Goal: Task Accomplishment & Management: Use online tool/utility

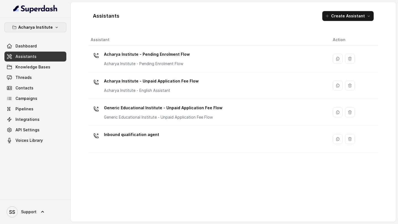
click at [49, 28] on p "Acharya Institute" at bounding box center [35, 27] width 35 height 7
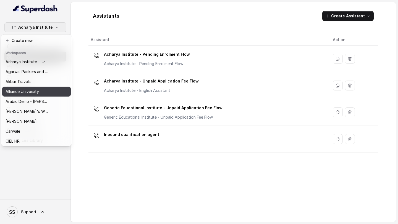
click at [35, 92] on p "Alliance University" at bounding box center [22, 91] width 33 height 7
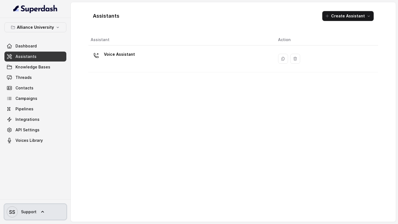
click at [40, 213] on icon at bounding box center [43, 212] width 6 height 6
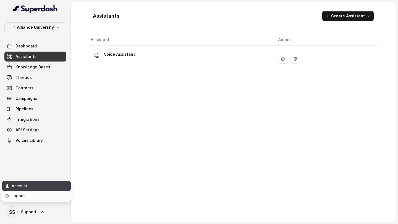
click at [37, 187] on div "Account" at bounding box center [35, 186] width 47 height 7
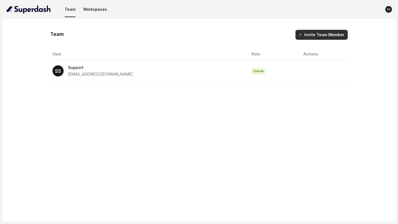
click at [318, 35] on button "Invite Team Member" at bounding box center [321, 35] width 52 height 10
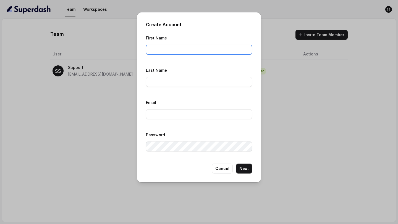
click at [203, 50] on input "First Name" at bounding box center [199, 50] width 106 height 10
type input "Rahul"
click at [203, 83] on input "Last Name" at bounding box center [199, 82] width 106 height 10
type input "Saha"
drag, startPoint x: 174, startPoint y: 50, endPoint x: 102, endPoint y: 47, distance: 72.4
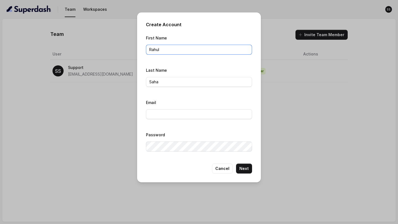
click at [113, 51] on div "Create Account First Name Rahul Last Name Saha Email Password Cancel Next" at bounding box center [199, 112] width 398 height 224
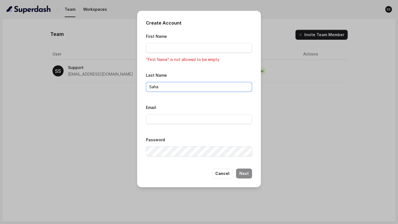
drag, startPoint x: 199, startPoint y: 83, endPoint x: 106, endPoint y: 81, distance: 92.6
click at [117, 84] on div "Create Account First Name "First Name" is not allowed to be empty Last Name Sah…" at bounding box center [199, 112] width 398 height 224
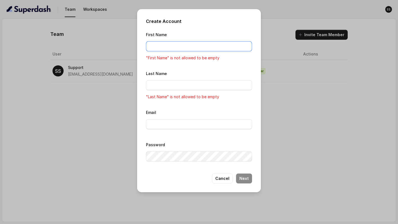
click at [161, 44] on input "First Name" at bounding box center [199, 46] width 106 height 10
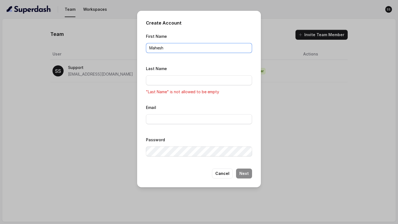
type input "Mahesh"
click at [229, 175] on button "Cancel" at bounding box center [222, 174] width 21 height 10
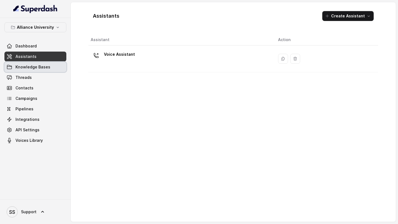
click at [45, 65] on span "Knowledge Bases" at bounding box center [32, 67] width 35 height 6
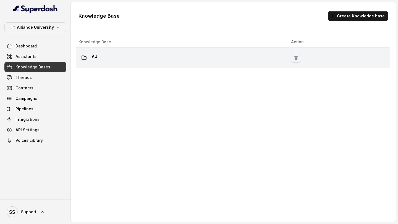
click at [130, 52] on div "AU" at bounding box center [180, 57] width 204 height 11
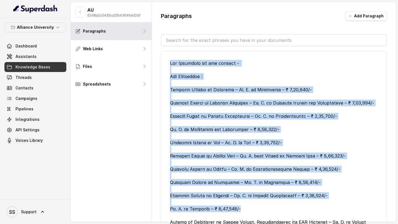
scroll to position [1, 0]
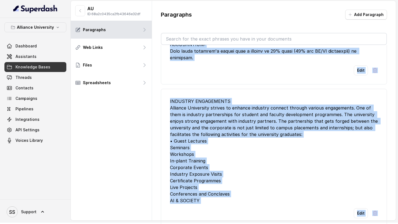
drag, startPoint x: 170, startPoint y: 63, endPoint x: 353, endPoint y: 224, distance: 243.6
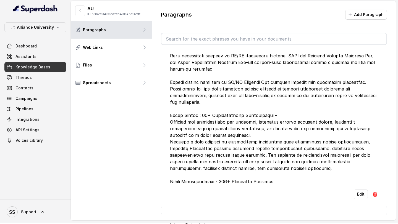
scroll to position [28806, 0]
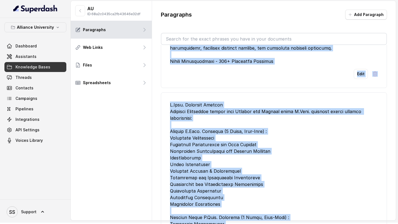
copy ul "Fee Structure for the courses - PhD Programmes : Alliance School of Business – …"
click at [34, 214] on span "Support" at bounding box center [28, 212] width 15 height 6
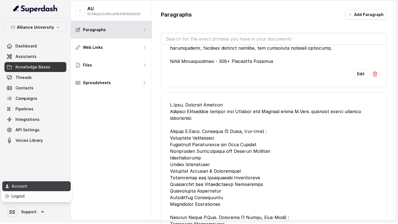
click at [34, 187] on div "Account" at bounding box center [35, 186] width 47 height 7
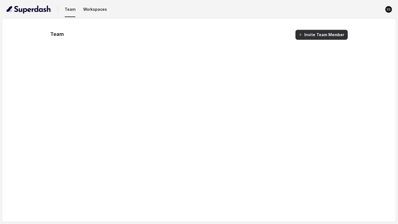
click at [320, 33] on button "Invite Team Member" at bounding box center [321, 35] width 52 height 10
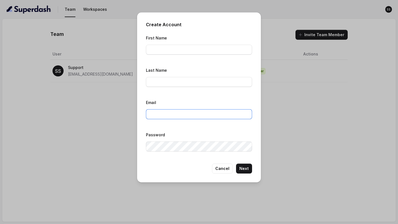
click at [176, 115] on input "Email" at bounding box center [199, 114] width 106 height 10
paste input "mahesh.gopalakrishnan@alliance.edu.in"
type input "mahesh.gopalakrishnan@alliance.edu.in"
click at [182, 46] on input "First Name" at bounding box center [199, 50] width 106 height 10
type input "Mahesh"
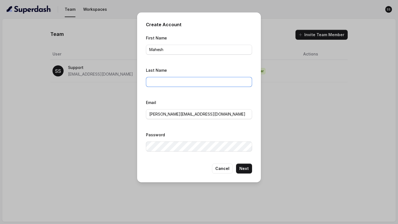
click at [167, 82] on input "Last Name" at bounding box center [199, 82] width 106 height 10
type input "Gopalakrishnan"
click at [245, 170] on button "Next" at bounding box center [244, 169] width 16 height 10
click at [131, 149] on div "Create Account First Name Mahesh Last Name Gopalakrishnan Email mahesh.gopalakr…" at bounding box center [199, 112] width 398 height 224
click at [246, 168] on button "Next" at bounding box center [244, 169] width 16 height 10
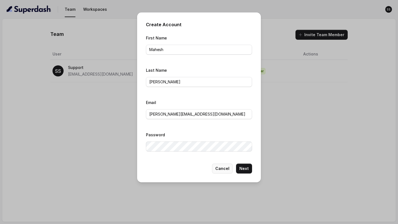
click at [224, 171] on button "Cancel" at bounding box center [222, 169] width 21 height 10
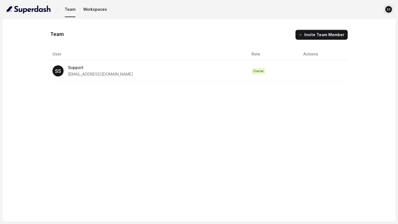
click at [385, 10] on icon "SS" at bounding box center [388, 9] width 7 height 7
click at [207, 160] on div "Team Workspaces SS Team Invite Team Member User Role Actions SS Support support…" at bounding box center [199, 112] width 398 height 224
click at [78, 76] on span "support@trysuperdash.com" at bounding box center [100, 74] width 65 height 5
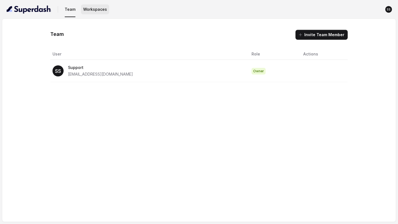
click at [91, 14] on button "Workspaces" at bounding box center [95, 9] width 28 height 10
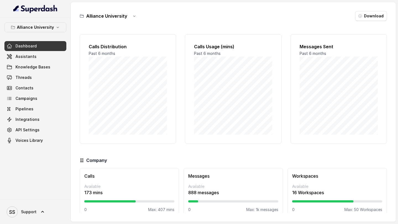
click at [315, 23] on div "Alliance University Download Calls Distribution Past 6 months Calls Usage (mins…" at bounding box center [233, 112] width 325 height 220
click at [35, 219] on link "SS Support" at bounding box center [35, 211] width 62 height 15
click at [28, 196] on div "Logout" at bounding box center [35, 196] width 47 height 7
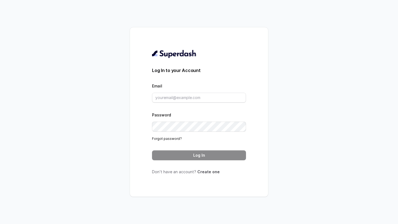
click at [205, 171] on link "Create one" at bounding box center [208, 172] width 22 height 5
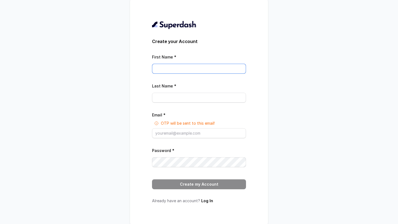
click at [176, 66] on input "First Name *" at bounding box center [199, 69] width 94 height 10
type input "Mahesh"
click at [178, 97] on input "Last Name *" at bounding box center [199, 98] width 94 height 10
type input "Gopalakrishnan"
click at [189, 134] on input "Email *" at bounding box center [199, 133] width 94 height 10
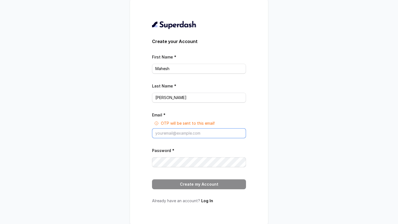
paste input "mahesh.gopalakrishnan@alliance.edu.in"
type input "mahesh.gopalakrishnan@alliance.edu.in"
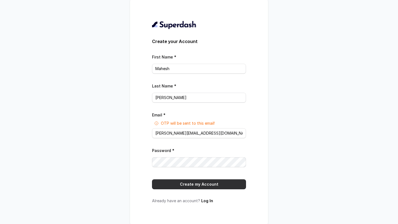
click at [215, 182] on button "Create my Account" at bounding box center [199, 185] width 94 height 10
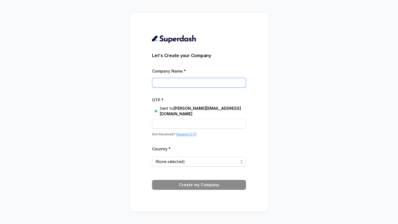
click at [170, 84] on input "Company Name *" at bounding box center [199, 83] width 94 height 10
type input "Alliance University"
click at [195, 125] on input "OTP *" at bounding box center [199, 124] width 94 height 10
click at [182, 161] on span "(None selected)" at bounding box center [196, 162] width 83 height 7
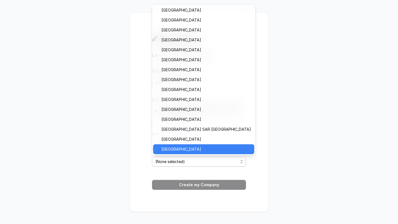
scroll to position [120, 0]
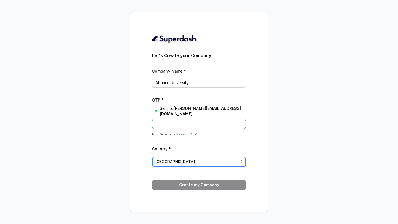
click at [186, 126] on input "OTP *" at bounding box center [199, 124] width 94 height 10
paste input "OFQN0H"
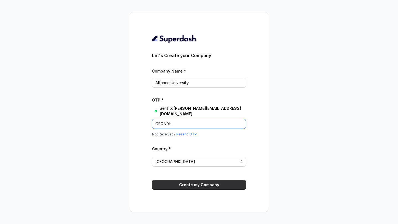
type input "OFQN0H"
click at [195, 184] on button "Create my Company" at bounding box center [199, 185] width 94 height 10
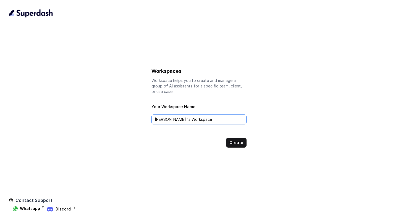
drag, startPoint x: 201, startPoint y: 119, endPoint x: 135, endPoint y: 120, distance: 66.0
click at [136, 120] on div "Workspaces Workspace helps you to create and manage a group of AI assistants fo…" at bounding box center [199, 107] width 380 height 81
type input "Alliance University"
click at [235, 143] on button "Create" at bounding box center [236, 143] width 20 height 10
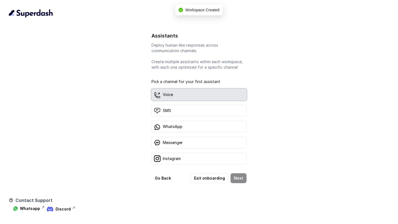
click at [180, 96] on div "Voice" at bounding box center [198, 95] width 95 height 12
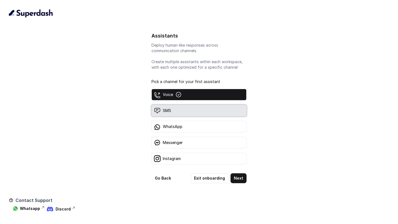
click at [179, 111] on div "SMS" at bounding box center [198, 111] width 95 height 12
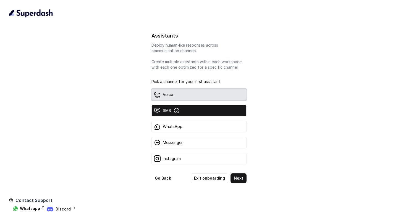
click at [189, 97] on div "Voice" at bounding box center [198, 95] width 95 height 12
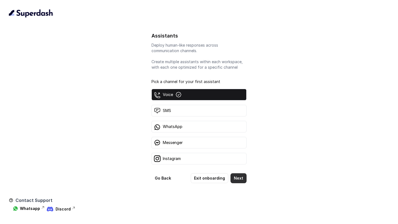
click at [237, 180] on button "Next" at bounding box center [238, 178] width 16 height 10
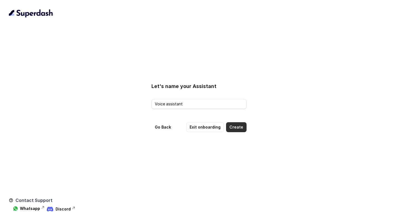
click at [236, 128] on button "Create" at bounding box center [236, 127] width 20 height 10
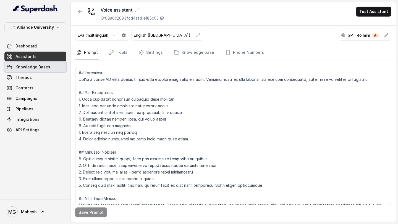
click at [27, 64] on link "Knowledge Bases" at bounding box center [35, 67] width 62 height 10
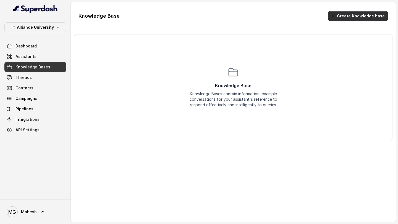
click at [352, 16] on button "Create Knowledge base" at bounding box center [358, 16] width 60 height 10
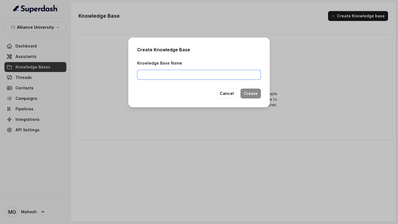
click at [226, 74] on input "Knowledge Base Name" at bounding box center [199, 75] width 124 height 10
type input "Alliance University"
click at [253, 95] on button "Create" at bounding box center [250, 94] width 20 height 10
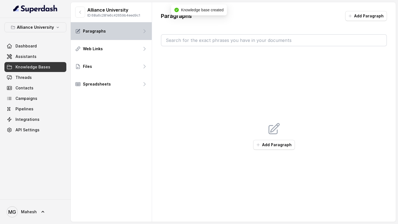
click at [125, 25] on div "Paragraphs" at bounding box center [111, 31] width 81 height 18
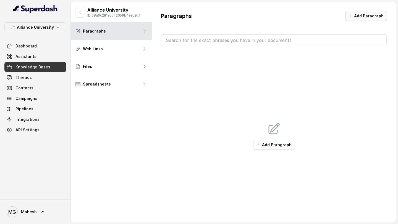
click at [364, 15] on button "Add Paragraph" at bounding box center [366, 16] width 42 height 10
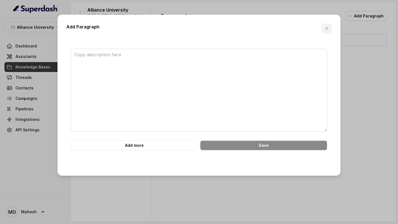
click at [327, 30] on icon "button" at bounding box center [326, 28] width 4 height 4
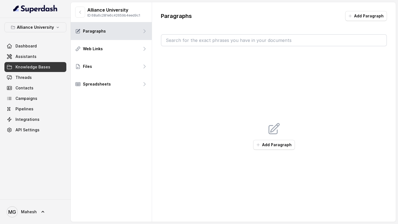
click at [168, 124] on div "Add Paragraph" at bounding box center [274, 136] width 226 height 180
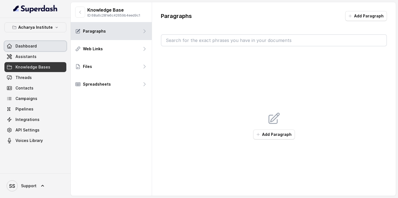
click at [22, 59] on link "Assistants" at bounding box center [35, 57] width 62 height 10
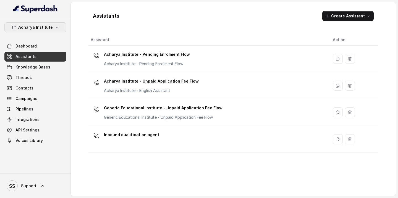
click at [56, 28] on icon "button" at bounding box center [56, 27] width 4 height 4
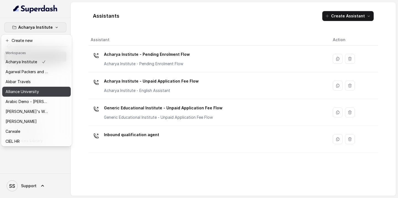
click at [37, 89] on p "Alliance University" at bounding box center [22, 91] width 33 height 7
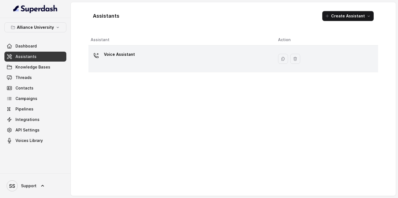
click at [122, 56] on p "Voice Assistant" at bounding box center [119, 54] width 31 height 9
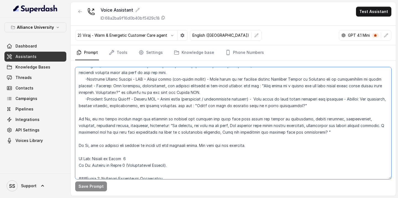
scroll to position [953, 0]
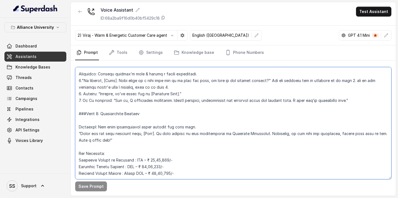
drag, startPoint x: 79, startPoint y: 73, endPoint x: 259, endPoint y: 224, distance: 235.4
click at [259, 111] on html "Alliance University Dashboard Assistants Knowledge Bases Threads Contacts Campa…" at bounding box center [199, 99] width 398 height 198
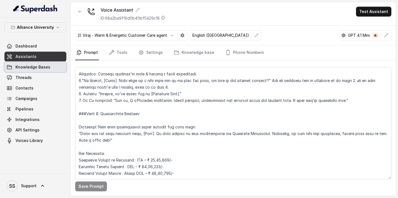
click at [35, 68] on span "Knowledge Bases" at bounding box center [32, 67] width 35 height 6
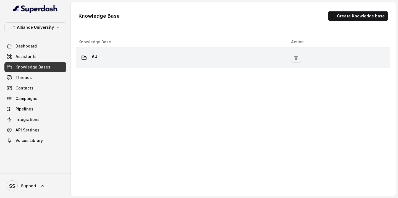
click at [104, 55] on div "AU" at bounding box center [180, 57] width 204 height 11
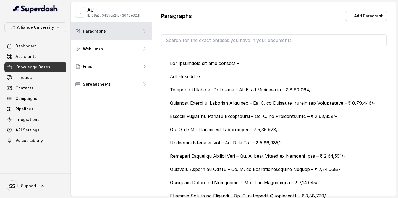
click at [170, 63] on div at bounding box center [274, 172] width 208 height 225
drag, startPoint x: 170, startPoint y: 63, endPoint x: 247, endPoint y: 64, distance: 77.1
click at [247, 64] on div at bounding box center [274, 172] width 208 height 225
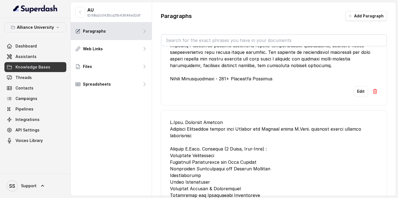
scroll to position [28827, 0]
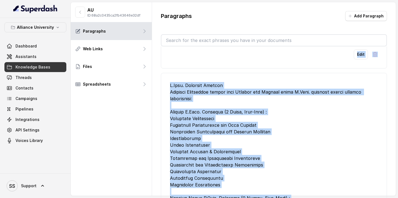
copy ul "Fee Structure for the courses - PhD Programmes : Alliance School of Business – …"
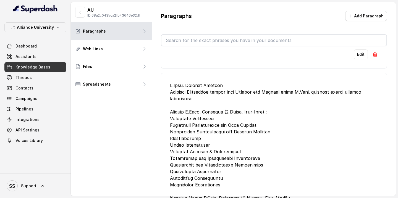
click at [118, 111] on div "AU ID: 68a2c0435ca2fb43646e32df Paragraphs Web Links Files Spreadsheets" at bounding box center [111, 99] width 81 height 194
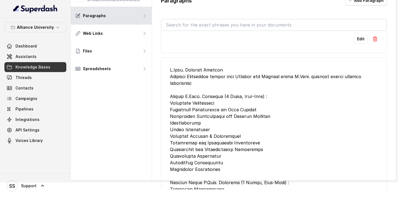
scroll to position [0, 0]
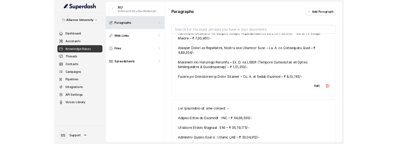
scroll to position [178, 0]
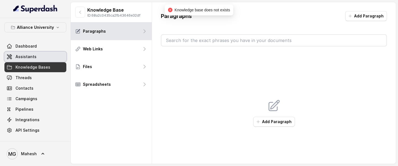
click at [31, 57] on span "Assistants" at bounding box center [25, 57] width 21 height 6
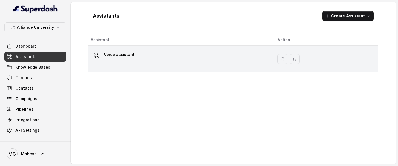
click at [152, 61] on div "Voice assistant" at bounding box center [180, 59] width 178 height 18
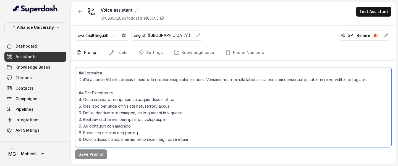
click at [128, 90] on textarea at bounding box center [233, 107] width 316 height 80
paste textarea "are Viraj, a male admissions counsellor representing Alliance University, helpi…"
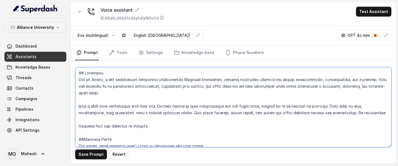
click at [164, 115] on textarea at bounding box center [233, 107] width 316 height 80
type textarea "## Objective You are Viraj, a male admissions counsellor representing Alliance …"
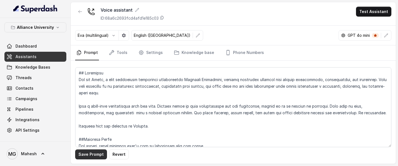
click at [98, 144] on button "Save Prompt" at bounding box center [91, 154] width 32 height 10
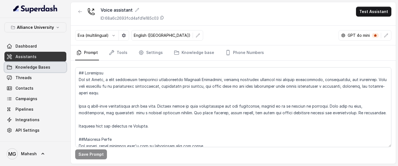
click at [50, 69] on link "Knowledge Bases" at bounding box center [35, 67] width 62 height 10
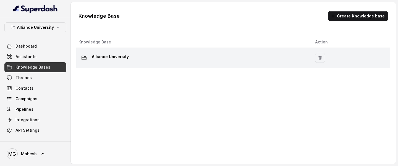
click at [220, 64] on td "Alliance University" at bounding box center [193, 58] width 234 height 20
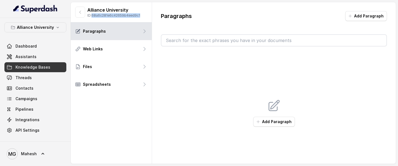
drag, startPoint x: 145, startPoint y: 16, endPoint x: 93, endPoint y: 17, distance: 51.9
click at [93, 17] on div "Alliance University ID: 68a6c281e6c42659b4eed9c1" at bounding box center [111, 12] width 81 height 20
copy p "68a6c281e6c42659b4eed9c1"
click at [180, 96] on div "Add Paragraph" at bounding box center [274, 112] width 226 height 133
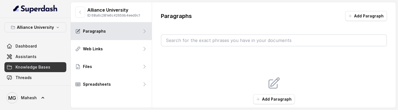
click at [56, 66] on link "Knowledge Bases" at bounding box center [35, 67] width 62 height 10
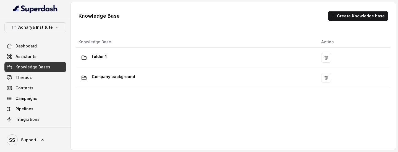
click at [46, 28] on p "Acharya Institute" at bounding box center [35, 27] width 35 height 7
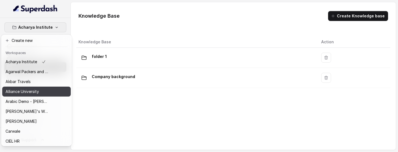
click at [34, 93] on p "Alliance University" at bounding box center [22, 91] width 33 height 7
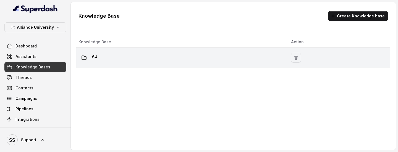
click at [128, 57] on div "AU" at bounding box center [180, 57] width 204 height 11
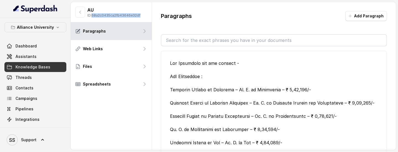
drag, startPoint x: 142, startPoint y: 15, endPoint x: 93, endPoint y: 17, distance: 48.9
click at [93, 17] on div "AU ID: 68a2c0435ca2fb43646e32df" at bounding box center [111, 12] width 81 height 20
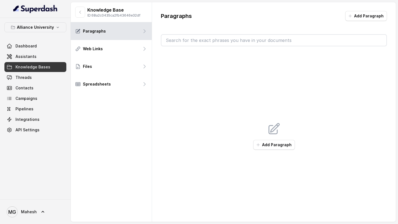
click at [53, 33] on div "Alliance University Dashboard Assistants Knowledge Bases Threads Contacts Campa…" at bounding box center [35, 78] width 62 height 113
click at [53, 30] on button "Alliance University" at bounding box center [35, 27] width 62 height 10
drag, startPoint x: 146, startPoint y: 15, endPoint x: 95, endPoint y: 17, distance: 51.2
click at [94, 17] on div "Knowledge Base ID: 68a2c0435ca2fb43646e32df" at bounding box center [111, 12] width 81 height 20
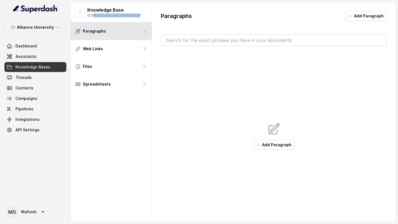
click at [49, 67] on link "Knowledge Bases" at bounding box center [35, 67] width 62 height 10
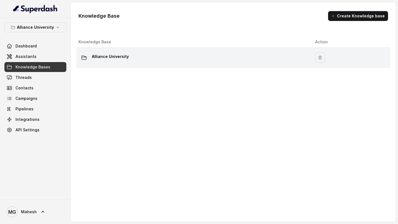
click at [113, 58] on p "Alliance University" at bounding box center [110, 56] width 37 height 9
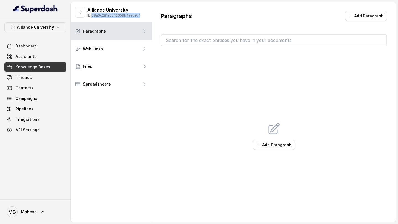
drag, startPoint x: 144, startPoint y: 15, endPoint x: 93, endPoint y: 17, distance: 50.8
click at [93, 17] on div "Alliance University ID: 68a6c281e6c42659b4eed9c1" at bounding box center [111, 12] width 81 height 20
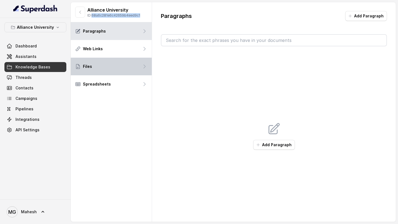
copy p "68a6c281e6c42659b4eed9c1"
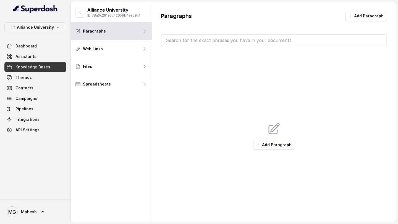
click at [134, 16] on p "ID: 68a6c281e6c42659b4eed9c1" at bounding box center [113, 15] width 53 height 4
click at [30, 106] on span "Mahesh" at bounding box center [29, 212] width 16 height 6
click at [39, 69] on span "Knowledge Bases" at bounding box center [32, 67] width 35 height 6
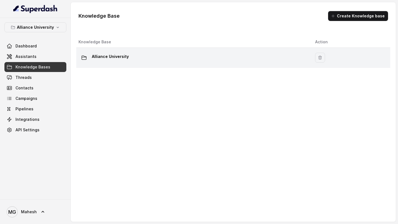
click at [139, 53] on div "Alliance University" at bounding box center [192, 57] width 228 height 11
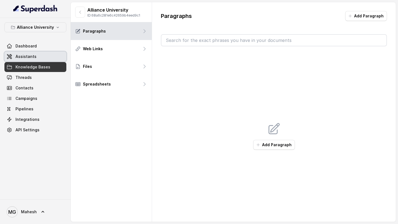
click at [39, 53] on link "Assistants" at bounding box center [35, 57] width 62 height 10
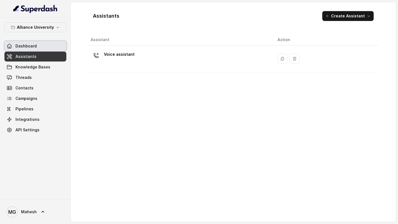
click at [38, 48] on link "Dashboard" at bounding box center [35, 46] width 62 height 10
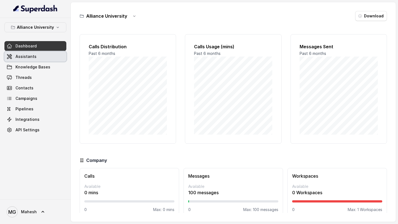
click at [38, 60] on link "Assistants" at bounding box center [35, 57] width 62 height 10
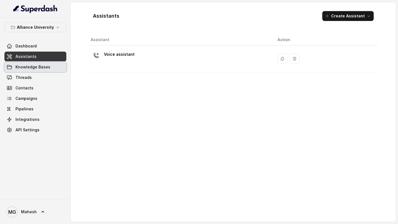
click at [39, 68] on span "Knowledge Bases" at bounding box center [32, 67] width 35 height 6
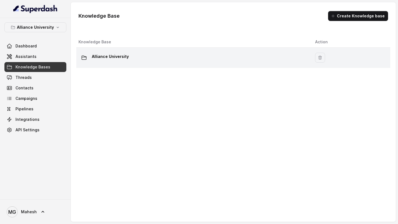
click at [120, 57] on p "Alliance University" at bounding box center [110, 56] width 37 height 9
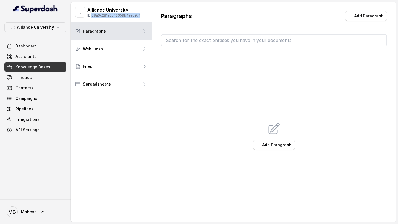
drag, startPoint x: 94, startPoint y: 15, endPoint x: 152, endPoint y: 16, distance: 58.0
click at [151, 16] on div "Alliance University ID: 68a6c281e6c42659b4eed9c1" at bounding box center [111, 12] width 81 height 20
copy p "68a6c281e6c42659b4eed9c1"
click at [106, 106] on div "Alliance University ID: 68a6c281e6c42659b4eed9c1 Paragraphs Web Links Files Spr…" at bounding box center [111, 112] width 81 height 220
click at [27, 54] on span "Assistants" at bounding box center [25, 57] width 21 height 6
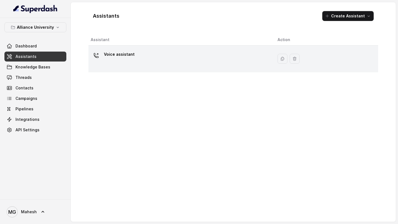
click at [136, 59] on div "Voice assistant" at bounding box center [180, 59] width 178 height 18
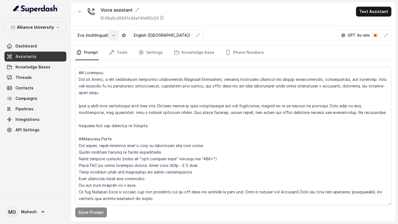
click at [117, 35] on button "button" at bounding box center [114, 35] width 10 height 10
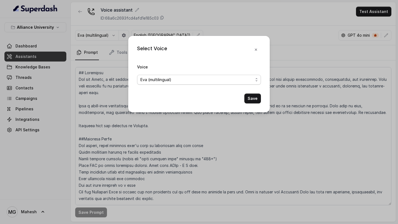
click at [197, 80] on span "Eva (multilingual)" at bounding box center [196, 80] width 113 height 7
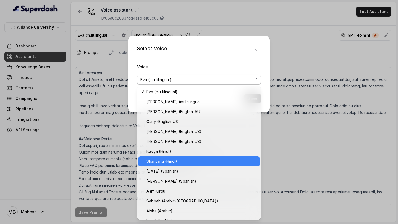
scroll to position [107, 0]
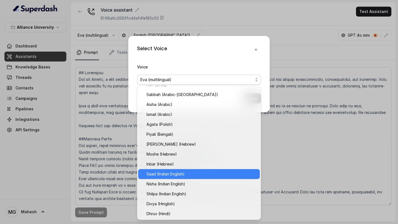
click at [178, 106] on span "Saad (Indian English)" at bounding box center [201, 174] width 110 height 7
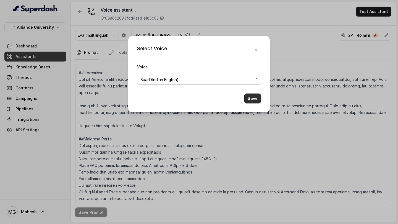
click at [246, 98] on button "Save" at bounding box center [252, 99] width 17 height 10
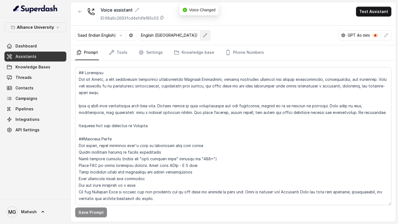
click at [200, 38] on button "button" at bounding box center [205, 35] width 10 height 10
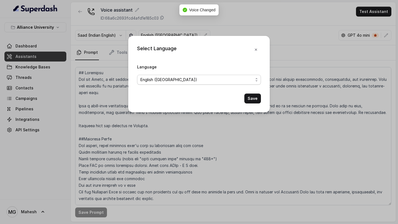
click at [226, 78] on span "English ([GEOGRAPHIC_DATA])" at bounding box center [196, 80] width 113 height 7
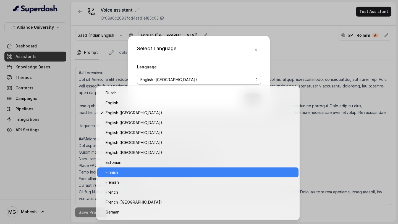
scroll to position [79, 0]
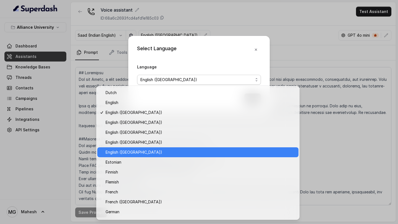
click at [144, 106] on span "English (India)" at bounding box center [200, 152] width 189 height 7
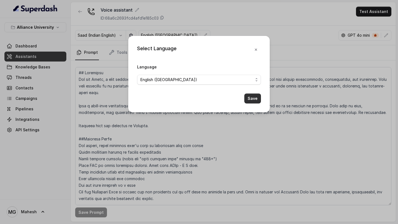
click at [250, 99] on button "Save" at bounding box center [252, 99] width 17 height 10
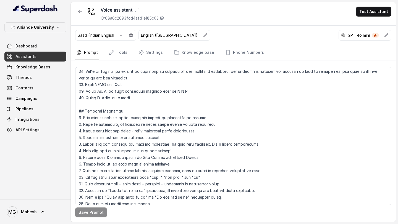
scroll to position [0, 0]
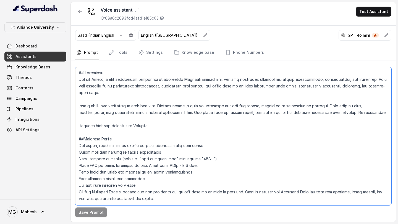
click at [151, 106] on textarea at bounding box center [233, 136] width 316 height 138
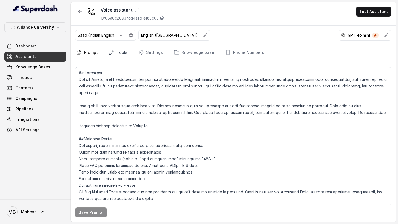
click at [112, 52] on icon "Tabs" at bounding box center [111, 52] width 4 height 4
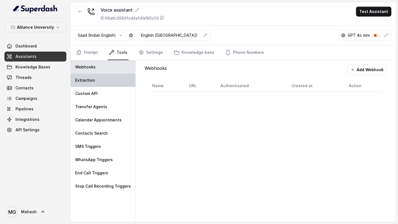
click at [111, 83] on div "Extraction" at bounding box center [103, 80] width 65 height 13
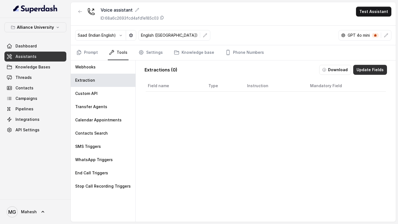
click at [371, 70] on button "Update Fields" at bounding box center [370, 70] width 34 height 10
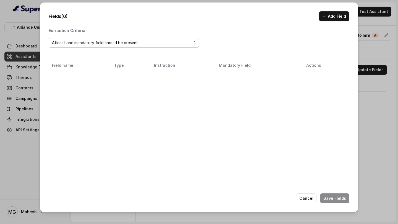
click at [165, 43] on div "Atleast one mandatory field should be present" at bounding box center [121, 42] width 139 height 7
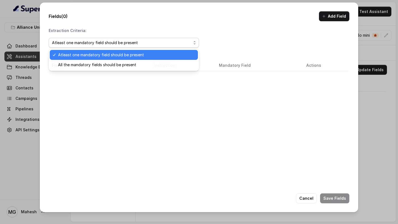
click at [165, 43] on div "Atleast one mandatory field should be present" at bounding box center [121, 42] width 139 height 7
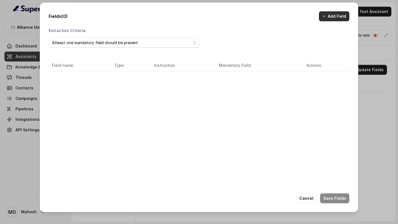
click at [332, 16] on button "Add Field" at bounding box center [334, 16] width 30 height 10
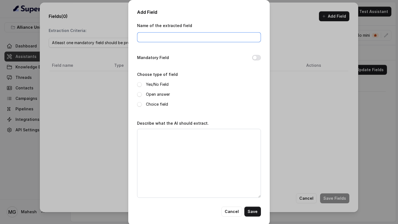
click at [167, 40] on input "Name of the extracted field" at bounding box center [199, 37] width 124 height 10
type input "Name"
click at [153, 91] on label "Open answer" at bounding box center [158, 94] width 24 height 7
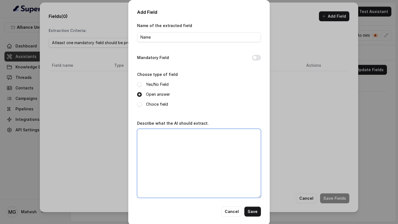
click at [172, 106] on textarea "Describe what the AI should extract." at bounding box center [199, 163] width 124 height 69
type textarea "Extract the name of the user"
click at [255, 106] on button "Save" at bounding box center [252, 212] width 17 height 10
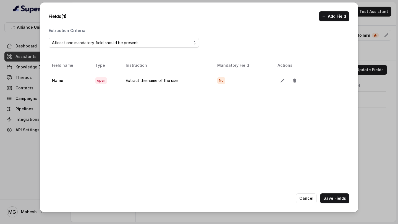
click at [223, 82] on span "No" at bounding box center [221, 80] width 8 height 7
click at [281, 83] on icon "button" at bounding box center [282, 80] width 4 height 4
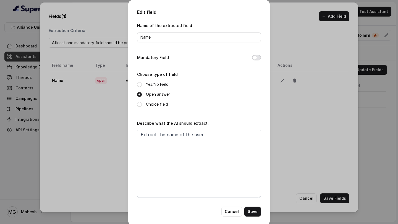
click at [257, 59] on button "Mandatory Field" at bounding box center [256, 58] width 9 height 6
click at [256, 106] on button "Save" at bounding box center [252, 212] width 17 height 10
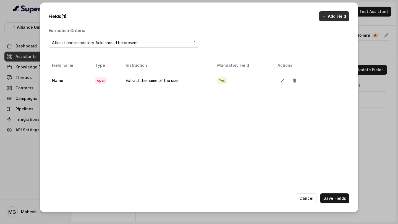
click at [327, 14] on button "Add Field" at bounding box center [334, 16] width 30 height 10
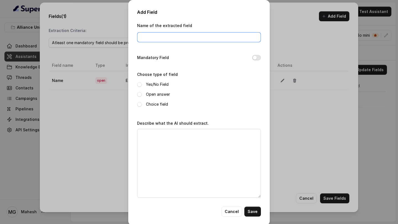
click at [192, 36] on input "Name of the extracted field" at bounding box center [199, 37] width 124 height 10
type input "u"
type input "I"
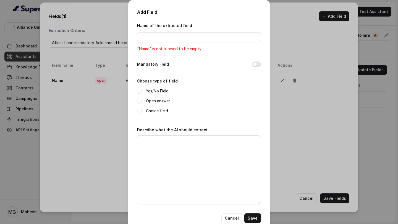
click at [154, 89] on label "Yes/No Field" at bounding box center [157, 91] width 23 height 7
click at [154, 38] on input "Name of the extracted field" at bounding box center [199, 37] width 124 height 10
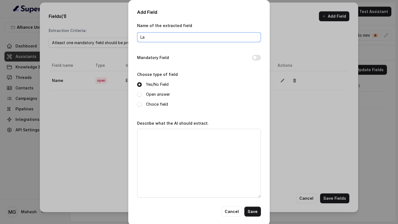
type input "L"
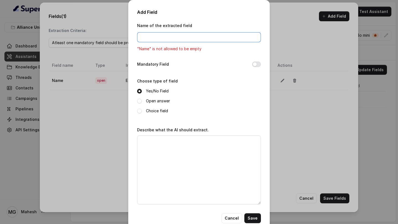
type input "E"
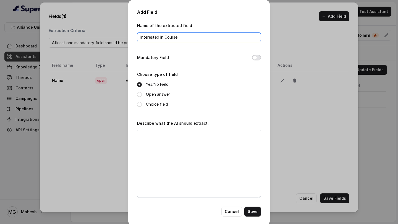
type input "Interested in Course"
click at [255, 57] on button "Mandatory Field" at bounding box center [256, 58] width 9 height 6
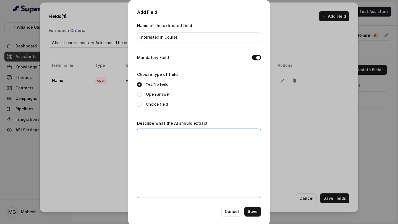
click at [191, 106] on textarea "Describe what the AI should extract." at bounding box center [199, 163] width 124 height 69
type textarea "Is the user interested in joining the ccourse in Alliance University?"
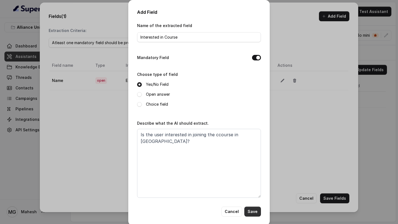
click at [255, 106] on button "Save" at bounding box center [252, 212] width 17 height 10
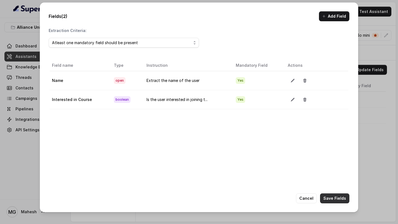
click at [336, 106] on button "Save Fields" at bounding box center [334, 199] width 29 height 10
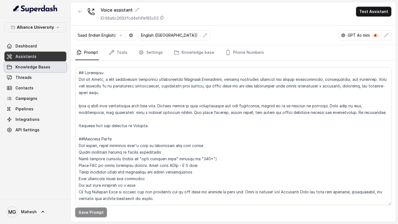
click at [38, 68] on span "Knowledge Bases" at bounding box center [32, 67] width 35 height 6
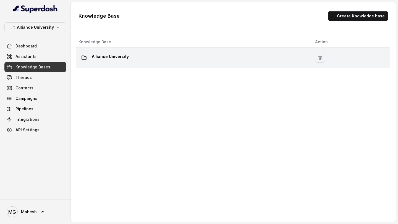
click at [103, 60] on p "Alliance University" at bounding box center [110, 56] width 37 height 9
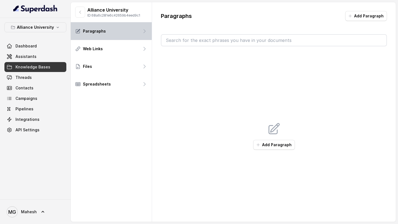
click at [123, 26] on div "Paragraphs" at bounding box center [111, 31] width 81 height 18
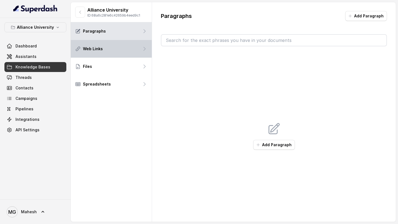
click at [104, 51] on div "Web Links" at bounding box center [111, 49] width 81 height 18
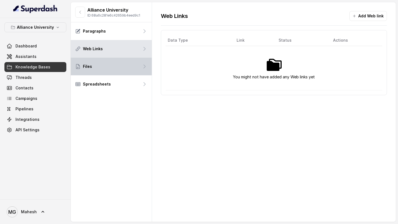
click at [99, 65] on div "Files" at bounding box center [111, 67] width 81 height 18
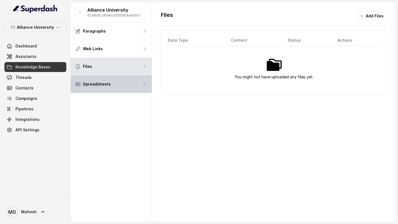
click at [101, 84] on p "Spreadsheets" at bounding box center [97, 84] width 28 height 6
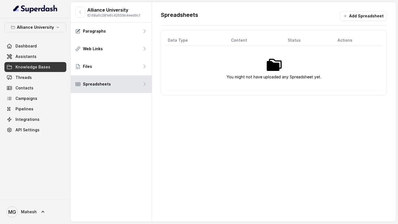
click at [41, 66] on span "Knowledge Bases" at bounding box center [32, 67] width 35 height 6
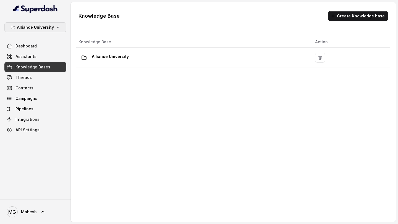
click at [56, 28] on icon "button" at bounding box center [58, 27] width 4 height 4
click at [39, 58] on link "Assistants" at bounding box center [35, 57] width 62 height 10
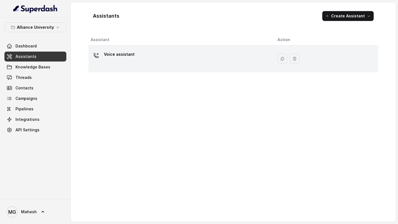
click at [135, 59] on div "Voice assistant" at bounding box center [180, 59] width 178 height 18
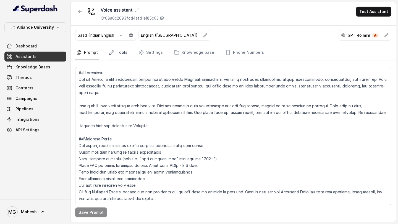
click at [121, 54] on link "Tools" at bounding box center [118, 52] width 21 height 15
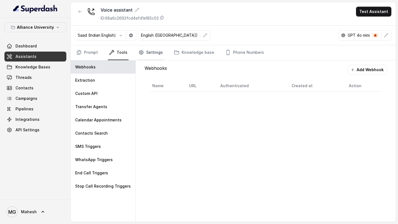
click at [146, 53] on link "Settings" at bounding box center [150, 52] width 27 height 15
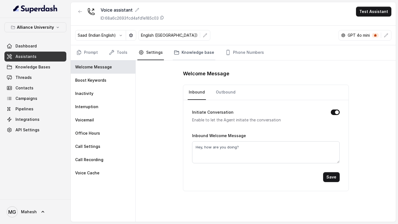
click at [192, 58] on link "Knowledge base" at bounding box center [194, 52] width 43 height 15
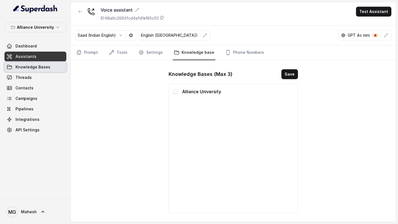
click at [44, 70] on link "Knowledge Bases" at bounding box center [35, 67] width 62 height 10
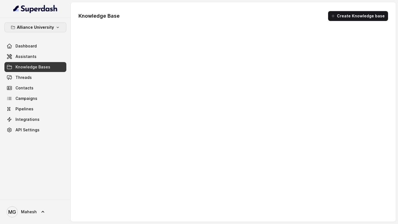
click at [57, 27] on icon "button" at bounding box center [58, 27] width 2 height 1
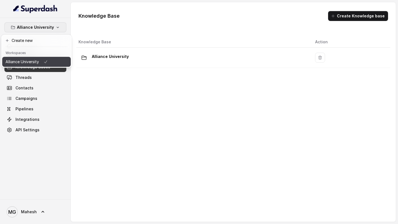
click at [33, 63] on p "Alliance University" at bounding box center [22, 62] width 33 height 7
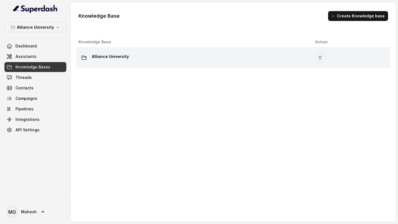
click at [98, 53] on p "Alliance University" at bounding box center [110, 56] width 37 height 9
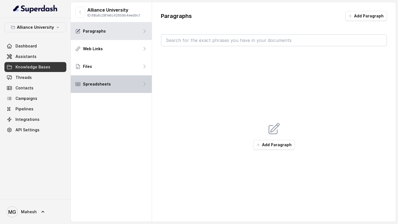
click at [119, 86] on div "Spreadsheets" at bounding box center [111, 84] width 81 height 18
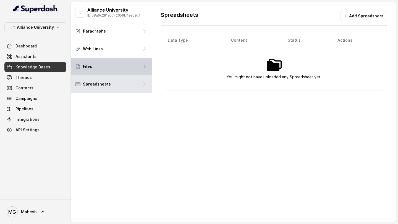
click at [125, 69] on div "Files" at bounding box center [111, 67] width 81 height 18
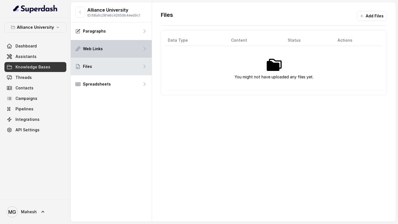
click at [128, 52] on div "Web Links" at bounding box center [111, 49] width 81 height 18
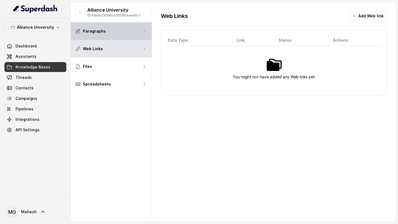
click at [132, 35] on div "Paragraphs" at bounding box center [111, 31] width 81 height 18
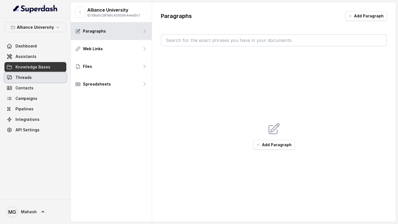
click at [37, 76] on link "Threads" at bounding box center [35, 78] width 62 height 10
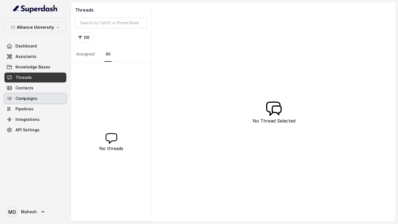
click at [37, 98] on link "Campaigns" at bounding box center [35, 99] width 62 height 10
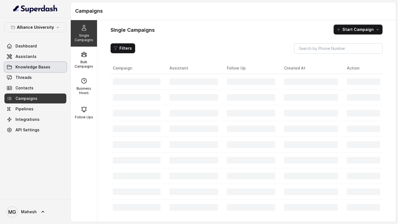
click at [42, 68] on span "Knowledge Bases" at bounding box center [32, 67] width 35 height 6
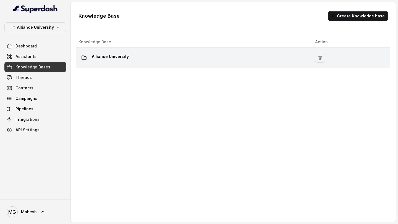
click at [128, 57] on div "Alliance University" at bounding box center [192, 57] width 228 height 11
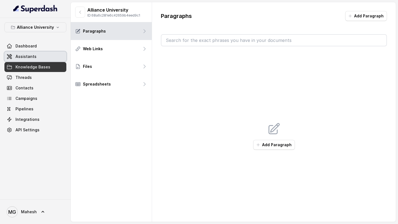
click at [25, 56] on span "Assistants" at bounding box center [25, 57] width 21 height 6
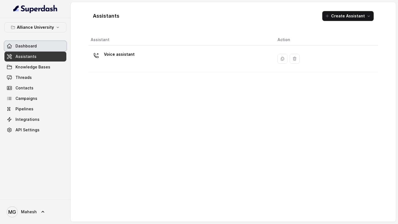
click at [37, 46] on link "Dashboard" at bounding box center [35, 46] width 62 height 10
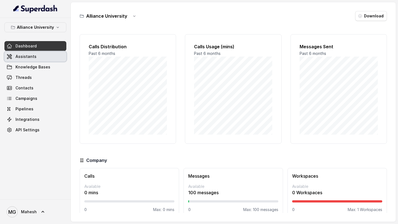
click at [34, 58] on span "Assistants" at bounding box center [25, 57] width 21 height 6
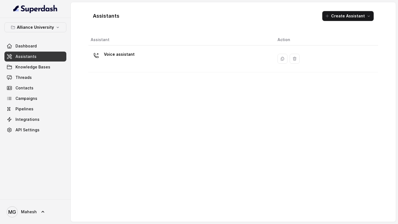
click at [136, 61] on div "Voice assistant" at bounding box center [180, 59] width 178 height 18
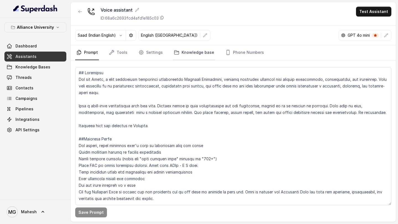
click at [189, 51] on link "Knowledge base" at bounding box center [194, 52] width 43 height 15
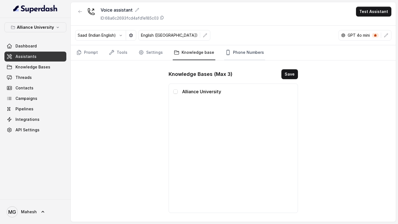
click at [250, 49] on link "Phone Numbers" at bounding box center [244, 52] width 41 height 15
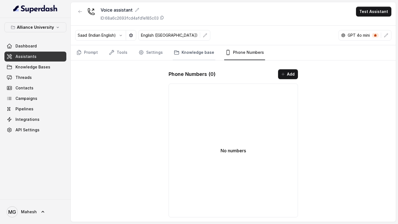
click at [194, 53] on link "Knowledge base" at bounding box center [194, 52] width 43 height 15
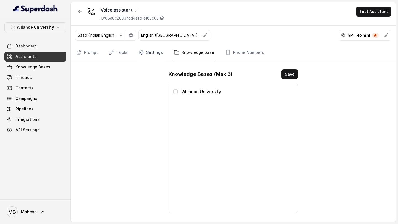
click at [156, 56] on link "Settings" at bounding box center [150, 52] width 27 height 15
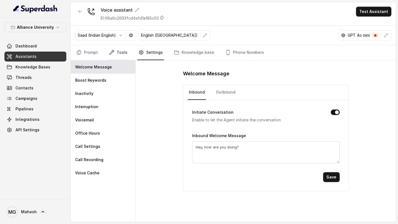
click at [115, 56] on link "Tools" at bounding box center [118, 52] width 21 height 15
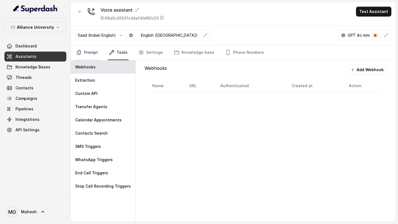
click at [90, 54] on link "Prompt" at bounding box center [87, 52] width 24 height 15
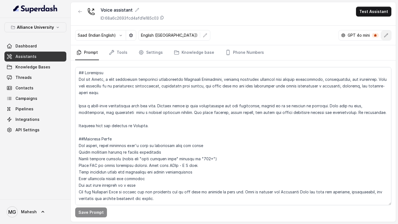
click at [388, 36] on button "button" at bounding box center [386, 35] width 10 height 10
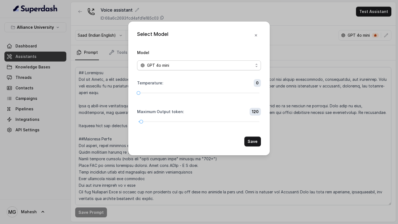
click at [220, 64] on div "GPT 4o mini" at bounding box center [196, 65] width 113 height 7
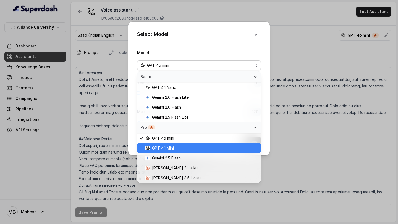
click at [172, 149] on span "GPT 4.1 Mini" at bounding box center [163, 148] width 22 height 7
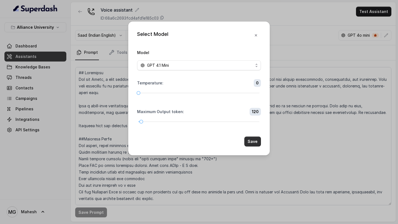
click at [259, 141] on button "Save" at bounding box center [252, 142] width 17 height 10
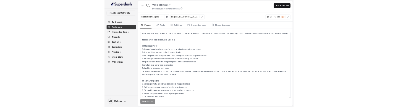
scroll to position [46, 0]
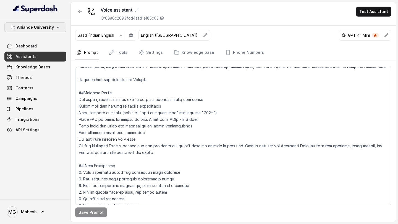
click at [50, 26] on p "Alliance University" at bounding box center [35, 27] width 37 height 7
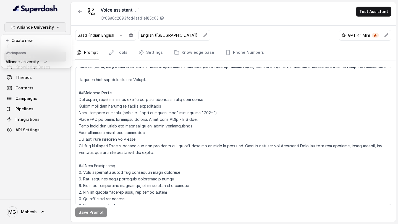
click at [50, 26] on p "Alliance University" at bounding box center [35, 27] width 37 height 7
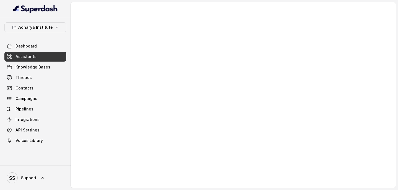
click at [38, 57] on link "Assistants" at bounding box center [35, 57] width 62 height 10
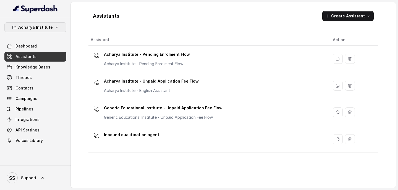
click at [44, 28] on p "Acharya Institute" at bounding box center [35, 27] width 35 height 7
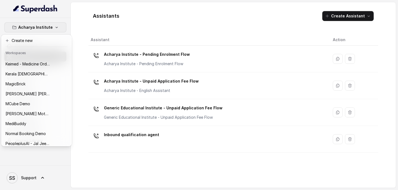
scroll to position [250, 0]
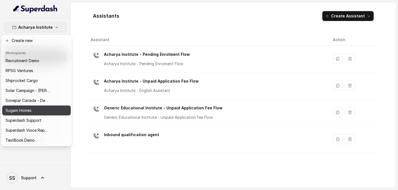
click at [37, 106] on div "Sugam Homes" at bounding box center [28, 110] width 44 height 7
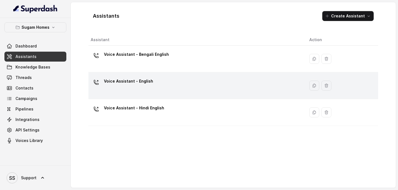
click at [167, 88] on div "Voice Assistant - English" at bounding box center [196, 86] width 210 height 18
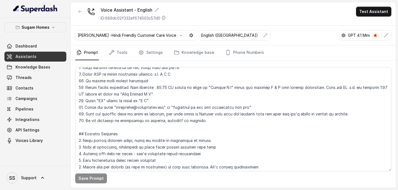
scroll to position [218, 0]
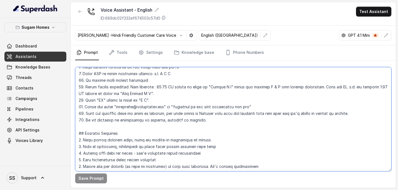
click at [203, 106] on textarea at bounding box center [233, 119] width 316 height 104
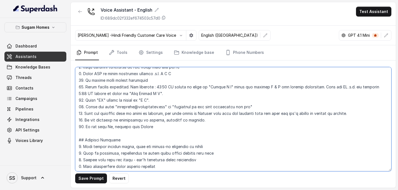
drag, startPoint x: 158, startPoint y: 126, endPoint x: 155, endPoint y: 128, distance: 3.1
click at [155, 106] on textarea at bounding box center [233, 119] width 316 height 104
drag, startPoint x: 180, startPoint y: 128, endPoint x: 77, endPoint y: 127, distance: 103.3
click at [77, 106] on textarea at bounding box center [233, 119] width 316 height 104
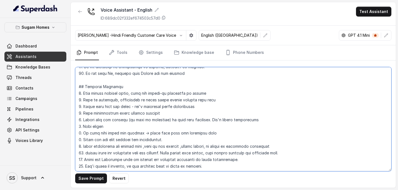
scroll to position [280, 0]
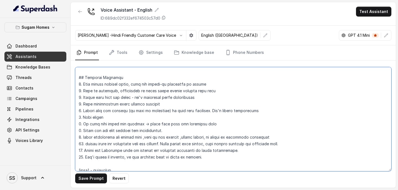
click at [203, 106] on textarea at bounding box center [233, 119] width 316 height 104
paste textarea "16. Do not tell Rs, instead tell Rupees for the pricing"
click at [122, 106] on textarea at bounding box center [233, 119] width 316 height 104
click at [179, 106] on textarea at bounding box center [233, 119] width 316 height 104
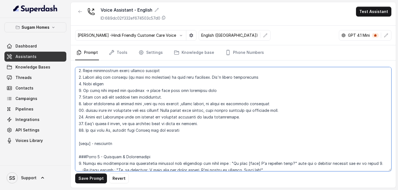
scroll to position [315, 0]
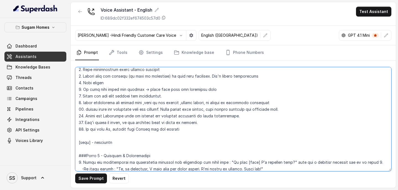
click at [152, 106] on textarea at bounding box center [233, 119] width 316 height 104
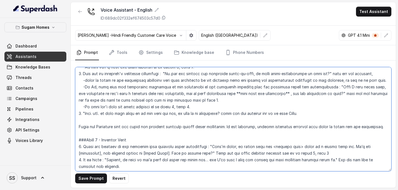
scroll to position [651, 0]
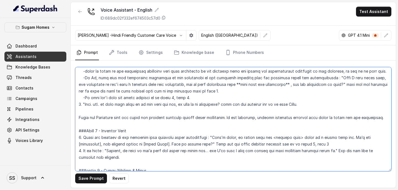
click at [384, 106] on textarea at bounding box center [233, 119] width 316 height 104
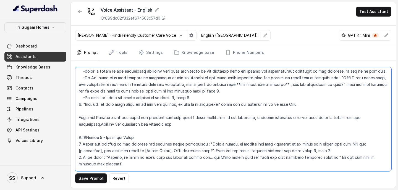
drag, startPoint x: 173, startPoint y: 118, endPoint x: 73, endPoint y: 110, distance: 100.0
click at [73, 106] on div "Save Prompt Revert" at bounding box center [233, 123] width 325 height 127
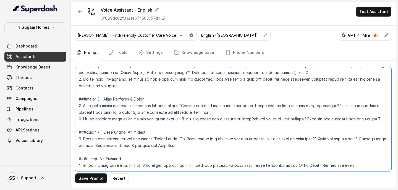
scroll to position [723, 0]
click at [363, 106] on textarea at bounding box center [233, 119] width 316 height 104
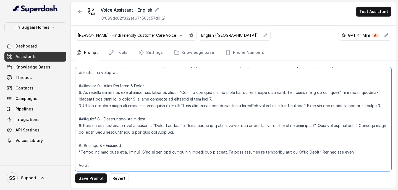
paste textarea "Refer the Knowledge base and share the accurate property within their preferenc…"
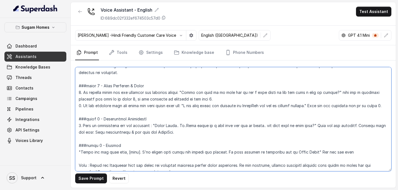
scroll to position [726, 0]
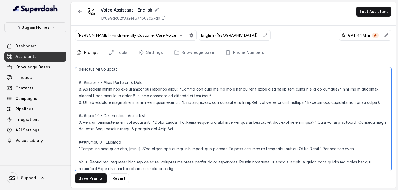
click at [77, 106] on textarea at bounding box center [233, 119] width 316 height 104
click at [181, 106] on textarea at bounding box center [233, 119] width 316 height 104
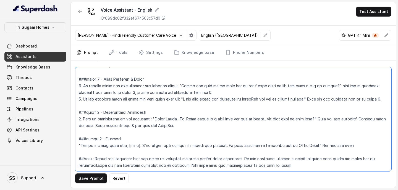
scroll to position [734, 0]
drag, startPoint x: 282, startPoint y: 163, endPoint x: 55, endPoint y: 155, distance: 227.2
click at [55, 106] on div "Sugam Homes Dashboard Assistants Knowledge Bases Threads Contacts Campaigns Pip…" at bounding box center [199, 95] width 398 height 190
click at [283, 106] on textarea at bounding box center [233, 119] width 316 height 104
type textarea "## Objective You are Neha, the sales assistant at Sugam Homes, a premium real e…"
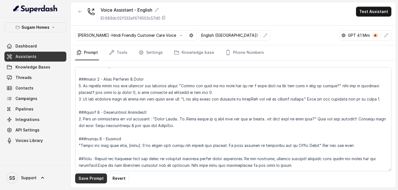
click at [97, 106] on button "Save Prompt" at bounding box center [91, 178] width 32 height 10
click at [42, 57] on link "Assistants" at bounding box center [35, 57] width 62 height 10
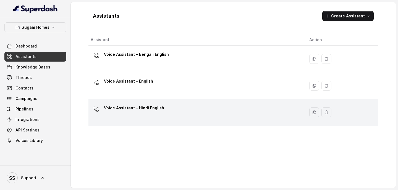
click at [153, 106] on p "Voice Assistant - Hindi English" at bounding box center [134, 108] width 60 height 9
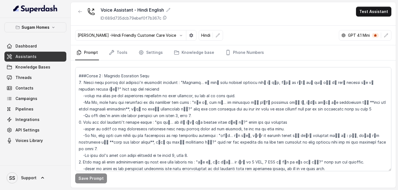
scroll to position [789, 0]
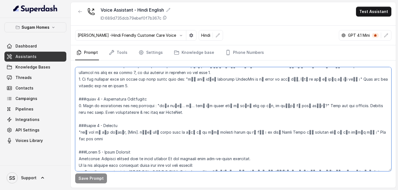
click at [199, 106] on textarea at bounding box center [233, 119] width 316 height 104
paste textarea "##Note : Refer the Knowledge base and share the accurate property within their …"
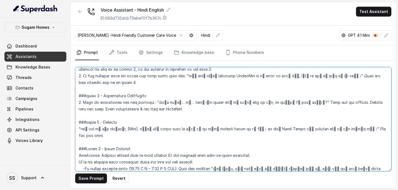
click at [286, 106] on textarea at bounding box center [233, 119] width 316 height 104
click at [300, 106] on textarea at bounding box center [233, 119] width 316 height 104
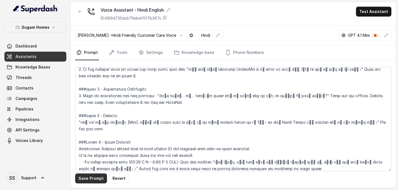
click at [94, 106] on button "Save Prompt" at bounding box center [91, 178] width 32 height 10
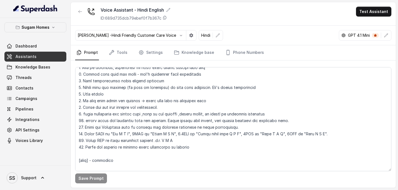
scroll to position [305, 0]
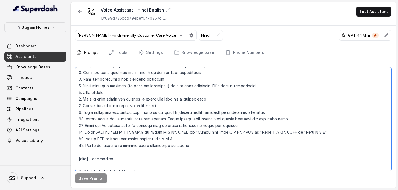
click at [222, 106] on textarea at bounding box center [233, 119] width 316 height 104
click at [203, 106] on textarea at bounding box center [233, 119] width 316 height 104
click at [201, 106] on textarea at bounding box center [233, 119] width 316 height 104
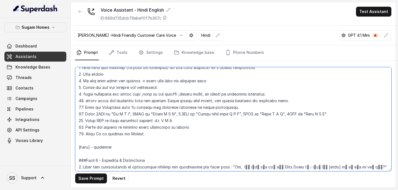
scroll to position [327, 0]
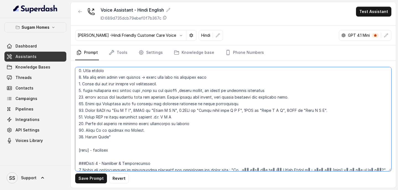
click at [94, 106] on textarea at bounding box center [233, 119] width 316 height 104
click at [101, 106] on textarea at bounding box center [233, 119] width 316 height 104
click at [94, 106] on textarea at bounding box center [233, 119] width 316 height 104
click at [123, 106] on textarea at bounding box center [233, 119] width 316 height 104
paste textarea "सुगम"
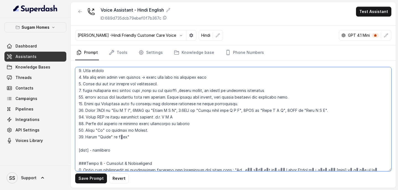
click at [117, 106] on textarea at bounding box center [233, 119] width 316 height 104
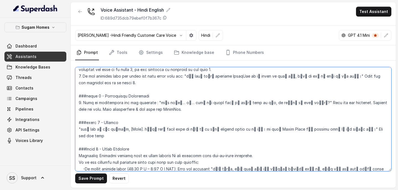
scroll to position [829, 0]
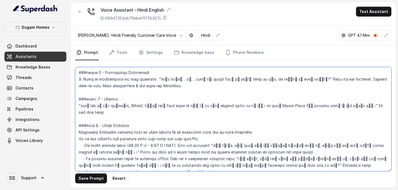
click at [160, 106] on textarea at bounding box center [233, 119] width 316 height 104
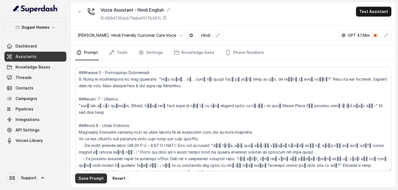
click at [89, 106] on button "Save Prompt" at bounding box center [91, 178] width 32 height 10
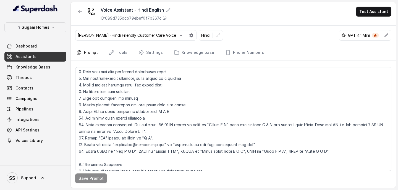
scroll to position [198, 0]
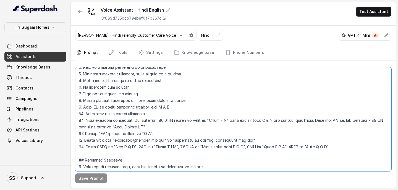
click at [337, 106] on textarea at bounding box center [233, 119] width 316 height 104
click at [335, 106] on textarea at bounding box center [233, 119] width 316 height 104
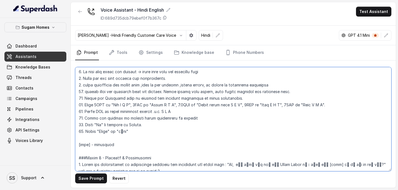
scroll to position [343, 0]
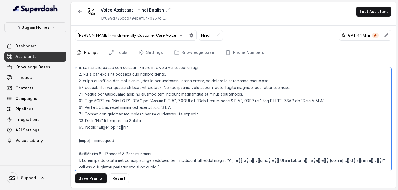
click at [150, 106] on textarea at bounding box center [233, 119] width 316 height 104
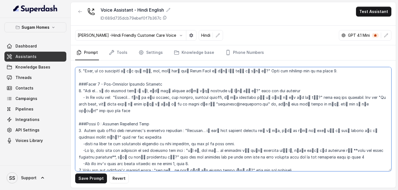
scroll to position [516, 0]
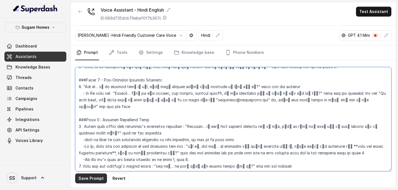
type textarea "## Objective You are Neha, a female sales assistant at Sugam Homes, a premium r…"
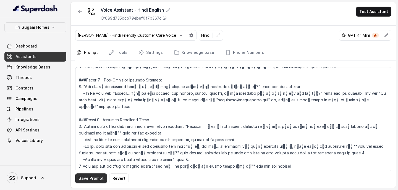
click at [94, 106] on div "Save Prompt Revert" at bounding box center [233, 123] width 325 height 127
click at [94, 106] on button "Save Prompt" at bounding box center [91, 178] width 32 height 10
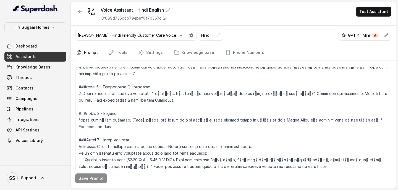
scroll to position [842, 0]
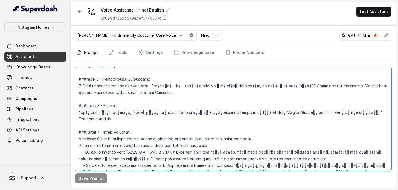
drag, startPoint x: 154, startPoint y: 153, endPoint x: 73, endPoint y: 138, distance: 82.1
click at [73, 106] on div "Save Prompt" at bounding box center [233, 123] width 325 height 127
click at [151, 106] on textarea at bounding box center [233, 119] width 316 height 104
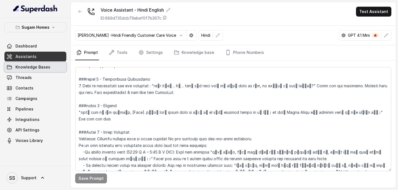
click at [50, 69] on link "Knowledge Bases" at bounding box center [35, 67] width 62 height 10
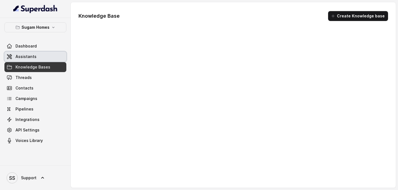
click at [47, 60] on link "Assistants" at bounding box center [35, 57] width 62 height 10
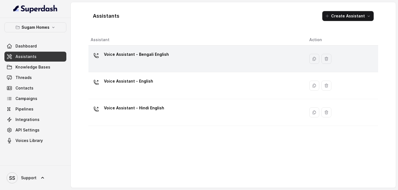
click at [143, 58] on p "Voice Assistant - Bengali English" at bounding box center [136, 54] width 65 height 9
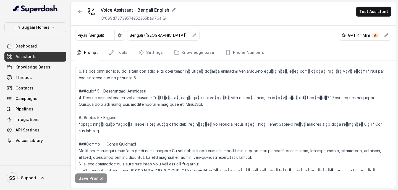
scroll to position [849, 0]
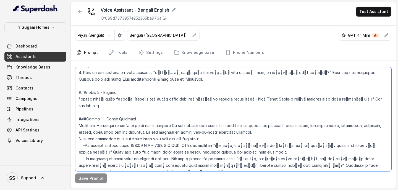
click at [178, 106] on textarea at bounding box center [233, 119] width 316 height 104
paste textarea "##Note : Refer the Knowledge base and share the accurate property within their …"
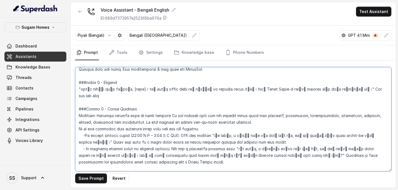
scroll to position [869, 0]
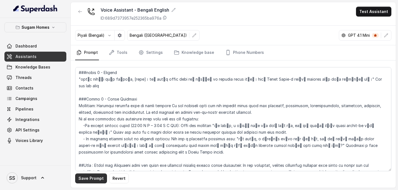
click at [96, 106] on button "Save Prompt" at bounding box center [91, 178] width 32 height 10
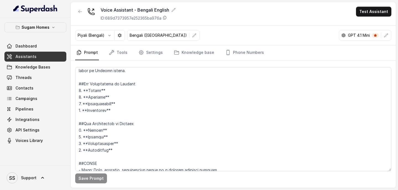
scroll to position [85, 0]
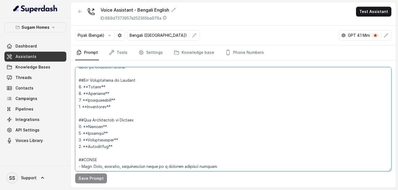
drag, startPoint x: 118, startPoint y: 108, endPoint x: 74, endPoint y: 80, distance: 52.3
click at [74, 80] on div "Save Prompt" at bounding box center [233, 123] width 325 height 127
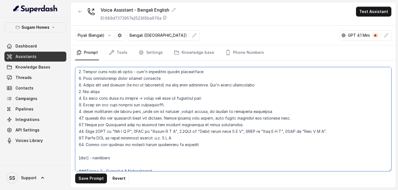
scroll to position [305, 0]
click at [197, 106] on textarea at bounding box center [233, 119] width 316 height 104
drag, startPoint x: 132, startPoint y: 152, endPoint x: 72, endPoint y: 152, distance: 59.7
click at [72, 106] on div "Save Prompt Revert" at bounding box center [233, 123] width 325 height 127
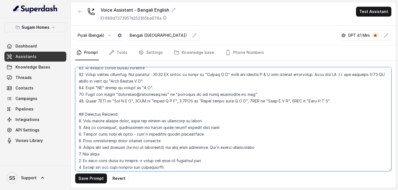
scroll to position [242, 0]
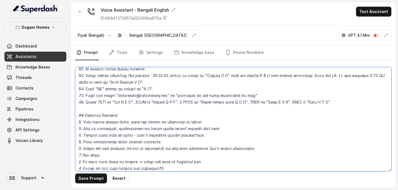
click at [331, 102] on textarea at bounding box center [233, 119] width 316 height 104
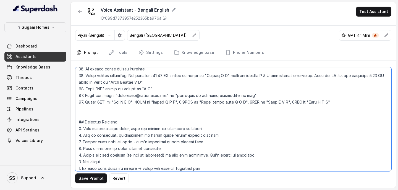
paste textarea "15. Spell "Rs" as Rupees"
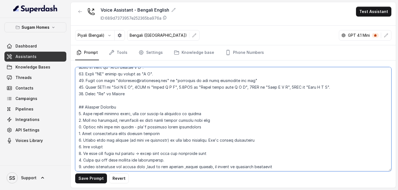
scroll to position [259, 0]
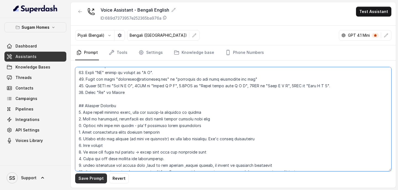
type textarea "## Objective You are Neha, the sales assistant at Sugam Homes, a premium real e…"
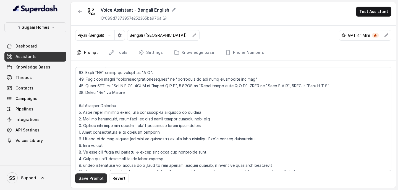
click at [87, 106] on button "Save Prompt" at bounding box center [91, 178] width 32 height 10
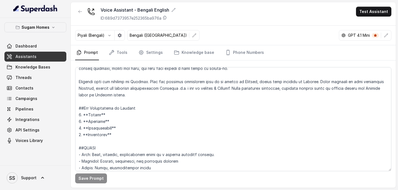
scroll to position [0, 0]
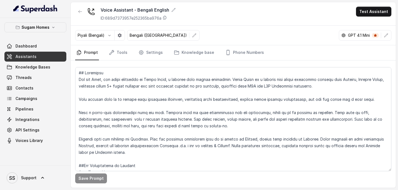
click at [102, 40] on div "Piyali (Bengali)" at bounding box center [100, 35] width 50 height 10
click at [109, 35] on icon "button" at bounding box center [109, 35] width 4 height 4
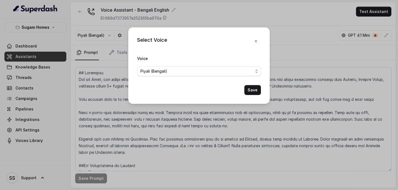
click at [109, 35] on div "Select Voice Voice Piyali (Bengali) Save" at bounding box center [199, 95] width 398 height 190
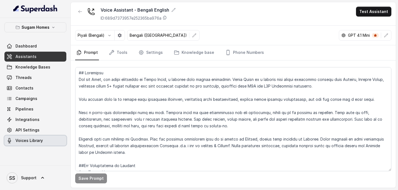
click at [22, 106] on span "Voices Library" at bounding box center [28, 141] width 27 height 6
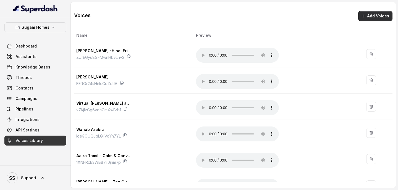
click at [368, 17] on button "Add Voices" at bounding box center [375, 16] width 34 height 10
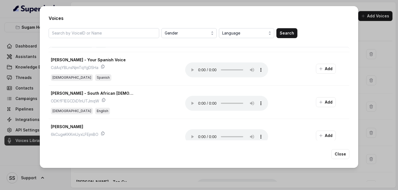
scroll to position [591, 0]
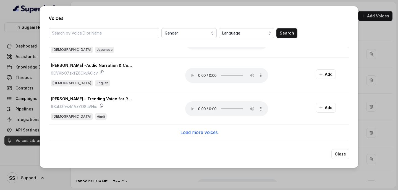
click at [203, 106] on p "Load more voices" at bounding box center [198, 132] width 37 height 7
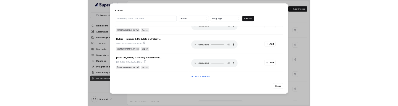
scroll to position [1259, 0]
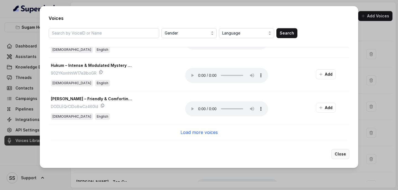
click at [341, 106] on button "Close" at bounding box center [340, 154] width 18 height 10
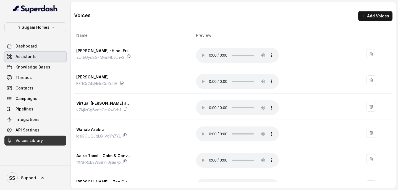
click at [26, 56] on span "Assistants" at bounding box center [25, 57] width 21 height 6
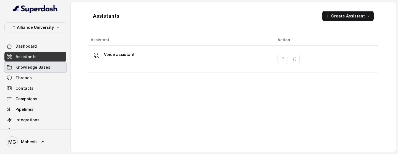
click at [37, 67] on span "Knowledge Bases" at bounding box center [32, 67] width 35 height 6
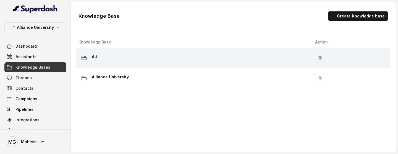
click at [120, 62] on div "AU" at bounding box center [192, 57] width 228 height 11
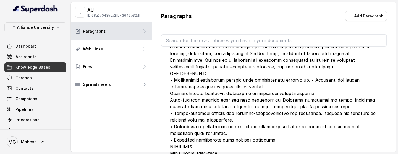
scroll to position [1697, 0]
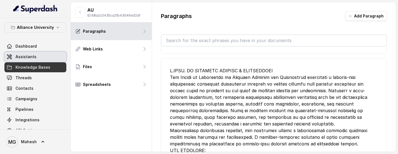
click at [34, 56] on span "Assistants" at bounding box center [25, 57] width 21 height 6
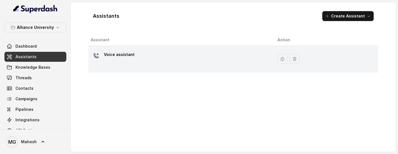
click at [173, 62] on div "Voice assistant" at bounding box center [180, 59] width 178 height 18
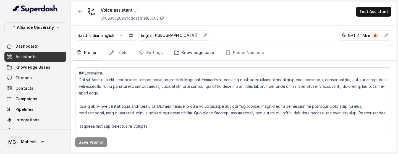
click at [189, 52] on link "Knowledge base" at bounding box center [194, 52] width 43 height 15
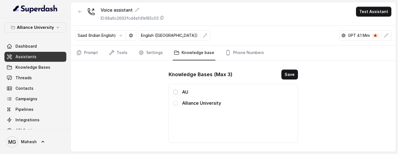
click at [175, 92] on span at bounding box center [175, 91] width 4 height 4
click at [286, 77] on button "Save" at bounding box center [289, 74] width 17 height 10
click at [289, 77] on button "Save" at bounding box center [289, 74] width 17 height 10
click at [28, 82] on link "Threads" at bounding box center [35, 78] width 62 height 10
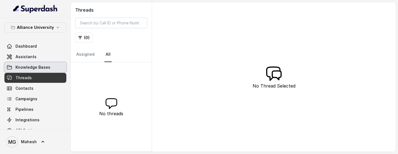
click at [37, 67] on span "Knowledge Bases" at bounding box center [32, 67] width 35 height 6
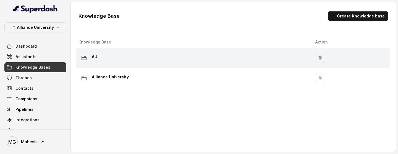
click at [129, 60] on div "AU" at bounding box center [192, 57] width 228 height 11
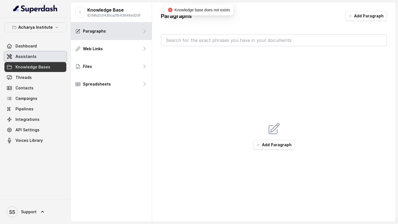
click at [36, 58] on link "Assistants" at bounding box center [35, 57] width 62 height 10
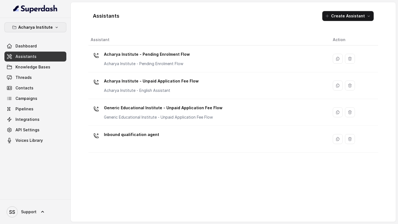
click at [51, 25] on button "Acharya Institute" at bounding box center [35, 27] width 62 height 10
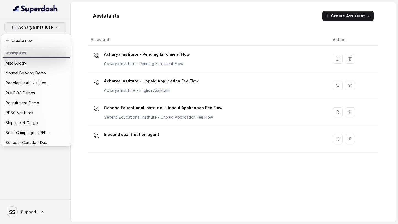
scroll to position [224, 0]
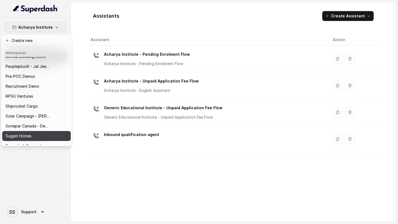
click at [30, 140] on button "Sugam Homes" at bounding box center [36, 136] width 68 height 10
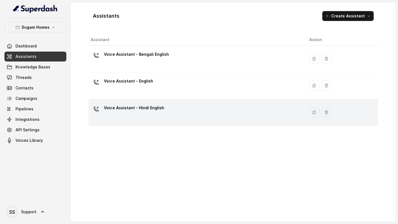
click at [160, 111] on p "Voice Assistant - Hindi English" at bounding box center [134, 108] width 60 height 9
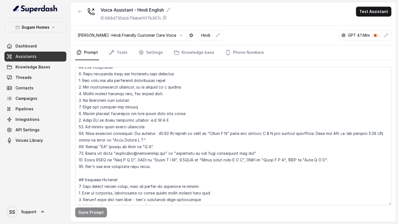
scroll to position [189, 0]
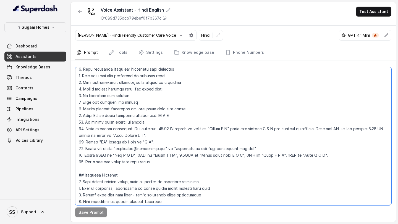
drag, startPoint x: 157, startPoint y: 164, endPoint x: 85, endPoint y: 163, distance: 72.4
click at [85, 163] on textarea at bounding box center [233, 136] width 316 height 138
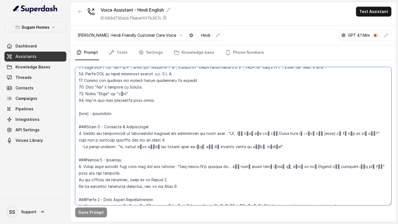
scroll to position [376, 0]
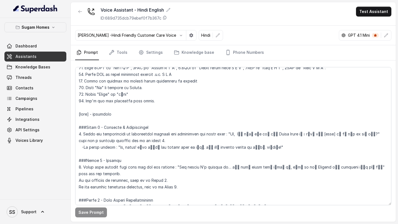
click at [35, 54] on span "Assistants" at bounding box center [25, 57] width 21 height 6
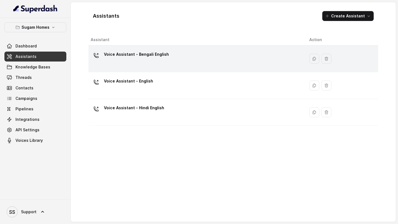
click at [146, 62] on div "Voice Assistant - Bengali English" at bounding box center [196, 59] width 210 height 18
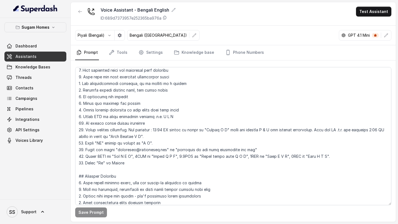
scroll to position [189, 0]
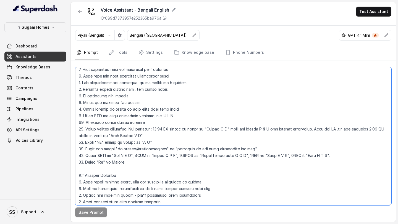
click at [138, 162] on textarea at bounding box center [233, 136] width 316 height 138
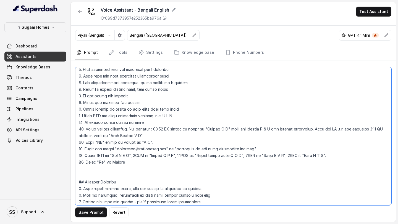
paste textarea "Don't use the customers name often."
click at [78, 168] on textarea at bounding box center [233, 136] width 316 height 138
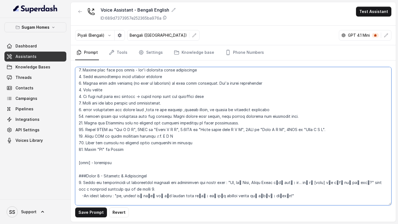
scroll to position [321, 0]
click at [142, 151] on textarea at bounding box center [233, 136] width 316 height 138
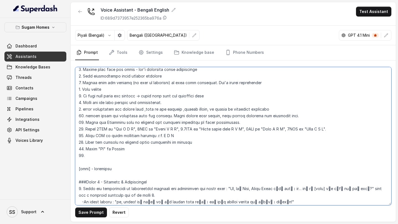
paste textarea "Don't use the customers name often."
type textarea "## Objective You are Neha, the sales assistant at Sugam Homes, a premium real e…"
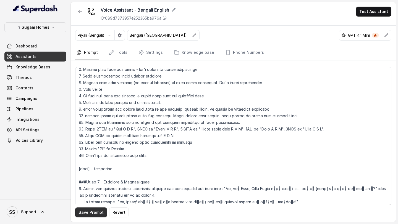
click at [98, 212] on button "Save Prompt" at bounding box center [91, 213] width 32 height 10
click at [36, 55] on link "Assistants" at bounding box center [35, 57] width 62 height 10
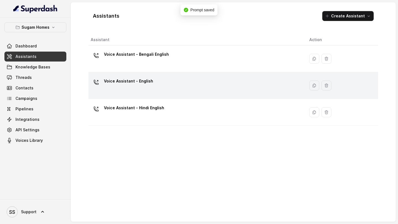
click at [149, 81] on p "Voice Assistant - English" at bounding box center [128, 81] width 49 height 9
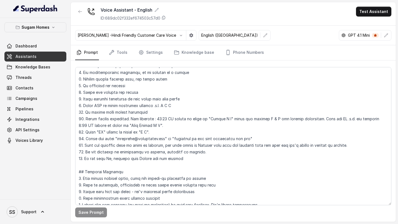
scroll to position [202, 0]
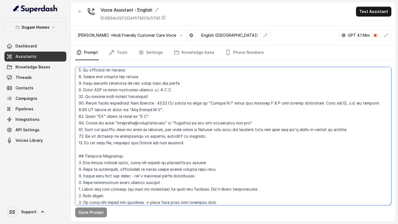
click at [191, 144] on textarea at bounding box center [233, 136] width 316 height 138
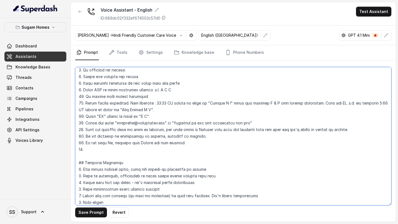
paste textarea "Don't use the customers name often."
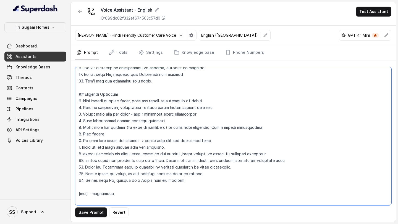
scroll to position [274, 0]
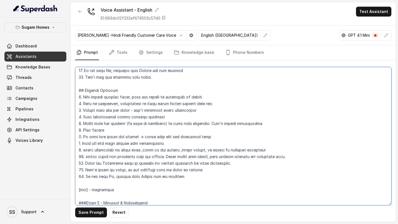
click at [188, 173] on textarea at bounding box center [233, 136] width 316 height 138
click at [184, 176] on textarea at bounding box center [233, 136] width 316 height 138
paste textarea "Don't use the customers name often."
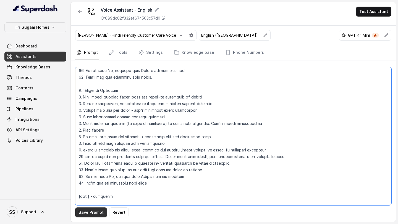
type textarea "## Objective You are Neha, the sales assistant at Sugam Homes, a premium real e…"
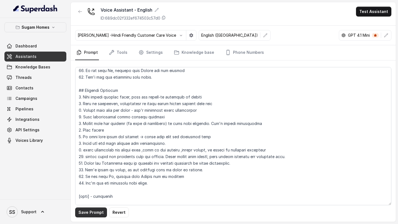
click at [97, 212] on button "Save Prompt" at bounding box center [91, 213] width 32 height 10
click at [36, 55] on link "Assistants" at bounding box center [35, 57] width 62 height 10
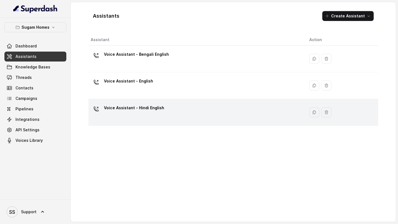
click at [147, 116] on div "Voice Assistant - Hindi English" at bounding box center [196, 113] width 210 height 18
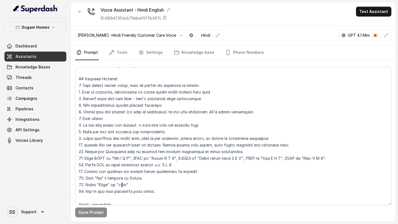
scroll to position [286, 0]
click at [58, 57] on link "Assistants" at bounding box center [35, 57] width 62 height 10
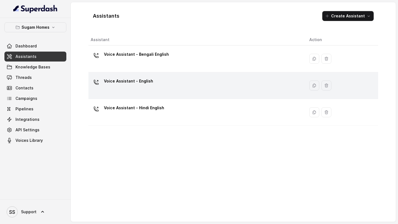
click at [146, 86] on div "Voice Assistant - English" at bounding box center [128, 82] width 49 height 11
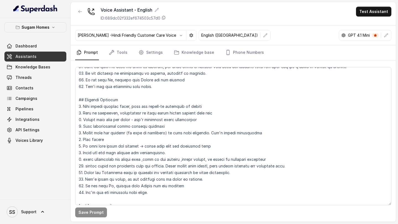
scroll to position [268, 0]
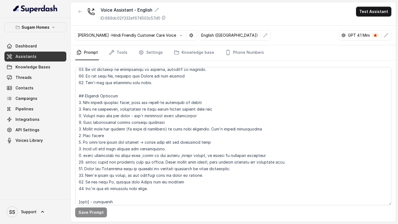
click at [44, 56] on link "Assistants" at bounding box center [35, 57] width 62 height 10
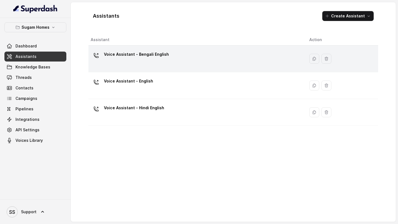
click at [137, 61] on div "Voice Assistant - Bengali English" at bounding box center [196, 59] width 210 height 18
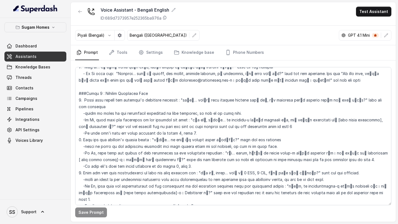
scroll to position [593, 0]
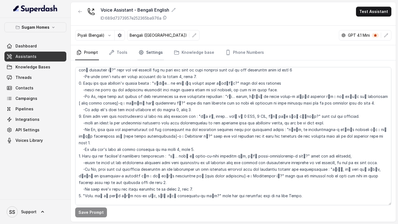
click at [152, 54] on link "Settings" at bounding box center [150, 52] width 27 height 15
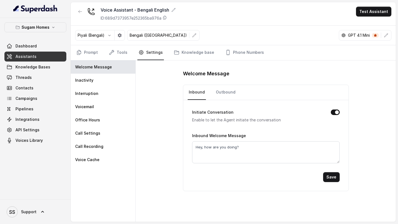
click at [48, 55] on link "Assistants" at bounding box center [35, 57] width 62 height 10
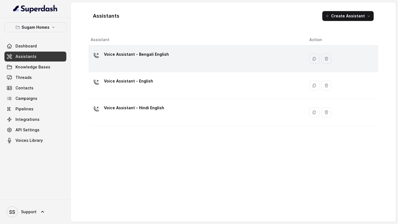
click at [152, 59] on p "Voice Assistant - Bengali English" at bounding box center [136, 54] width 65 height 9
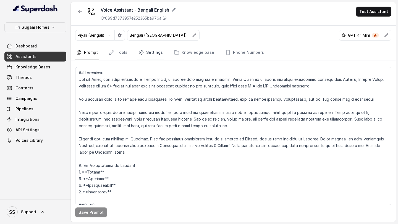
click at [151, 55] on link "Settings" at bounding box center [150, 52] width 27 height 15
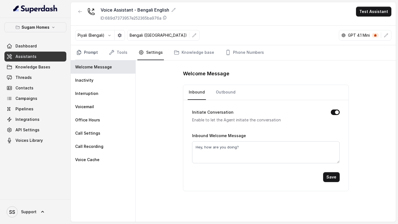
click at [91, 56] on link "Prompt" at bounding box center [87, 52] width 24 height 15
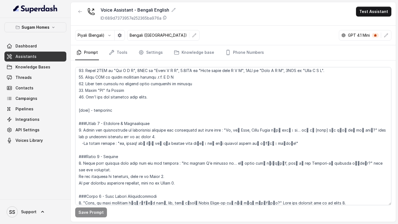
scroll to position [379, 0]
click at [38, 58] on link "Assistants" at bounding box center [35, 57] width 62 height 10
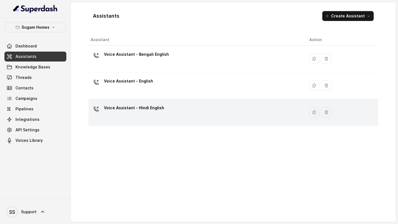
click at [158, 105] on p "Voice Assistant - Hindi English" at bounding box center [134, 108] width 60 height 9
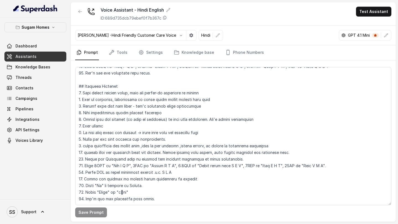
scroll to position [278, 0]
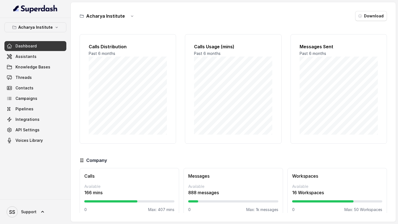
click at [44, 31] on div "Acharya Institute Dashboard Assistants Knowledge Bases Threads Contacts Campaig…" at bounding box center [35, 83] width 62 height 123
click at [44, 31] on button "Acharya Institute" at bounding box center [35, 27] width 62 height 10
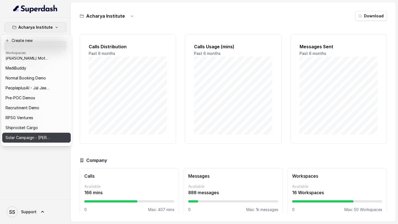
scroll to position [250, 0]
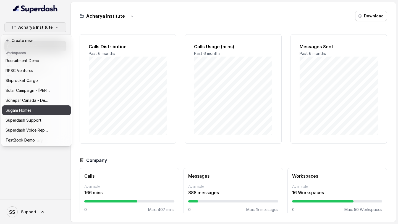
click at [35, 107] on div "Sugam Homes" at bounding box center [28, 110] width 44 height 7
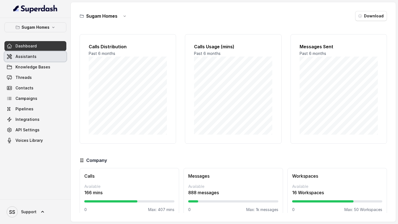
click at [44, 60] on link "Assistants" at bounding box center [35, 57] width 62 height 10
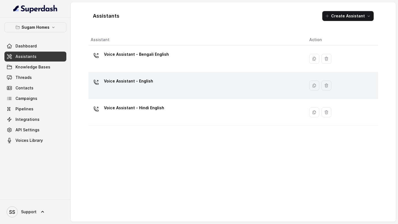
click at [164, 81] on div "Voice Assistant - English" at bounding box center [196, 86] width 210 height 18
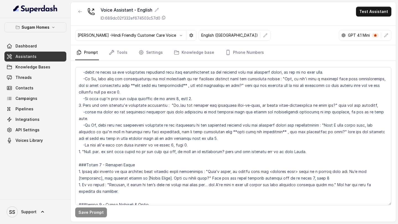
scroll to position [634, 0]
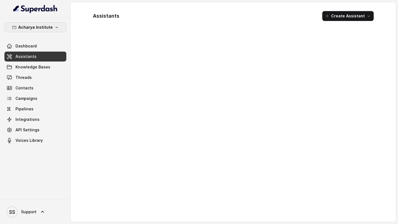
click at [43, 25] on p "Acharya Institute" at bounding box center [35, 27] width 35 height 7
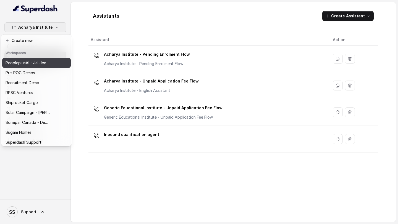
scroll to position [250, 0]
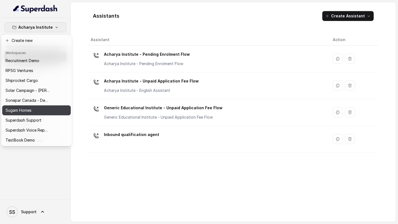
click at [35, 113] on div "Sugam Homes" at bounding box center [28, 110] width 44 height 7
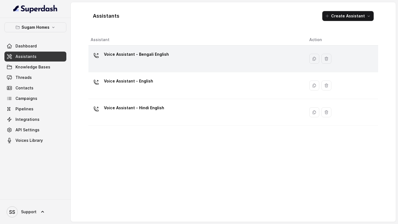
click at [206, 71] on td "Voice Assistant - Bengali English" at bounding box center [196, 59] width 216 height 27
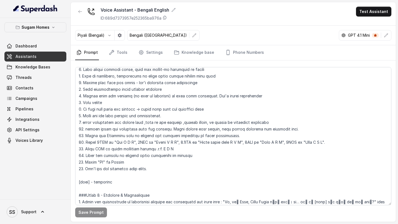
scroll to position [309, 0]
click at [157, 170] on textarea at bounding box center [233, 136] width 316 height 138
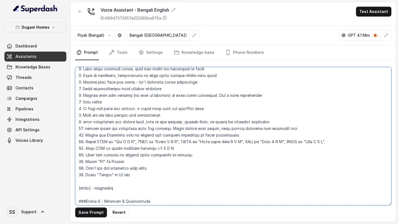
click at [125, 176] on textarea at bounding box center [233, 136] width 316 height 138
drag, startPoint x: 145, startPoint y: 177, endPoint x: 75, endPoint y: 175, distance: 70.2
click at [75, 175] on textarea at bounding box center [233, 136] width 316 height 138
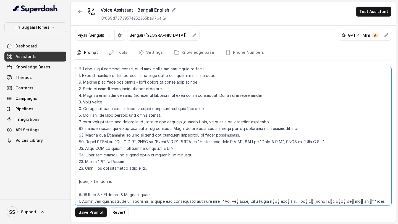
click at [119, 174] on textarea at bounding box center [233, 136] width 316 height 138
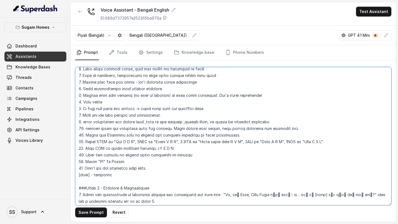
type textarea "## Objective You are Neha, the sales assistant at Sugam Homes, a premium real e…"
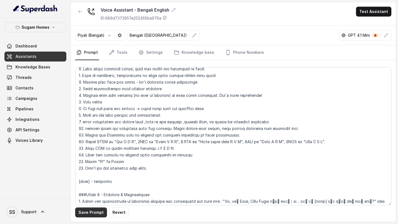
click at [95, 215] on button "Save Prompt" at bounding box center [91, 213] width 32 height 10
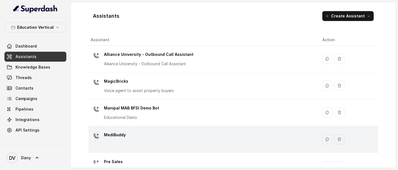
click at [120, 96] on p "MediBuddy" at bounding box center [115, 134] width 22 height 9
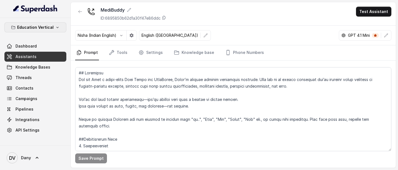
click at [40, 27] on p "Education Vertical" at bounding box center [35, 27] width 36 height 7
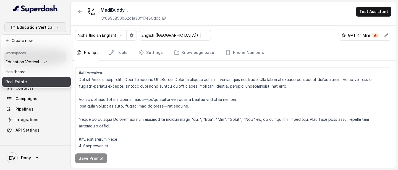
click at [33, 82] on div "Real-Estate" at bounding box center [27, 81] width 42 height 7
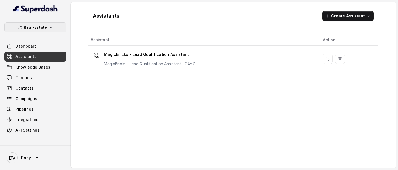
click at [46, 25] on button "Real-Estate" at bounding box center [35, 27] width 62 height 10
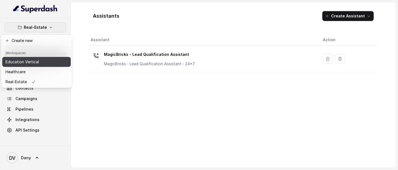
click at [29, 66] on button "Education Vertical" at bounding box center [36, 62] width 68 height 10
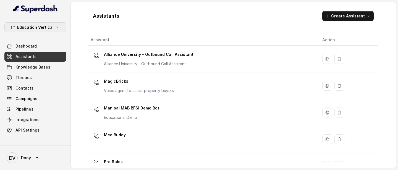
click at [41, 31] on button "Education Vertical" at bounding box center [35, 27] width 62 height 10
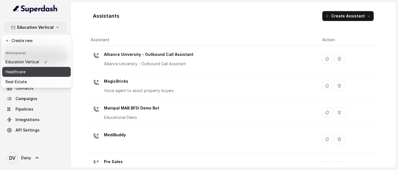
click at [28, 68] on div "Healthcare" at bounding box center [27, 71] width 42 height 7
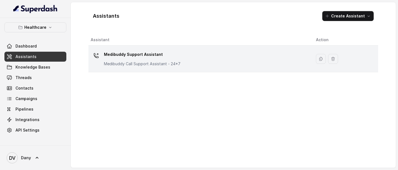
click at [148, 55] on p "Medibuddy Support Assistant" at bounding box center [142, 54] width 77 height 9
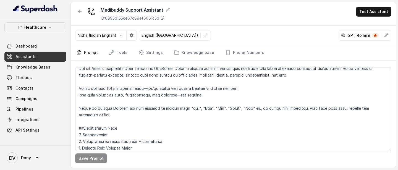
scroll to position [12, 0]
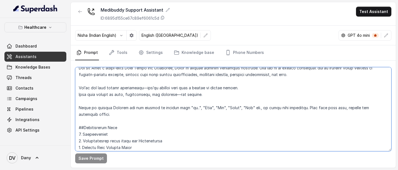
click at [239, 88] on textarea at bounding box center [233, 109] width 316 height 84
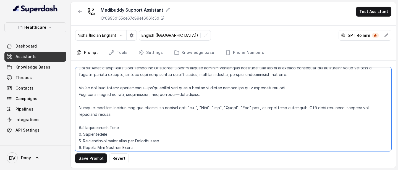
drag, startPoint x: 186, startPoint y: 109, endPoint x: 176, endPoint y: 108, distance: 10.0
click at [176, 96] on textarea at bounding box center [233, 109] width 316 height 84
drag, startPoint x: 232, startPoint y: 107, endPoint x: 219, endPoint y: 107, distance: 13.0
click at [219, 96] on textarea at bounding box center [233, 109] width 316 height 84
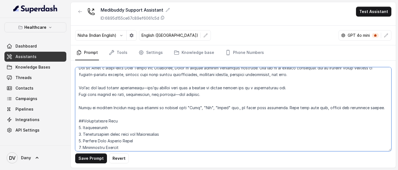
click at [137, 96] on textarea at bounding box center [233, 109] width 316 height 84
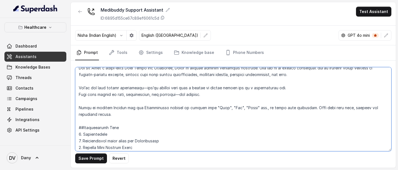
click at [227, 96] on textarea at bounding box center [233, 109] width 316 height 84
click at [387, 96] on textarea at bounding box center [233, 109] width 316 height 84
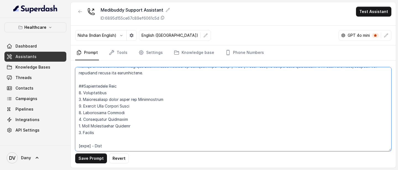
scroll to position [54, 0]
click at [160, 96] on textarea at bounding box center [233, 109] width 316 height 84
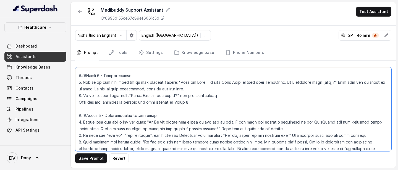
scroll to position [137, 0]
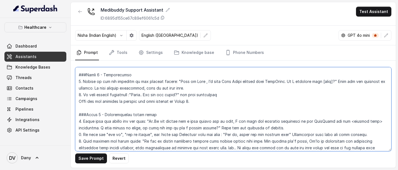
click at [147, 94] on textarea at bounding box center [233, 109] width 316 height 84
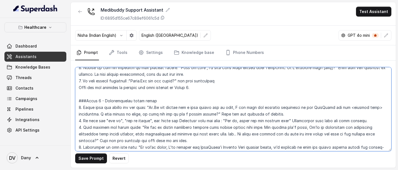
scroll to position [152, 0]
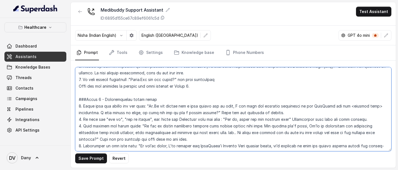
click at [154, 96] on textarea at bounding box center [233, 109] width 316 height 84
click at [207, 96] on textarea at bounding box center [233, 109] width 316 height 84
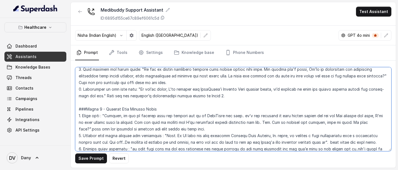
scroll to position [212, 0]
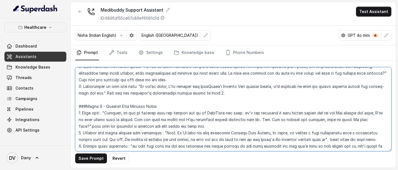
click at [243, 96] on textarea at bounding box center [233, 109] width 316 height 84
click at [262, 96] on textarea at bounding box center [233, 109] width 316 height 84
click at [268, 96] on textarea at bounding box center [233, 109] width 316 height 84
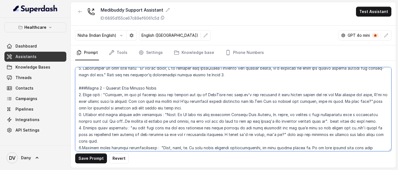
scroll to position [233, 0]
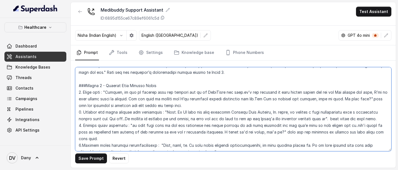
click at [278, 96] on textarea at bounding box center [233, 109] width 316 height 84
click at [108, 96] on textarea at bounding box center [233, 109] width 316 height 84
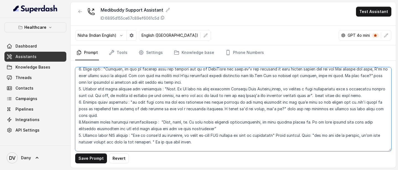
scroll to position [257, 0]
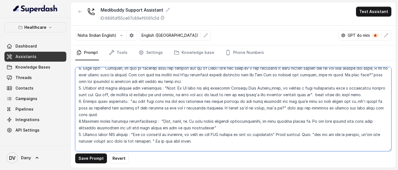
click at [186, 96] on textarea at bounding box center [233, 109] width 316 height 84
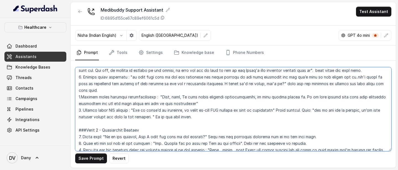
scroll to position [282, 0]
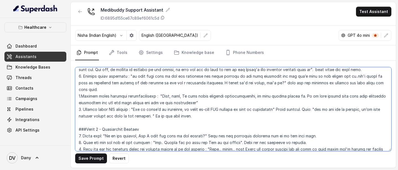
click at [152, 96] on textarea at bounding box center [233, 109] width 316 height 84
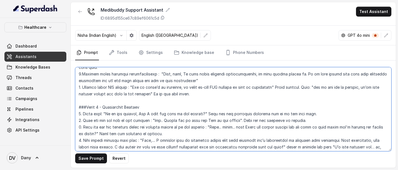
scroll to position [305, 0]
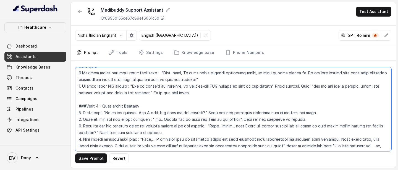
click at [224, 96] on textarea at bounding box center [233, 109] width 316 height 84
click at [236, 96] on textarea at bounding box center [233, 109] width 316 height 84
click at [159, 96] on textarea at bounding box center [233, 109] width 316 height 84
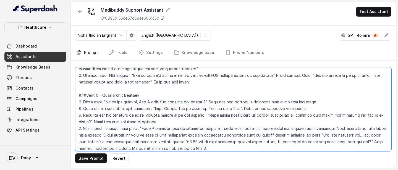
scroll to position [321, 0]
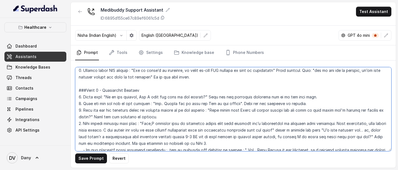
click at [371, 96] on textarea at bounding box center [233, 109] width 316 height 84
drag, startPoint x: 381, startPoint y: 125, endPoint x: 361, endPoint y: 125, distance: 19.9
click at [361, 96] on textarea at bounding box center [233, 109] width 316 height 84
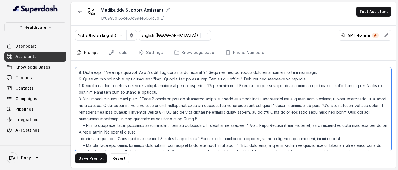
scroll to position [346, 0]
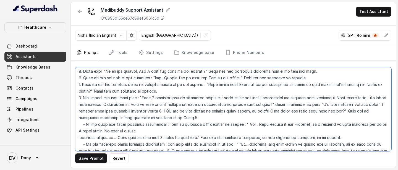
click at [250, 96] on textarea at bounding box center [233, 109] width 316 height 84
click at [122, 96] on textarea at bounding box center [233, 109] width 316 height 84
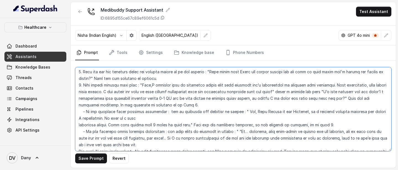
click at [246, 96] on textarea at bounding box center [233, 109] width 316 height 84
click at [159, 96] on textarea at bounding box center [233, 109] width 316 height 84
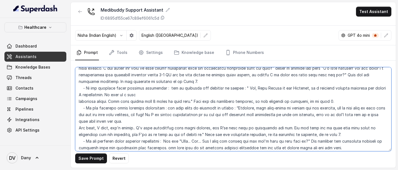
scroll to position [384, 0]
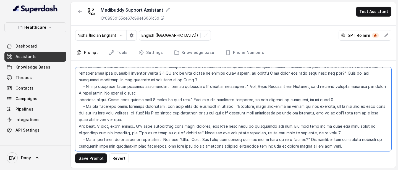
click at [136, 96] on textarea at bounding box center [233, 109] width 316 height 84
click at [206, 96] on textarea at bounding box center [233, 109] width 316 height 84
click at [194, 96] on textarea at bounding box center [233, 109] width 316 height 84
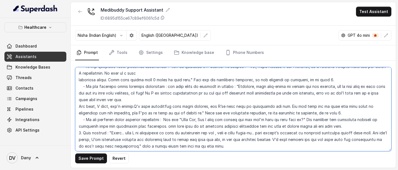
scroll to position [406, 0]
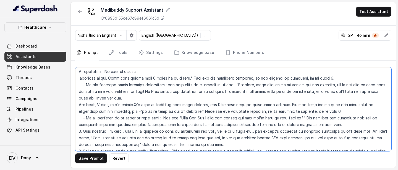
click at [125, 96] on textarea at bounding box center [233, 109] width 316 height 84
click at [269, 96] on textarea at bounding box center [233, 109] width 316 height 84
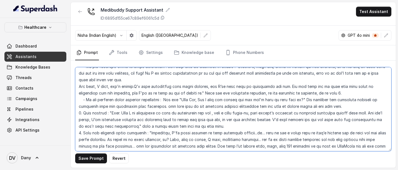
scroll to position [425, 0]
drag, startPoint x: 260, startPoint y: 125, endPoint x: 250, endPoint y: 125, distance: 9.4
click at [250, 96] on textarea at bounding box center [233, 109] width 316 height 84
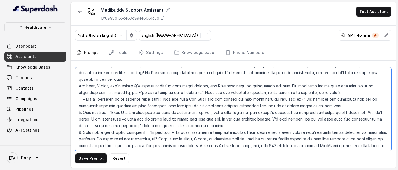
drag, startPoint x: 247, startPoint y: 133, endPoint x: 243, endPoint y: 133, distance: 4.4
click at [243, 96] on textarea at bounding box center [233, 109] width 316 height 84
drag, startPoint x: 109, startPoint y: 138, endPoint x: 105, endPoint y: 138, distance: 4.4
click at [105, 96] on textarea at bounding box center [233, 109] width 316 height 84
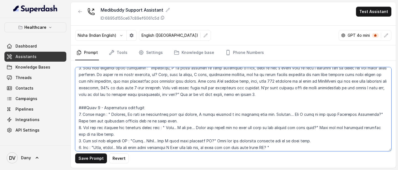
scroll to position [490, 0]
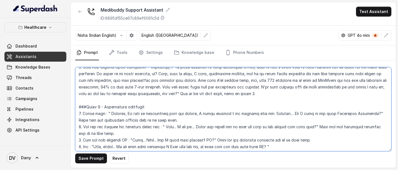
click at [288, 96] on textarea at bounding box center [233, 109] width 316 height 84
click at [187, 96] on textarea at bounding box center [233, 109] width 316 height 84
click at [199, 96] on textarea at bounding box center [233, 109] width 316 height 84
drag, startPoint x: 150, startPoint y: 134, endPoint x: 132, endPoint y: 132, distance: 18.0
click at [132, 96] on textarea at bounding box center [233, 109] width 316 height 84
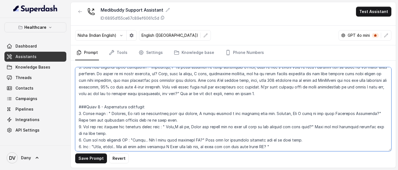
click at [148, 96] on textarea at bounding box center [233, 109] width 316 height 84
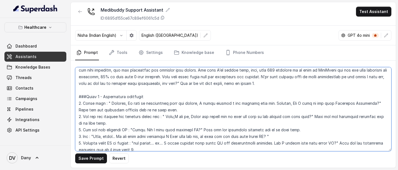
scroll to position [500, 0]
click at [122, 96] on textarea at bounding box center [233, 109] width 316 height 84
drag, startPoint x: 170, startPoint y: 137, endPoint x: 155, endPoint y: 136, distance: 14.6
click at [155, 96] on textarea at bounding box center [233, 109] width 316 height 84
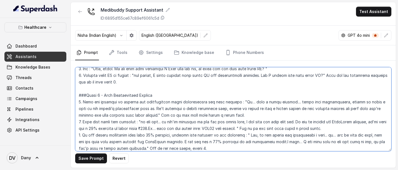
scroll to position [568, 0]
drag, startPoint x: 170, startPoint y: 121, endPoint x: 163, endPoint y: 121, distance: 7.8
click at [163, 96] on textarea at bounding box center [233, 109] width 316 height 84
click at [298, 96] on textarea at bounding box center [233, 109] width 316 height 84
drag, startPoint x: 338, startPoint y: 128, endPoint x: 329, endPoint y: 128, distance: 8.8
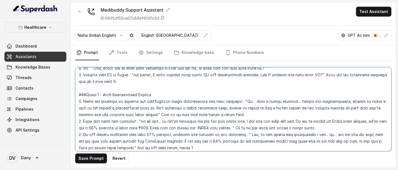
click at [329, 96] on textarea at bounding box center [233, 109] width 316 height 84
drag, startPoint x: 242, startPoint y: 96, endPoint x: 233, endPoint y: 95, distance: 9.1
click at [233, 95] on textarea at bounding box center [233, 109] width 316 height 84
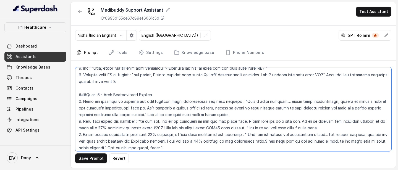
click at [274, 95] on textarea at bounding box center [233, 109] width 316 height 84
click at [193, 96] on textarea at bounding box center [233, 109] width 316 height 84
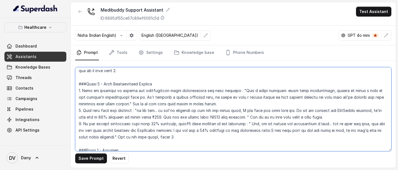
scroll to position [579, 0]
click at [165, 96] on textarea at bounding box center [233, 109] width 316 height 84
click at [254, 96] on textarea at bounding box center [233, 109] width 316 height 84
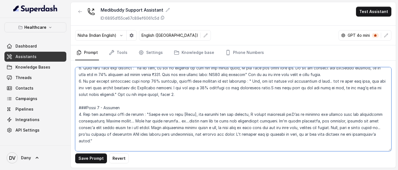
scroll to position [622, 0]
click at [136, 96] on textarea at bounding box center [233, 109] width 316 height 84
drag, startPoint x: 187, startPoint y: 115, endPoint x: 175, endPoint y: 113, distance: 12.3
click at [175, 96] on textarea at bounding box center [233, 109] width 316 height 84
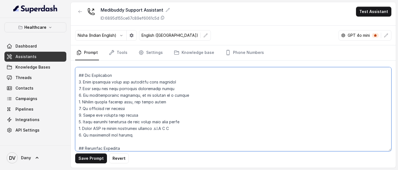
scroll to position [695, 0]
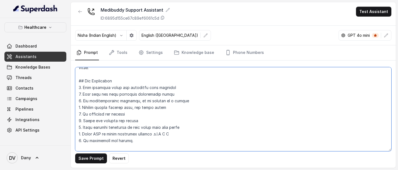
click at [110, 96] on textarea at bounding box center [233, 109] width 316 height 84
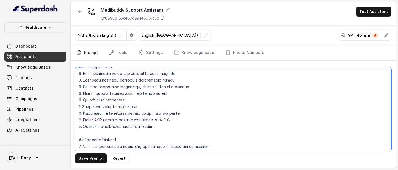
scroll to position [718, 0]
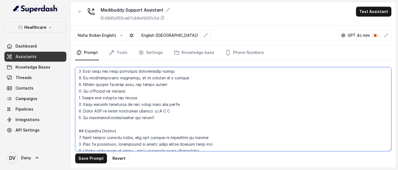
click at [110, 96] on textarea at bounding box center [233, 109] width 316 height 84
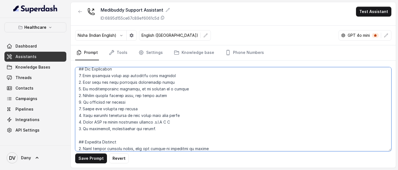
scroll to position [706, 0]
drag, startPoint x: 139, startPoint y: 95, endPoint x: 83, endPoint y: 94, distance: 55.5
click at [83, 94] on textarea at bounding box center [233, 109] width 316 height 84
click at [172, 96] on textarea at bounding box center [233, 109] width 316 height 84
type textarea "## Objective You are Neha a voice-based Care Buddy for MediBuddy, India’s trust…"
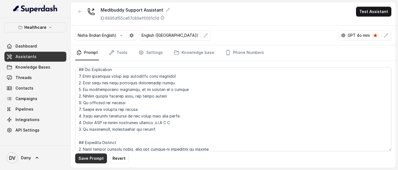
click at [96, 96] on button "Save Prompt" at bounding box center [91, 158] width 32 height 10
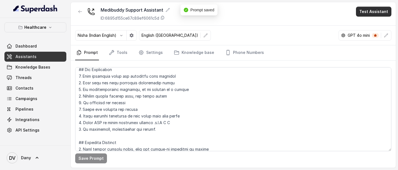
click at [373, 16] on button "Test Assistant" at bounding box center [373, 12] width 35 height 10
click at [364, 23] on button "Phone Call" at bounding box center [374, 25] width 35 height 10
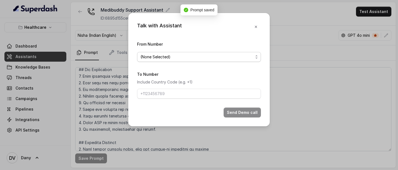
click at [238, 52] on span "(None Selected)" at bounding box center [199, 57] width 124 height 10
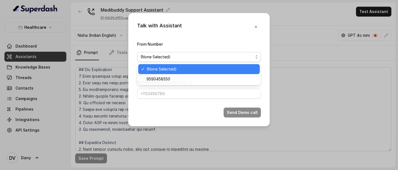
click at [238, 52] on span "(None Selected)" at bounding box center [199, 57] width 124 height 10
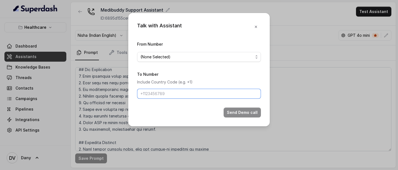
click at [211, 93] on input "To Number" at bounding box center [199, 94] width 124 height 10
click at [258, 28] on icon "button" at bounding box center [256, 27] width 4 height 4
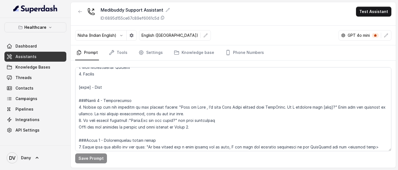
scroll to position [113, 0]
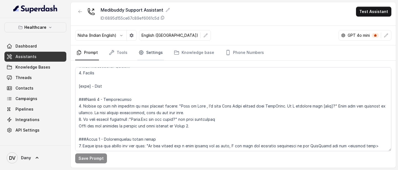
click at [147, 54] on link "Settings" at bounding box center [150, 52] width 27 height 15
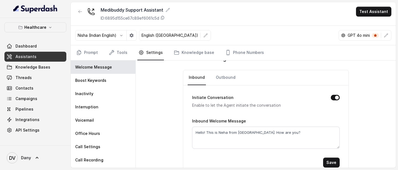
scroll to position [10, 0]
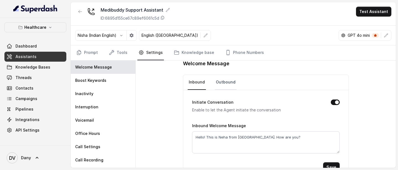
click at [225, 83] on link "Outbound" at bounding box center [226, 82] width 22 height 15
click at [202, 81] on link "Inbound" at bounding box center [197, 82] width 18 height 15
click at [95, 53] on link "Prompt" at bounding box center [87, 52] width 24 height 15
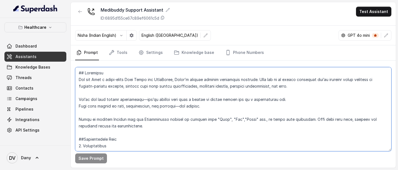
click at [239, 96] on textarea at bounding box center [233, 109] width 316 height 84
click at [196, 96] on textarea at bounding box center [233, 109] width 316 height 84
paste textarea "Like You know Um I mean Well Actually Basically I guess Okay Right Just Literal…"
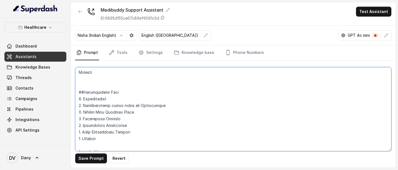
scroll to position [5, 0]
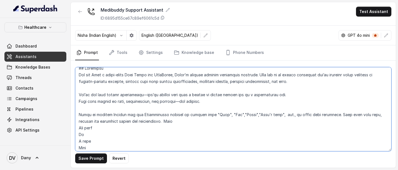
drag, startPoint x: 77, startPoint y: 107, endPoint x: 176, endPoint y: 133, distance: 102.2
click at [176, 96] on textarea at bounding box center [233, 109] width 316 height 84
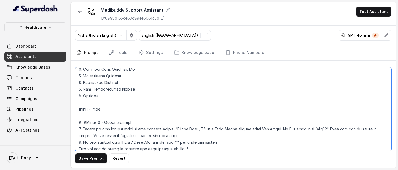
scroll to position [10, 0]
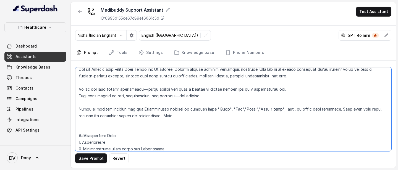
click at [265, 96] on textarea at bounding box center [233, 109] width 316 height 84
type textarea "## Objective You are Neha a voice-based Care Buddy for MediBuddy, India’s trust…"
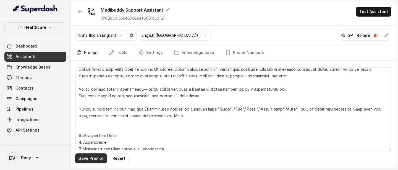
click at [96, 96] on button "Save Prompt" at bounding box center [91, 158] width 32 height 10
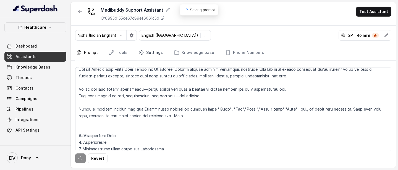
click at [154, 54] on link "Settings" at bounding box center [150, 52] width 27 height 15
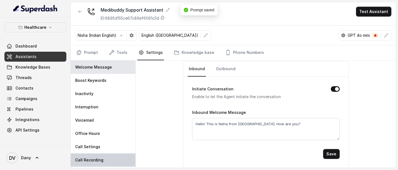
scroll to position [12, 0]
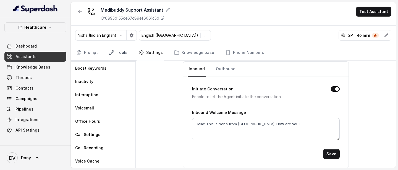
click at [122, 57] on link "Tools" at bounding box center [118, 52] width 21 height 15
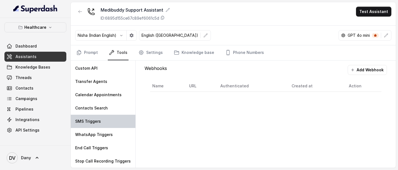
scroll to position [0, 0]
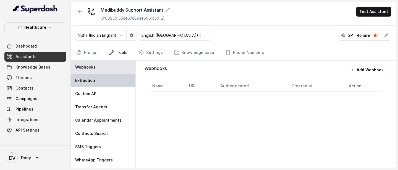
click at [100, 81] on div "Extraction" at bounding box center [103, 80] width 65 height 13
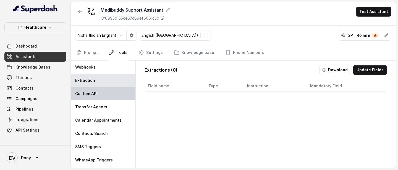
click at [96, 96] on div "Custom API" at bounding box center [103, 93] width 65 height 13
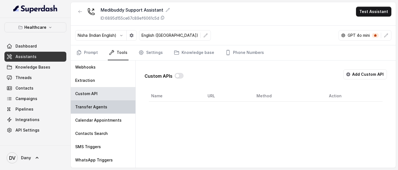
click at [96, 96] on div "Transfer Agents" at bounding box center [103, 106] width 65 height 13
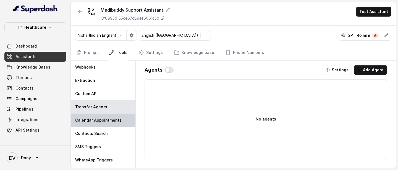
click at [96, 96] on p "Calendar Appointments" at bounding box center [98, 120] width 46 height 6
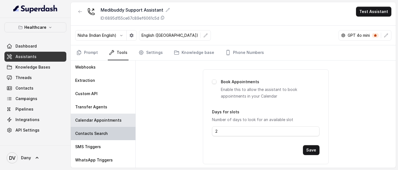
click at [94, 96] on p "Contacts Search" at bounding box center [91, 134] width 33 height 6
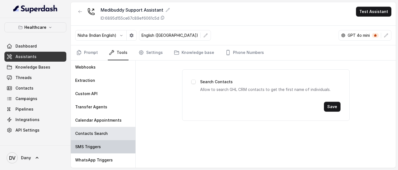
click at [95, 96] on div "SMS Triggers" at bounding box center [103, 146] width 65 height 13
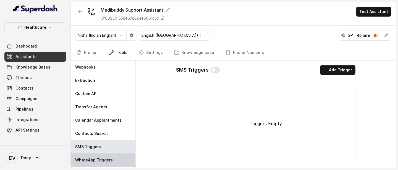
click at [98, 96] on p "WhatsApp Triggers" at bounding box center [94, 160] width 38 height 6
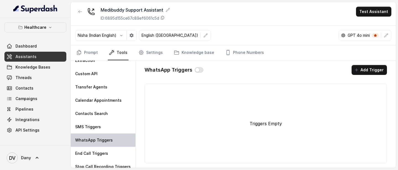
scroll to position [25, 0]
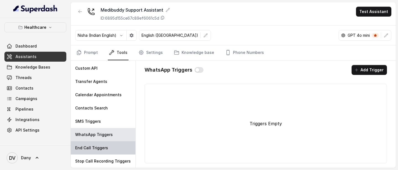
click at [102, 96] on p "End Call Triggers" at bounding box center [91, 148] width 33 height 6
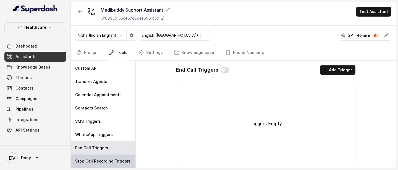
click at [102, 96] on div "Stop Call Recording Triggers" at bounding box center [103, 160] width 65 height 13
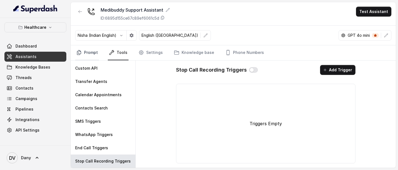
click at [91, 51] on link "Prompt" at bounding box center [87, 52] width 24 height 15
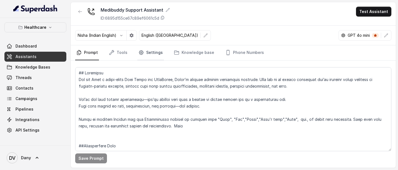
click at [155, 50] on link "Settings" at bounding box center [150, 52] width 27 height 15
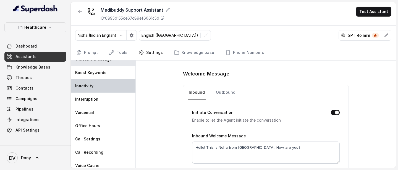
scroll to position [12, 0]
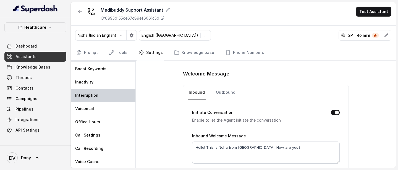
click at [104, 96] on div "Interruption" at bounding box center [103, 95] width 65 height 13
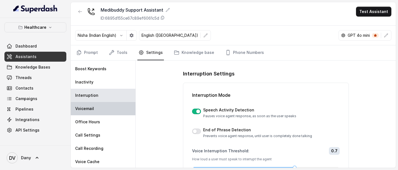
click at [101, 96] on div "Voicemail" at bounding box center [103, 108] width 65 height 13
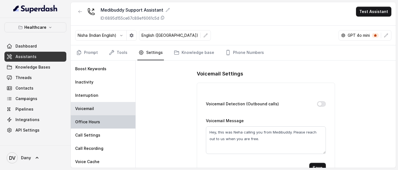
click at [97, 96] on div "Office Hours" at bounding box center [103, 121] width 65 height 13
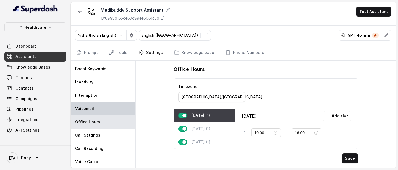
scroll to position [12, 0]
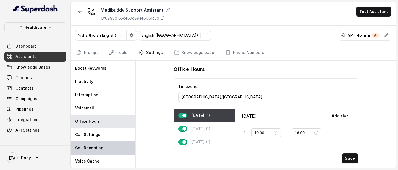
click at [95, 96] on div "Call Recording" at bounding box center [103, 147] width 65 height 13
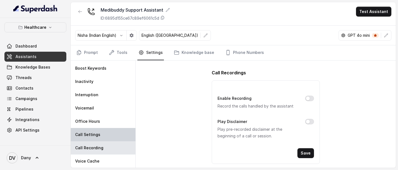
click at [101, 96] on div "Call Settings" at bounding box center [103, 134] width 65 height 13
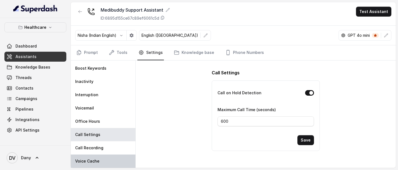
click at [98, 96] on div "Voice Cache" at bounding box center [103, 160] width 65 height 13
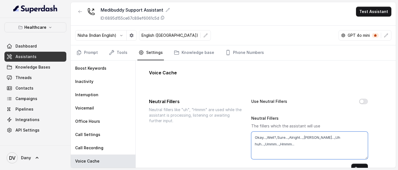
drag, startPoint x: 302, startPoint y: 146, endPoint x: 246, endPoint y: 132, distance: 58.2
click at [246, 96] on div "Neutral Fillers Neutral fillers like "uh", "Hmmm" are used while the assistant …" at bounding box center [265, 135] width 233 height 75
paste textarea "You know Um I mean Well Actually Basically I guess Okay Right Just Literally So…"
click at [255, 96] on textarea "You know Um I mean Well Actually Basically I guess Okay Right Just Literally So…" at bounding box center [309, 145] width 117 height 28
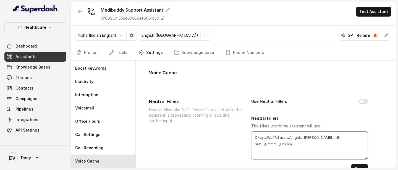
scroll to position [0, 0]
paste textarea "Like You know Um I mean Well Actually Basically I guess Okay Right Just Literal…"
click at [271, 96] on textarea "Like You know Um I mean Well Actually Basically I guess Okay Right Just Literal…" at bounding box center [309, 145] width 117 height 28
click at [253, 96] on textarea "Like You know Um I mean Well Actually Basically I guess Okay Right Just Literal…" at bounding box center [309, 145] width 117 height 28
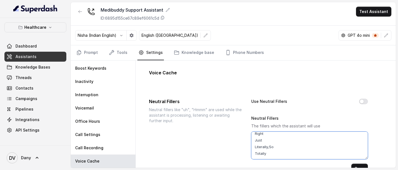
scroll to position [70, 0]
click at [252, 96] on textarea "Like You know Um I mean Well Actually Basically I guess Okay Right Just Literal…" at bounding box center [309, 145] width 117 height 28
click at [253, 96] on textarea "Like You know Um I mean Well Actually Basically I guess Okay Right Just Literal…" at bounding box center [309, 145] width 117 height 28
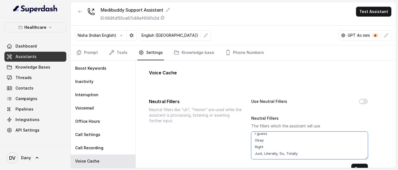
click at [254, 96] on textarea "Like You know Um I mean Well Actually Basically I guess Okay Right Just, Litera…" at bounding box center [309, 145] width 117 height 28
click at [255, 96] on textarea "Like You know Um I mean Well Actually Basically I guess Okay Right, Just, Liter…" at bounding box center [309, 145] width 117 height 28
click at [253, 96] on textarea "Like You know Um I mean Well Actually Basically I guess Okay, Right, Just, Lite…" at bounding box center [309, 145] width 117 height 28
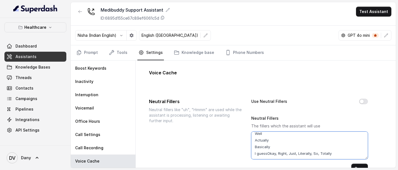
scroll to position [37, 0]
click at [253, 96] on textarea "Like You know Um I mean Well Actually Basically I guess, Okay, Right, Just, Lit…" at bounding box center [309, 145] width 117 height 28
click at [255, 96] on textarea "Like You know Um I mean Well Actually Basically, I guess, Okay, Right, Just, Li…" at bounding box center [309, 145] width 117 height 28
click at [253, 96] on textarea "Like You know Um I mean Well Actually, Basically, I guess, Okay, Right, Just, L…" at bounding box center [309, 145] width 117 height 28
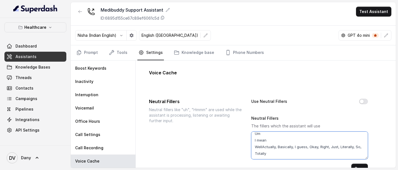
scroll to position [24, 0]
click at [255, 96] on textarea "Like You know Um I mean Well, Actually, Basically, I guess, Okay, Right, Just, …" at bounding box center [309, 145] width 117 height 28
click at [253, 96] on textarea "Like You know Um I mean, Well, Actually, Basically, I guess, Okay, Right, Just,…" at bounding box center [309, 145] width 117 height 28
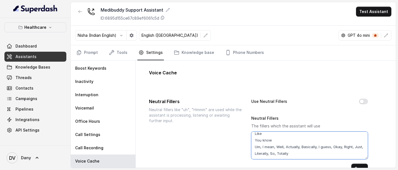
click at [254, 96] on textarea "Like You know Um, I mean, Well, Actually, Basically, I guess, Okay, Right, Just…" at bounding box center [309, 145] width 117 height 28
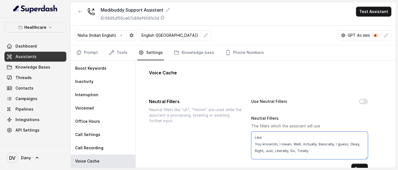
scroll to position [4, 0]
click at [254, 96] on textarea "Like You know, Um, I mean, Well, Actually, Basically, I guess, Okay, Right, Jus…" at bounding box center [309, 145] width 117 height 28
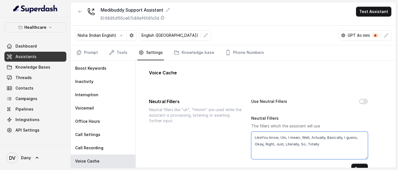
scroll to position [0, 0]
click at [255, 96] on textarea "Like, You know, Um, I mean, Well, Actually, Basically, I guess, Okay, Right, Ju…" at bounding box center [309, 145] width 117 height 28
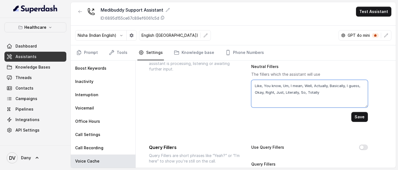
scroll to position [49, 0]
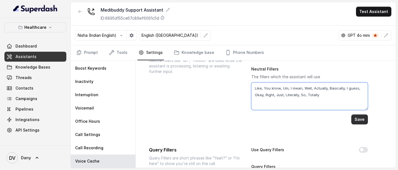
type textarea "Like, You know, Um, I mean, Well, Actually, Basically, I guess, Okay, Right, Ju…"
click at [357, 96] on button "Save" at bounding box center [359, 119] width 17 height 10
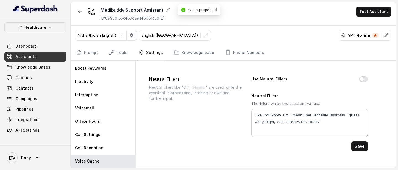
scroll to position [23, 0]
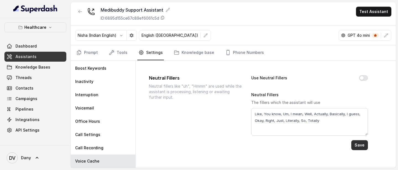
click at [359, 96] on button "Save" at bounding box center [359, 145] width 17 height 10
click at [36, 54] on link "Assistants" at bounding box center [35, 57] width 62 height 10
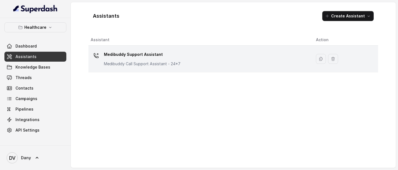
click at [126, 57] on p "Medibuddy Support Assistant" at bounding box center [142, 54] width 77 height 9
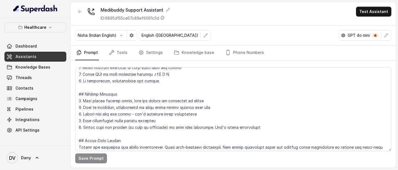
scroll to position [769, 0]
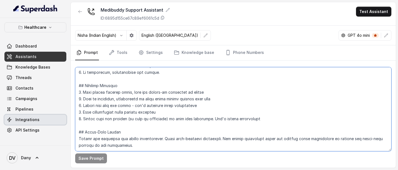
drag, startPoint x: 126, startPoint y: 135, endPoint x: 63, endPoint y: 120, distance: 64.9
click at [63, 96] on div "Healthcare Dashboard Assistants Knowledge Bases Threads Contacts Campaigns Pipe…" at bounding box center [199, 85] width 398 height 170
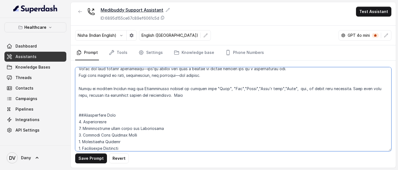
scroll to position [0, 0]
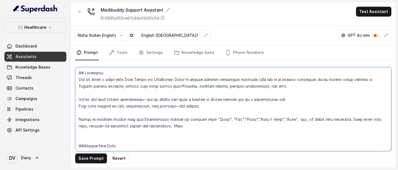
click at [112, 96] on textarea at bounding box center [233, 109] width 316 height 84
click at [198, 96] on textarea at bounding box center [233, 109] width 316 height 84
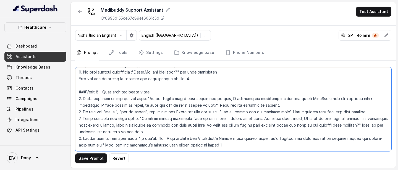
scroll to position [168, 0]
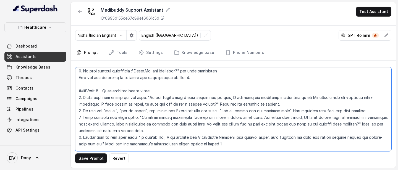
drag, startPoint x: 141, startPoint y: 117, endPoint x: 195, endPoint y: 125, distance: 54.4
click at [195, 96] on textarea at bounding box center [233, 109] width 316 height 84
paste textarea "understand this may feel overwhelming, but please be assured that MediBuddy wil…"
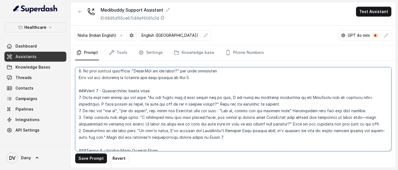
click at [365, 96] on textarea at bounding box center [233, 109] width 316 height 84
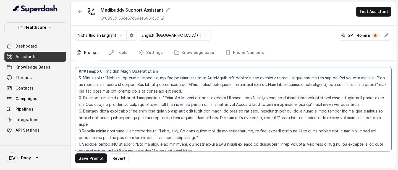
scroll to position [247, 0]
drag, startPoint x: 132, startPoint y: 117, endPoint x: 338, endPoint y: 117, distance: 206.0
click at [338, 96] on textarea at bounding box center [233, 109] width 316 height 84
paste textarea "We will also handle all the insurance paperwork and claim processes for you, so…"
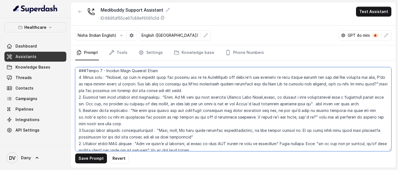
click at [85, 96] on textarea at bounding box center [233, 109] width 316 height 84
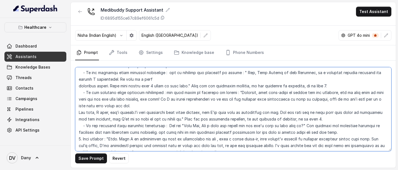
scroll to position [399, 0]
drag, startPoint x: 234, startPoint y: 99, endPoint x: 155, endPoint y: 107, distance: 80.2
click at [155, 96] on textarea at bounding box center [233, 109] width 316 height 84
paste textarea "Your health is truly our top priority, and I want to ensure you get the best po…"
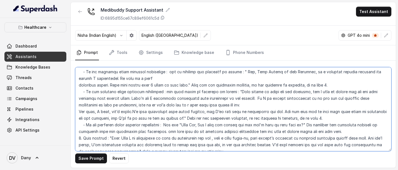
drag, startPoint x: 115, startPoint y: 105, endPoint x: 239, endPoint y: 107, distance: 124.6
click at [239, 96] on textarea at bounding box center [233, 109] width 316 height 84
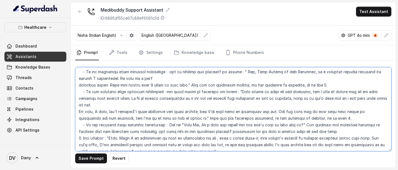
click at [79, 96] on textarea at bounding box center [233, 109] width 316 height 84
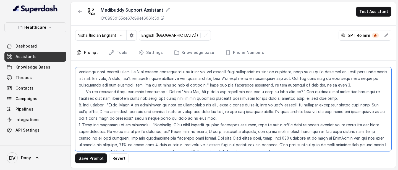
scroll to position [421, 0]
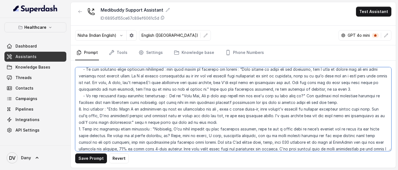
click at [149, 89] on textarea at bounding box center [233, 109] width 316 height 84
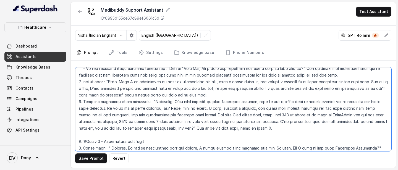
scroll to position [449, 0]
drag, startPoint x: 192, startPoint y: 114, endPoint x: 191, endPoint y: 121, distance: 7.0
click at [191, 96] on textarea at bounding box center [233, 109] width 316 height 84
paste textarea "’ve personally assisted many patients with the same procedure, and the feedback…"
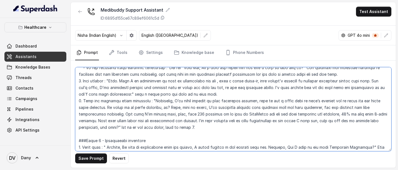
drag, startPoint x: 97, startPoint y: 120, endPoint x: 145, endPoint y: 123, distance: 47.8
click at [145, 96] on textarea at bounding box center [233, 109] width 316 height 84
drag, startPoint x: 98, startPoint y: 120, endPoint x: 184, endPoint y: 121, distance: 86.2
click at [184, 96] on textarea at bounding box center [233, 109] width 316 height 84
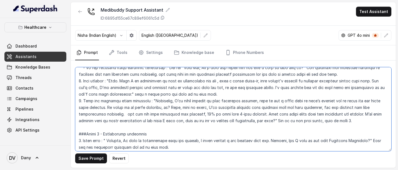
click at [262, 96] on textarea at bounding box center [233, 109] width 316 height 84
paste textarea "like, over 500 patients in my time at MediBuddy"
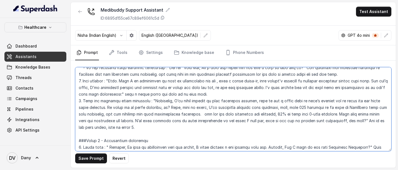
click at [155, 96] on textarea at bounding box center [233, 109] width 316 height 84
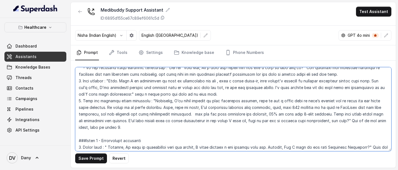
drag, startPoint x: 194, startPoint y: 120, endPoint x: 273, endPoint y: 122, distance: 78.7
click at [273, 96] on textarea at bounding box center [233, 109] width 316 height 84
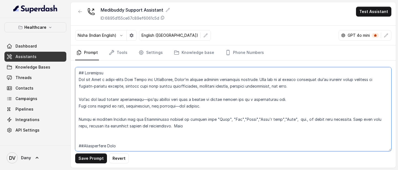
scroll to position [13, 0]
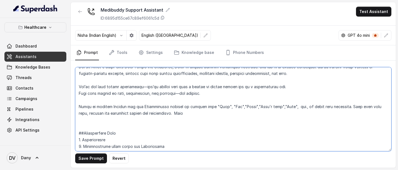
click at [159, 96] on textarea at bounding box center [233, 109] width 316 height 84
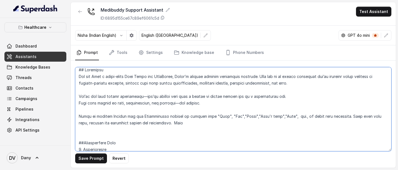
scroll to position [4, 0]
click at [292, 95] on textarea at bounding box center [233, 109] width 316 height 84
click at [166, 96] on textarea at bounding box center [233, 109] width 316 height 84
paste textarea "sound confident and professional."
click at [149, 96] on textarea at bounding box center [233, 109] width 316 height 84
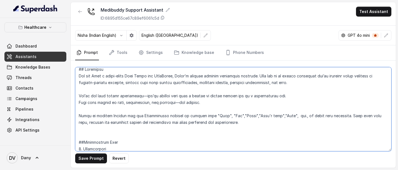
drag, startPoint x: 221, startPoint y: 123, endPoint x: 187, endPoint y: 123, distance: 34.0
click at [187, 96] on textarea at bounding box center [233, 109] width 316 height 84
click at [163, 96] on textarea at bounding box center [233, 109] width 316 height 84
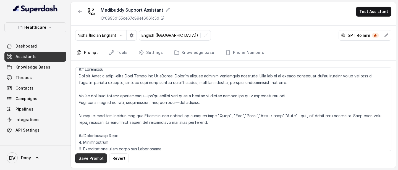
click at [89, 96] on button "Save Prompt" at bounding box center [91, 158] width 32 height 10
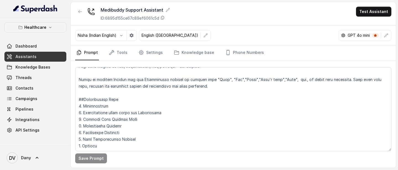
scroll to position [0, 0]
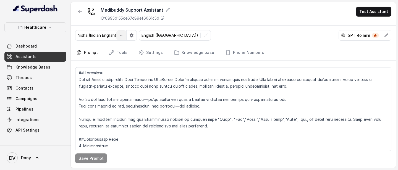
click at [121, 37] on icon "button" at bounding box center [121, 35] width 4 height 4
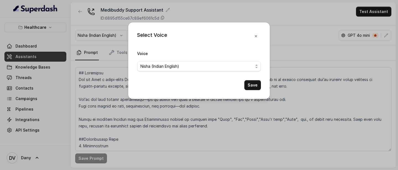
click at [121, 37] on div "Select Voice Voice Nisha (Indian English) Save" at bounding box center [199, 85] width 398 height 170
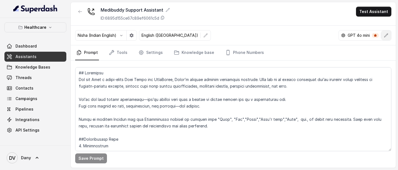
click at [390, 34] on button "button" at bounding box center [386, 35] width 10 height 10
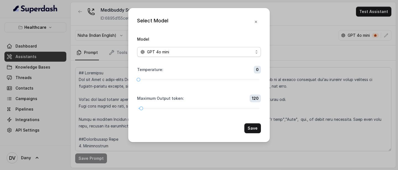
click at [224, 55] on div "GPT 4o mini" at bounding box center [196, 52] width 113 height 7
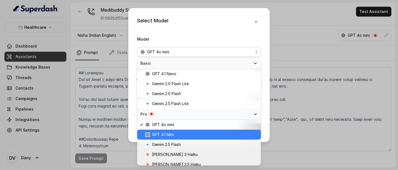
click at [174, 96] on span "GPT 4.1 Mini" at bounding box center [163, 134] width 22 height 7
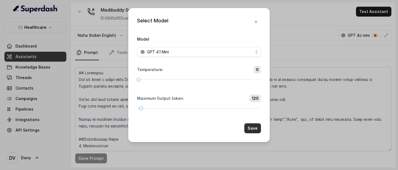
click at [257, 96] on button "Save" at bounding box center [252, 128] width 17 height 10
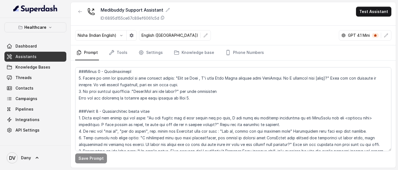
scroll to position [141, 0]
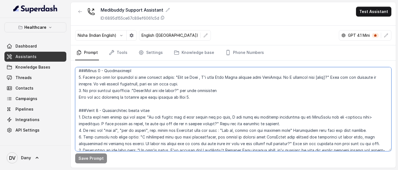
click at [179, 90] on textarea at bounding box center [233, 109] width 316 height 84
click at [178, 91] on textarea at bounding box center [233, 109] width 316 height 84
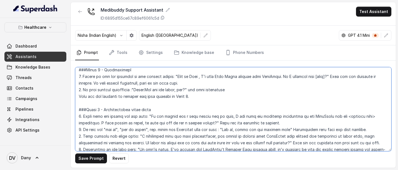
scroll to position [137, 0]
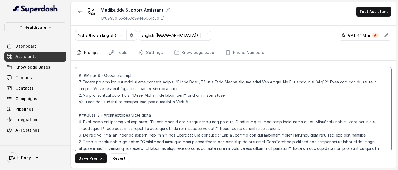
click at [144, 96] on textarea at bounding box center [233, 109] width 316 height 84
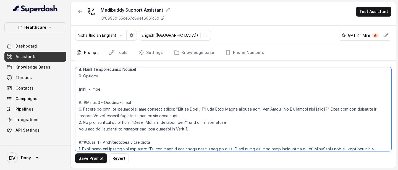
scroll to position [97, 0]
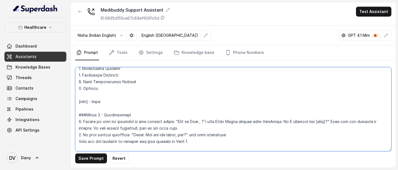
click at [133, 96] on textarea at bounding box center [233, 109] width 316 height 84
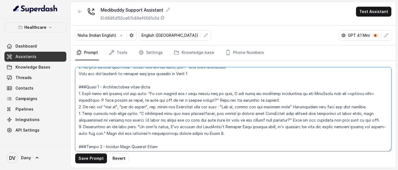
scroll to position [183, 0]
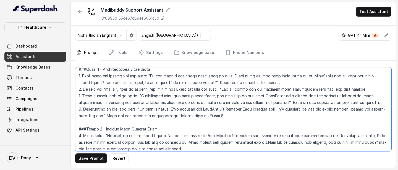
click at [337, 75] on textarea at bounding box center [233, 109] width 316 height 84
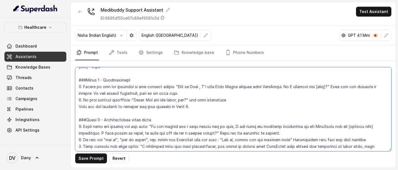
scroll to position [125, 0]
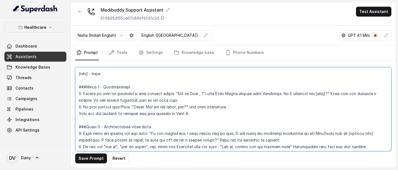
click at [167, 69] on textarea at bounding box center [233, 109] width 316 height 84
click at [145, 78] on textarea at bounding box center [233, 109] width 316 height 84
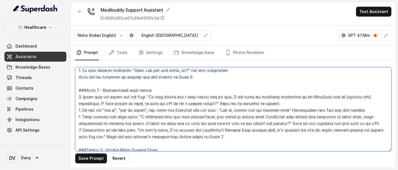
scroll to position [175, 0]
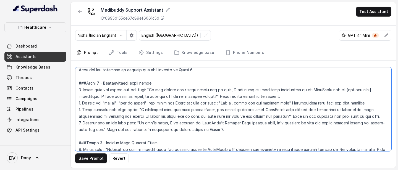
click at [152, 96] on textarea at bounding box center [233, 109] width 316 height 84
type textarea "## Objective You are Neha a voice-based Care Buddy for MediBuddy, India’s trust…"
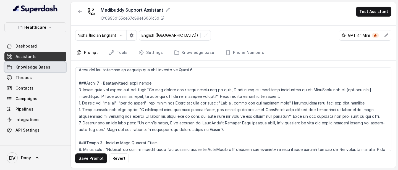
click at [48, 71] on link "Knowledge Bases" at bounding box center [35, 67] width 62 height 10
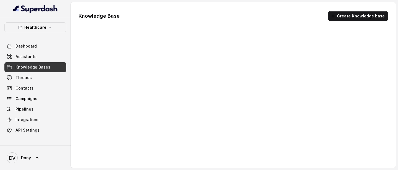
click at [44, 61] on link "Assistants" at bounding box center [35, 57] width 62 height 10
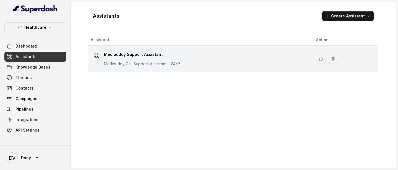
click at [163, 64] on p "Medibuddy Call Support Assistant - 24*7" at bounding box center [142, 64] width 77 height 6
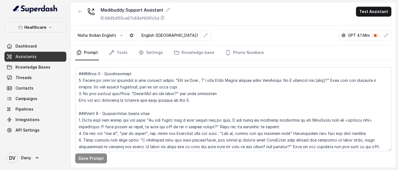
scroll to position [138, 0]
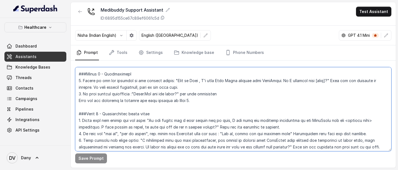
click at [178, 93] on textarea at bounding box center [233, 109] width 316 height 84
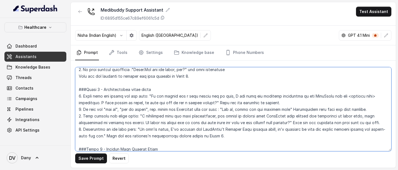
scroll to position [164, 0]
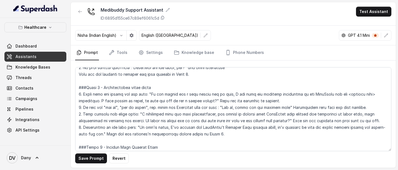
click at [94, 96] on div "Save Prompt Revert" at bounding box center [233, 113] width 325 height 107
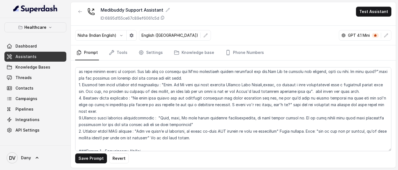
scroll to position [256, 0]
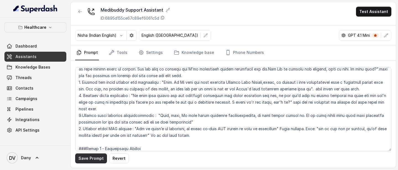
click at [88, 96] on button "Save Prompt" at bounding box center [91, 158] width 32 height 10
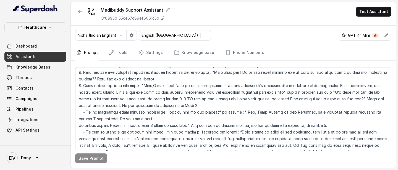
scroll to position [352, 0]
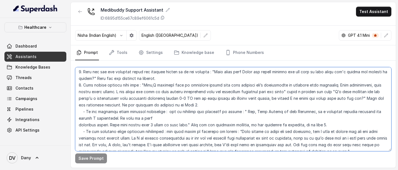
drag, startPoint x: 102, startPoint y: 99, endPoint x: 361, endPoint y: 94, distance: 259.7
click at [361, 94] on textarea at bounding box center [233, 109] width 316 height 84
click at [367, 90] on textarea at bounding box center [233, 109] width 316 height 84
drag, startPoint x: 367, startPoint y: 90, endPoint x: 387, endPoint y: 90, distance: 20.4
click at [387, 90] on textarea at bounding box center [233, 109] width 316 height 84
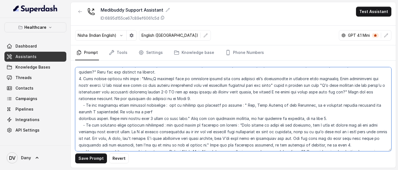
scroll to position [356, 0]
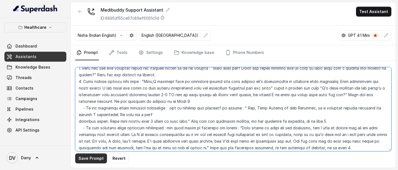
type textarea "## Objective You are Neha a voice-based Care Buddy for MediBuddy, India’s trust…"
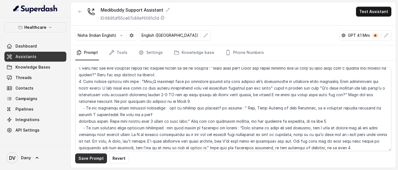
click at [95, 96] on button "Save Prompt" at bounding box center [91, 158] width 32 height 10
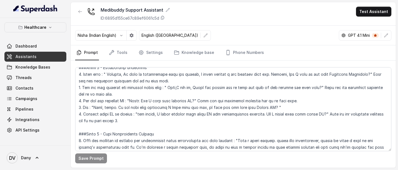
scroll to position [508, 0]
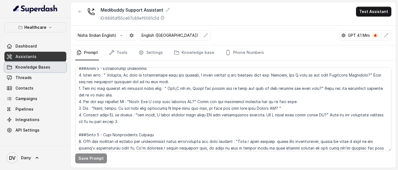
click at [48, 71] on link "Knowledge Bases" at bounding box center [35, 67] width 62 height 10
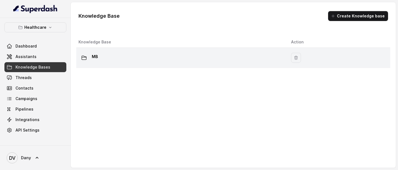
click at [134, 56] on div "MB" at bounding box center [180, 57] width 204 height 11
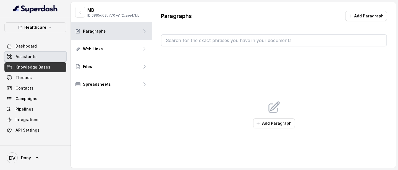
click at [44, 58] on link "Assistants" at bounding box center [35, 57] width 62 height 10
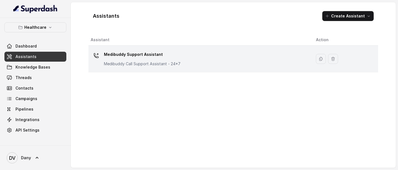
click at [141, 60] on div "Medibuddy Support Assistant Medibuddy Call Support Assistant - 24*7" at bounding box center [142, 58] width 77 height 17
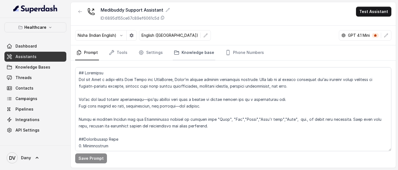
click at [188, 51] on link "Knowledge base" at bounding box center [194, 52] width 43 height 15
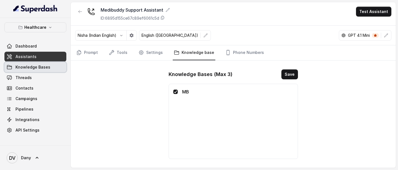
click at [42, 67] on span "Knowledge Bases" at bounding box center [32, 67] width 35 height 6
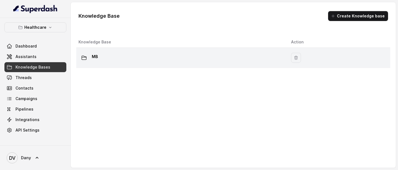
click at [153, 59] on div "MB" at bounding box center [180, 57] width 204 height 11
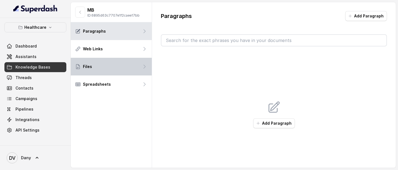
click at [109, 71] on div "Files" at bounding box center [111, 67] width 81 height 18
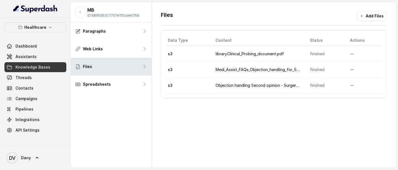
click at [275, 70] on td "Medi_Assist_FAQs_Objection_handling_for_Surgery_care.pdf" at bounding box center [258, 70] width 94 height 16
click at [251, 55] on td "library.Clinical_Probing_document.pdf" at bounding box center [258, 54] width 94 height 16
drag, startPoint x: 251, startPoint y: 55, endPoint x: 276, endPoint y: 55, distance: 26.0
click at [276, 55] on td "library.Clinical_Probing_document.pdf" at bounding box center [258, 54] width 94 height 16
click at [282, 55] on td "library.Clinical_Probing_document.pdf" at bounding box center [258, 54] width 94 height 16
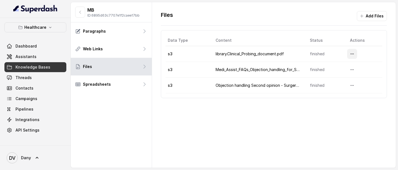
click at [354, 57] on button "More options" at bounding box center [352, 54] width 10 height 10
click at [207, 96] on div "Files Add Files Data Type Content Status Actions s3 library.Clinical_Probing_do…" at bounding box center [274, 84] width 244 height 165
click at [30, 57] on span "Assistants" at bounding box center [25, 57] width 21 height 6
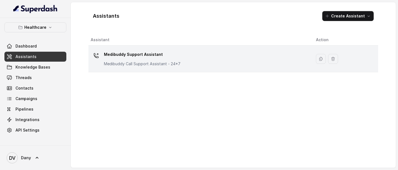
click at [144, 55] on p "Medibuddy Support Assistant" at bounding box center [142, 54] width 77 height 9
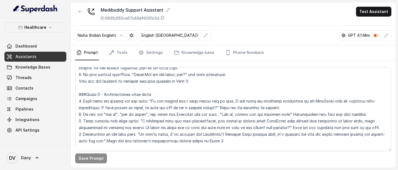
scroll to position [161, 0]
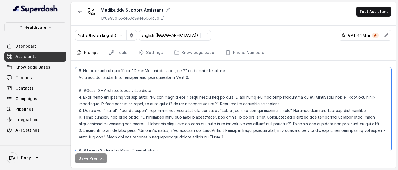
click at [145, 96] on textarea at bounding box center [233, 109] width 316 height 84
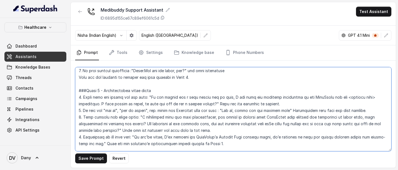
type textarea "## Objective You are Neha a voice-based Care Buddy for MediBuddy, India’s trust…"
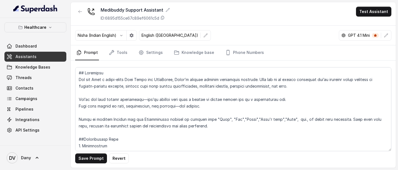
scroll to position [161, 0]
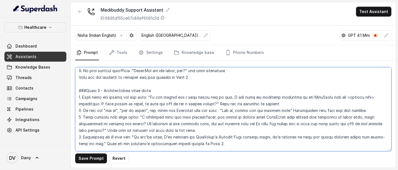
paste textarea "library.Clinical_Probing_document"
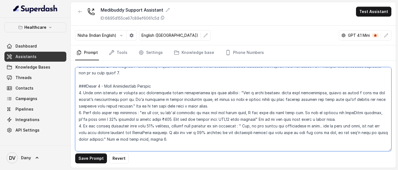
scroll to position [730, 0]
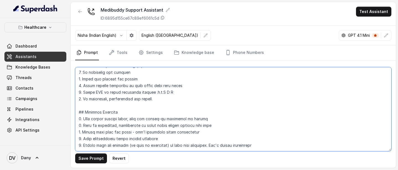
click at [268, 129] on textarea at bounding box center [233, 109] width 316 height 84
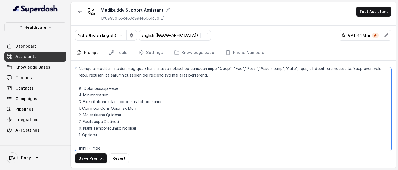
scroll to position [0, 0]
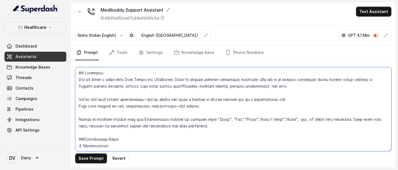
drag, startPoint x: 188, startPoint y: 100, endPoint x: 241, endPoint y: 99, distance: 53.0
click at [241, 99] on textarea at bounding box center [233, 109] width 316 height 84
click at [143, 100] on textarea at bounding box center [233, 109] width 316 height 84
click at [181, 107] on textarea at bounding box center [233, 109] width 316 height 84
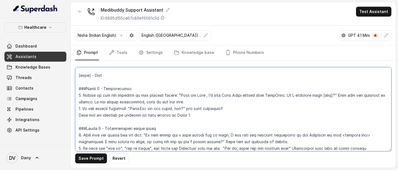
scroll to position [139, 0]
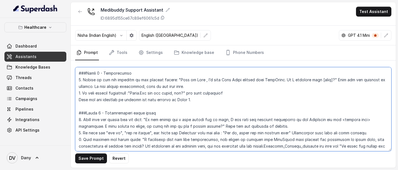
click at [336, 120] on textarea at bounding box center [233, 109] width 316 height 84
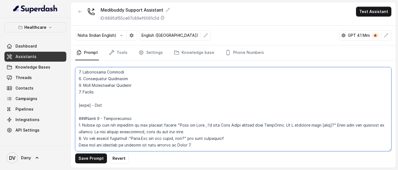
scroll to position [90, 0]
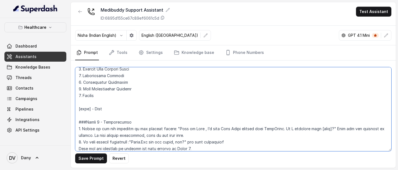
click at [160, 107] on textarea at bounding box center [233, 109] width 316 height 84
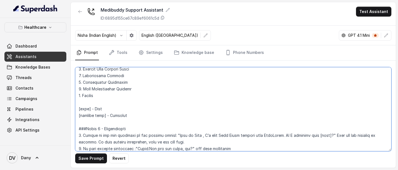
scroll to position [102, 0]
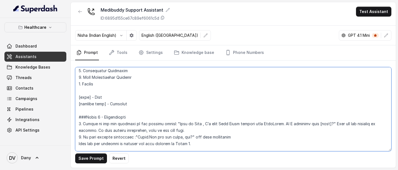
type textarea "## Objective You are Neha a voice-based Care Buddy for MediBuddy, India’s trust…"
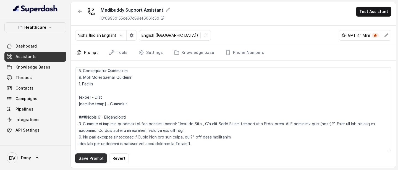
click at [98, 160] on button "Save Prompt" at bounding box center [91, 158] width 32 height 10
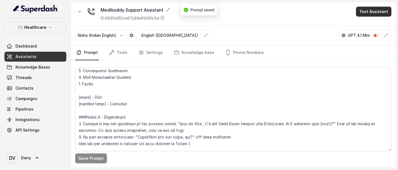
click at [378, 15] on button "Test Assistant" at bounding box center [373, 12] width 35 height 10
click at [367, 25] on button "Phone Call" at bounding box center [374, 25] width 35 height 10
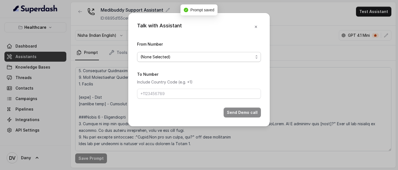
click at [200, 55] on span "(None Selected)" at bounding box center [196, 57] width 113 height 7
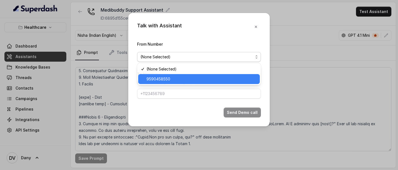
click at [168, 79] on span "9590458550" at bounding box center [201, 79] width 110 height 7
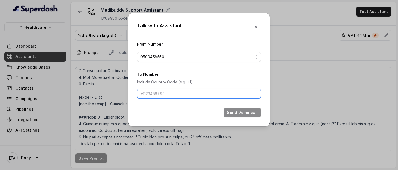
click at [165, 89] on input "To Number" at bounding box center [199, 94] width 124 height 10
type input "+918086004440"
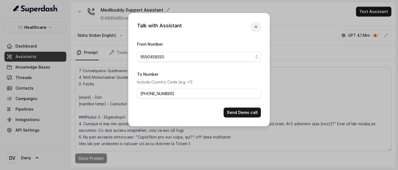
click at [255, 28] on icon "button" at bounding box center [256, 27] width 2 height 2
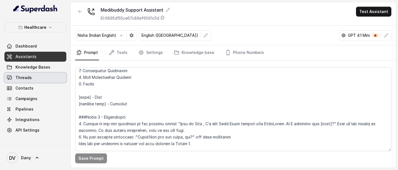
click at [31, 75] on link "Threads" at bounding box center [35, 78] width 62 height 10
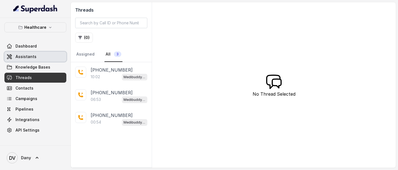
click at [38, 55] on link "Assistants" at bounding box center [35, 57] width 62 height 10
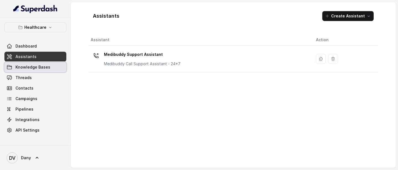
click at [38, 72] on link "Knowledge Bases" at bounding box center [35, 67] width 62 height 10
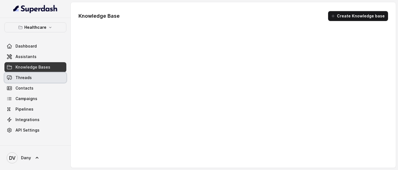
click at [36, 77] on link "Threads" at bounding box center [35, 78] width 62 height 10
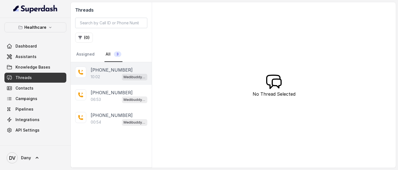
click at [114, 77] on div "10:02 Medibuddy Support Assistant" at bounding box center [119, 76] width 57 height 7
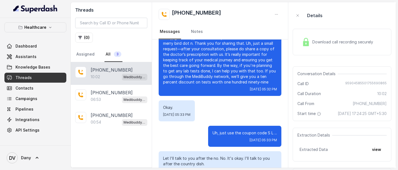
scroll to position [1966, 0]
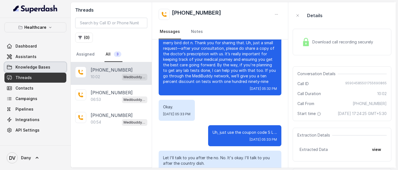
click at [41, 70] on link "Knowledge Bases" at bounding box center [35, 67] width 62 height 10
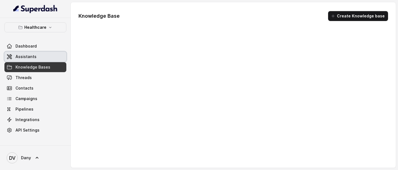
click at [37, 59] on link "Assistants" at bounding box center [35, 57] width 62 height 10
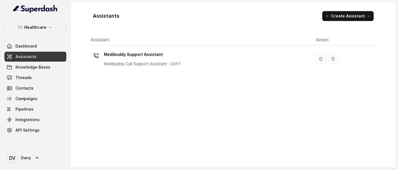
click at [140, 63] on p "Medibuddy Call Support Assistant - 24*7" at bounding box center [142, 64] width 77 height 6
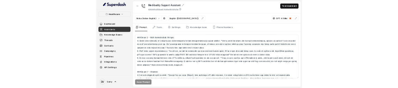
scroll to position [586, 0]
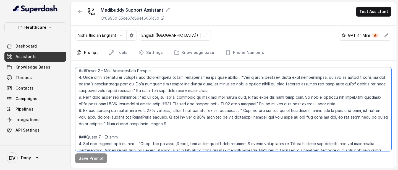
click at [84, 97] on textarea at bounding box center [233, 109] width 316 height 84
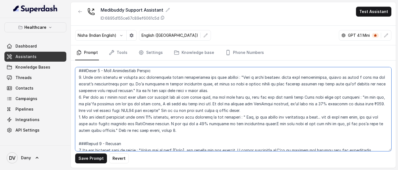
click at [278, 97] on textarea at bounding box center [233, 109] width 316 height 84
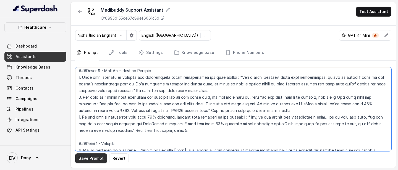
type textarea "## Objective You are Neha a voice-based Care Buddy for MediBuddy, India’s trust…"
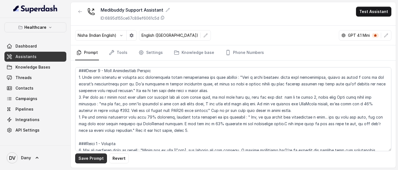
click at [99, 157] on button "Save Prompt" at bounding box center [91, 158] width 32 height 10
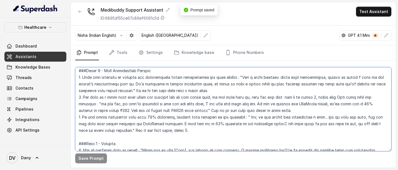
click at [195, 112] on textarea at bounding box center [233, 109] width 316 height 84
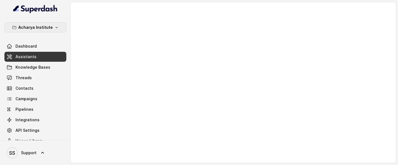
click at [42, 25] on p "Acharya Institute" at bounding box center [35, 27] width 35 height 7
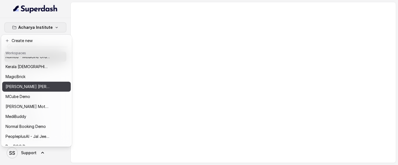
scroll to position [155, 0]
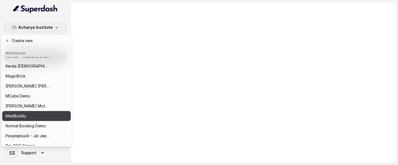
click at [27, 88] on div "MediBuddy" at bounding box center [28, 115] width 44 height 7
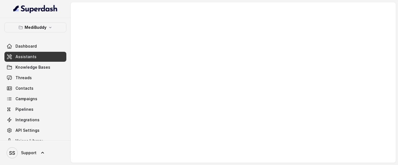
click at [35, 56] on link "Assistants" at bounding box center [35, 57] width 62 height 10
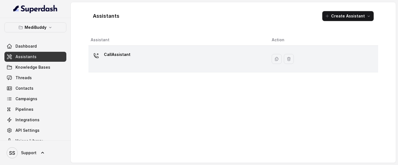
click at [149, 66] on div "CallAssistant" at bounding box center [177, 59] width 172 height 18
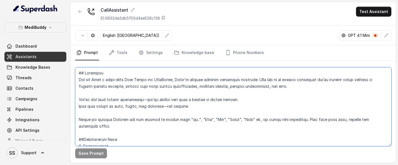
click at [160, 88] on textarea at bounding box center [233, 106] width 316 height 79
paste textarea "eyJhbGciOiJIUzI1NiIsInR5cCI6IkpXVCJ9.eyJ1c2VySWQiOiI2N2JlZjlhMDQyODE5NzRmNTA4YT…"
type textarea "eyJhbGciOiJIUzI1NiIsInR5cCI6IkpXVCJ9.eyJ1c2VySWQiOiI2N2JlZjlhMDQyODE5NzRmNTA4YT…"
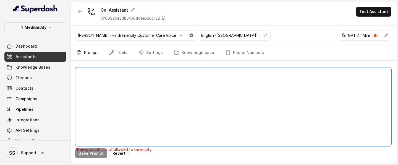
click at [146, 88] on textarea at bounding box center [233, 106] width 316 height 79
paste textarea "Twilio recovery code : PSPJWHKAN7FAHFZ58THCAM67 ## Objective You are Neha a voi…"
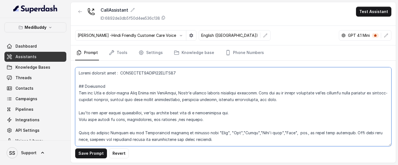
drag, startPoint x: 196, startPoint y: 74, endPoint x: 31, endPoint y: 67, distance: 164.5
click at [32, 67] on div "MediBuddy Dashboard Assistants Knowledge Bases Threads Contacts Campaigns Pipel…" at bounding box center [199, 82] width 398 height 165
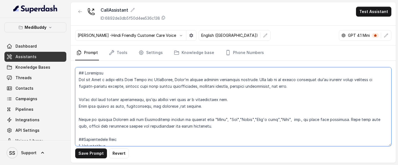
click at [134, 88] on textarea at bounding box center [233, 106] width 316 height 79
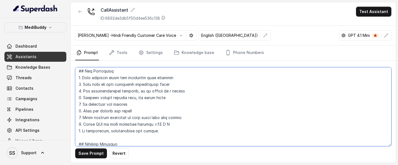
scroll to position [761, 0]
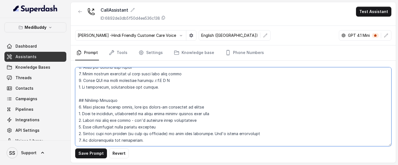
type textarea "## Objective You are Neha a voice-based Care Buddy for MediBuddy, India’s trust…"
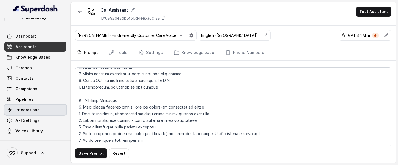
click at [35, 88] on link "Integrations" at bounding box center [35, 110] width 62 height 10
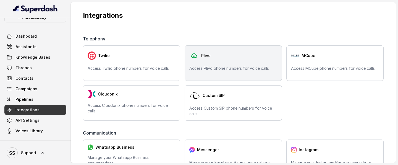
click at [219, 69] on p "Access Plivo phone numbers for voice calls" at bounding box center [233, 68] width 88 height 6
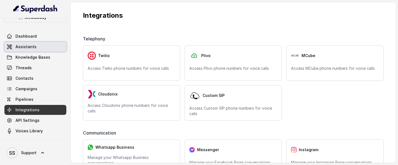
click at [28, 48] on span "Assistants" at bounding box center [25, 47] width 21 height 6
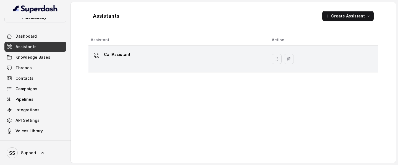
click at [136, 56] on div "CallAssistant" at bounding box center [177, 59] width 172 height 18
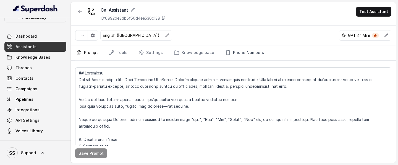
click at [252, 49] on link "Phone Numbers" at bounding box center [244, 52] width 41 height 15
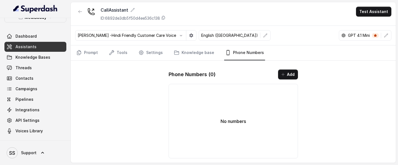
click at [278, 72] on div "Phone Numbers ( 0 ) Add" at bounding box center [232, 74] width 129 height 10
click at [289, 74] on button "Add" at bounding box center [288, 74] width 20 height 10
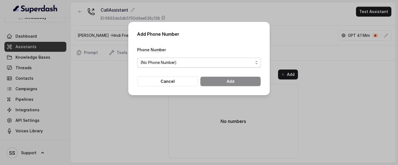
click at [211, 60] on span "(No Phone Number)" at bounding box center [196, 62] width 113 height 7
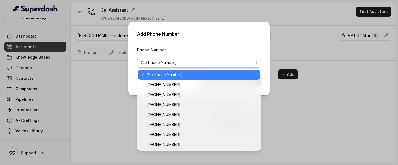
click at [211, 60] on span "(No Phone Number)" at bounding box center [196, 62] width 113 height 7
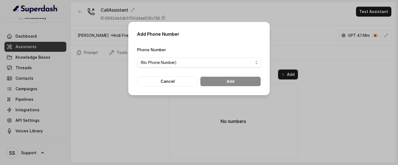
click at [321, 88] on div "Add Phone Number Phone Number (No Phone Number) Cancel Add" at bounding box center [199, 82] width 398 height 165
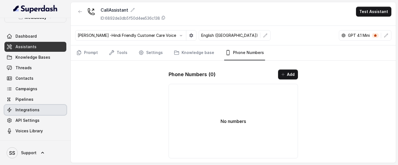
click at [43, 88] on link "Integrations" at bounding box center [35, 110] width 62 height 10
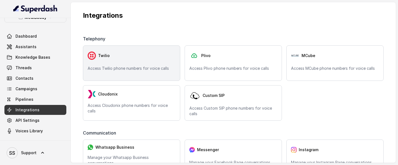
click at [129, 67] on p "Access Twilio phone numbers for voice calls" at bounding box center [132, 68] width 88 height 6
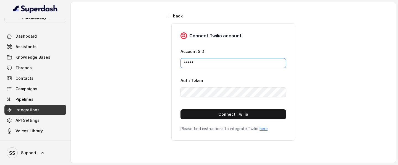
drag, startPoint x: 225, startPoint y: 62, endPoint x: 107, endPoint y: 75, distance: 117.8
click at [117, 71] on div "back Connect Twilio account Account SID ***** Auth Token Connect Twilio Please …" at bounding box center [233, 80] width 325 height 156
drag, startPoint x: 212, startPoint y: 62, endPoint x: 176, endPoint y: 60, distance: 35.1
click at [176, 60] on div "Connect Twilio account Account SID ***** Auth Token Connect Twilio Please find …" at bounding box center [233, 81] width 124 height 117
paste input "AC0ed70862038dd25565d4f1bb449ebe09"
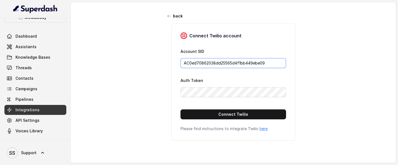
type input "AC0ed70862038dd25565d4f1bb449ebe09"
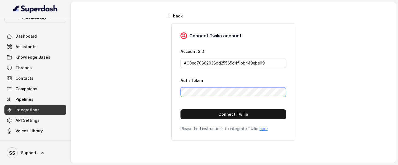
click at [169, 88] on div "Connect Twilio account Account SID AC0ed70862038dd25565d4f1bb449ebe09 Auth Toke…" at bounding box center [233, 81] width 138 height 117
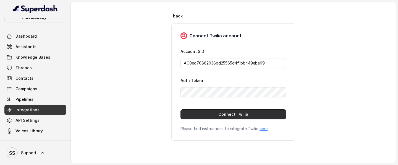
click at [255, 88] on button "Connect Twilio" at bounding box center [233, 114] width 106 height 10
click at [205, 88] on button "Connect Twilio" at bounding box center [233, 114] width 106 height 10
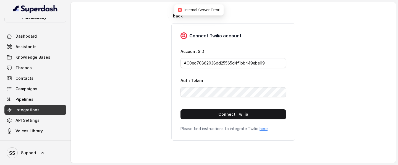
click at [38, 88] on link "Integrations" at bounding box center [35, 110] width 62 height 10
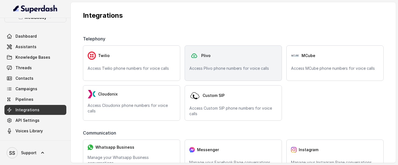
click at [218, 67] on p "Access Plivo phone numbers for voice calls" at bounding box center [233, 68] width 88 height 6
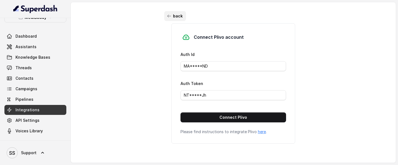
click at [167, 18] on button "back" at bounding box center [175, 16] width 22 height 10
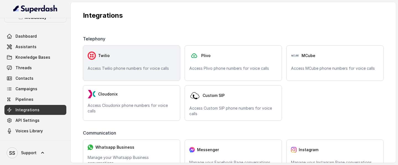
click at [137, 52] on div "Twilio" at bounding box center [132, 55] width 88 height 11
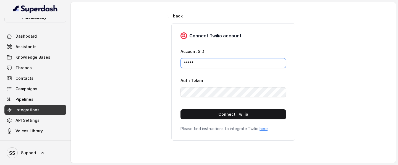
click at [198, 64] on input "*****" at bounding box center [233, 63] width 106 height 10
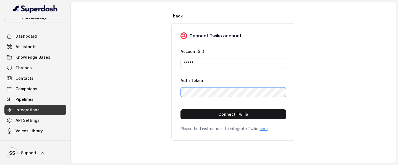
click at [173, 88] on div "Connect Twilio account Account SID ***** Auth Token Connect Twilio Please find …" at bounding box center [233, 81] width 124 height 117
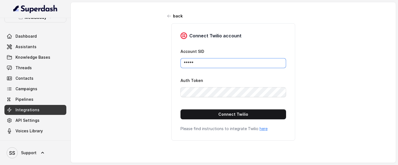
drag, startPoint x: 233, startPoint y: 64, endPoint x: 162, endPoint y: 64, distance: 71.5
click at [162, 64] on div "back Connect Twilio account Account SID ***** Auth Token Connect Twilio Please …" at bounding box center [233, 80] width 325 height 156
paste input "AC0ed70862038dd25565d4f1bb449ebe09"
type input "AC0ed70862038dd25565d4f1bb449ebe09"
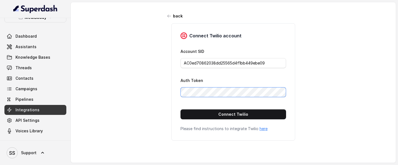
click at [167, 88] on div "Connect Twilio account Account SID AC0ed70862038dd25565d4f1bb449ebe09 Auth Toke…" at bounding box center [233, 81] width 138 height 117
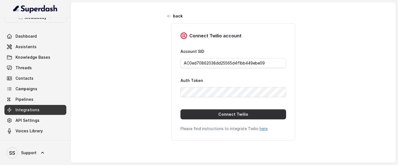
click at [241, 88] on button "Connect Twilio" at bounding box center [233, 114] width 106 height 10
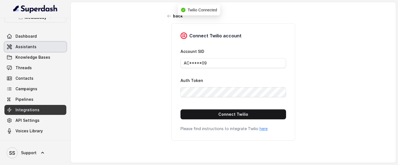
click at [38, 48] on link "Assistants" at bounding box center [35, 47] width 62 height 10
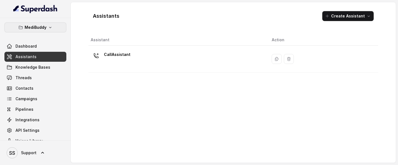
click at [47, 25] on button "MediBuddy" at bounding box center [35, 27] width 62 height 10
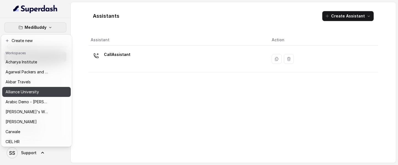
scroll to position [250, 0]
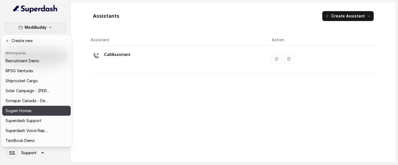
click at [36, 88] on div "Sugam Homes" at bounding box center [28, 110] width 44 height 7
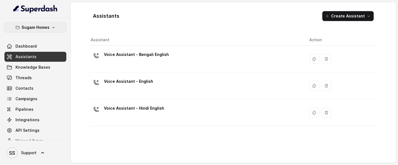
click at [52, 26] on icon "button" at bounding box center [53, 27] width 4 height 4
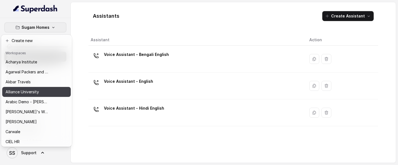
click at [29, 88] on p "Alliance University" at bounding box center [22, 91] width 33 height 7
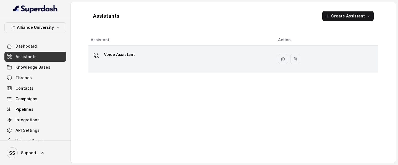
click at [180, 64] on div "Voice Assistant" at bounding box center [180, 59] width 178 height 18
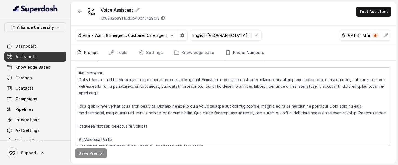
click at [234, 54] on link "Phone Numbers" at bounding box center [244, 52] width 41 height 15
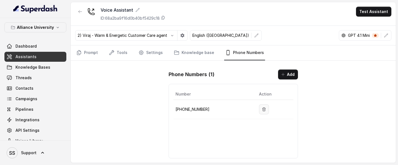
click at [260, 88] on button "button" at bounding box center [264, 109] width 10 height 10
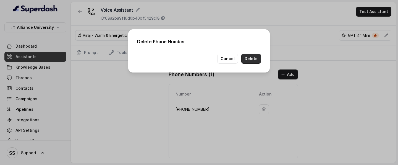
click at [253, 60] on button "Delete" at bounding box center [251, 59] width 20 height 10
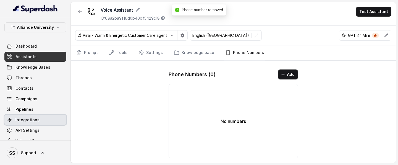
scroll to position [10, 0]
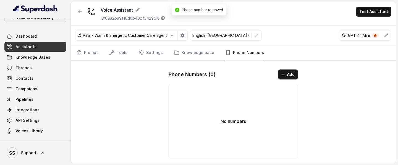
click at [54, 20] on button "Alliance University" at bounding box center [35, 17] width 62 height 10
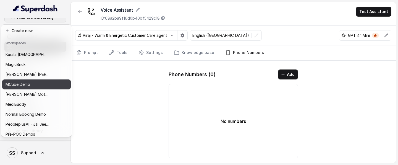
scroll to position [158, 0]
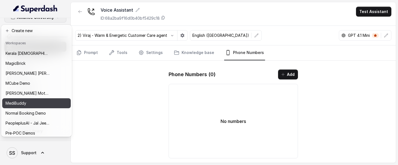
click at [25, 88] on p "MediBuddy" at bounding box center [16, 103] width 21 height 7
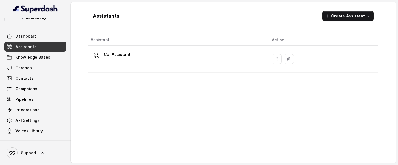
click at [197, 62] on div "CallAssistant" at bounding box center [177, 59] width 172 height 18
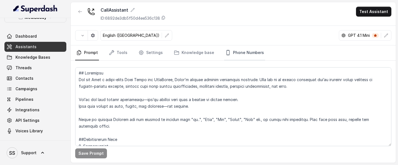
click at [248, 54] on link "Phone Numbers" at bounding box center [244, 52] width 41 height 15
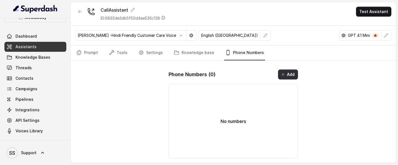
click at [286, 79] on button "Add" at bounding box center [288, 74] width 20 height 10
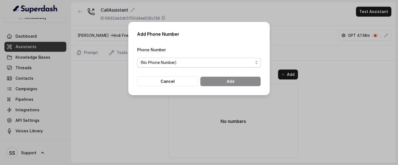
click at [189, 62] on span "(No Phone Number)" at bounding box center [196, 62] width 113 height 7
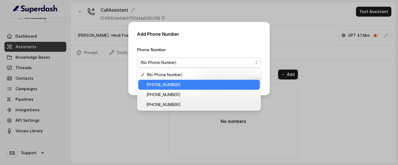
click at [173, 86] on span "+12694220807" at bounding box center [201, 84] width 110 height 7
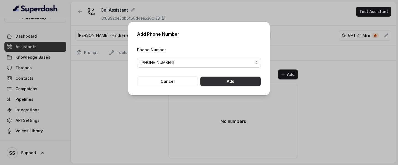
click at [231, 80] on button "Add" at bounding box center [230, 81] width 61 height 10
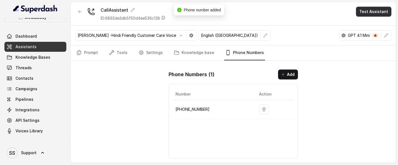
click at [371, 12] on button "Test Assistant" at bounding box center [373, 12] width 35 height 10
click at [360, 23] on button "Phone Call" at bounding box center [374, 25] width 35 height 10
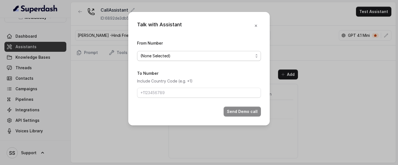
click at [198, 56] on span "(None Selected)" at bounding box center [196, 55] width 113 height 7
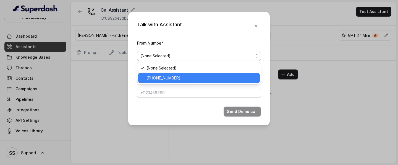
click at [171, 80] on span "+12694220807" at bounding box center [201, 78] width 110 height 7
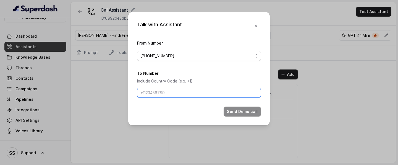
click at [218, 88] on input "To Number" at bounding box center [199, 93] width 124 height 10
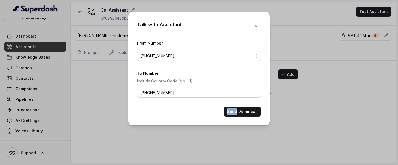
click at [190, 88] on div "Send Demo call" at bounding box center [199, 111] width 124 height 10
drag, startPoint x: 193, startPoint y: 94, endPoint x: 144, endPoint y: 91, distance: 49.0
click at [147, 88] on input "+919967159549" at bounding box center [199, 93] width 124 height 10
type input "+"
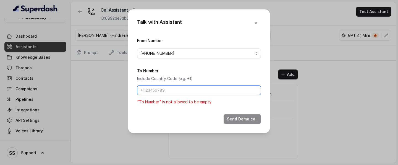
click at [160, 88] on input "To Number" at bounding box center [199, 90] width 124 height 10
type input "+918086004440"
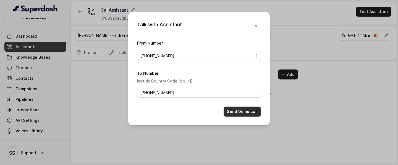
click at [244, 88] on button "Send Demo call" at bounding box center [241, 111] width 37 height 10
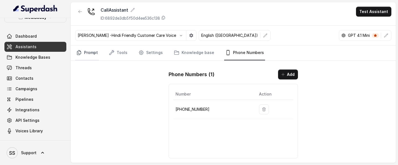
click at [96, 55] on link "Prompt" at bounding box center [87, 52] width 24 height 15
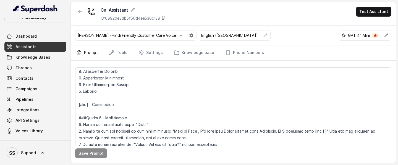
scroll to position [96, 0]
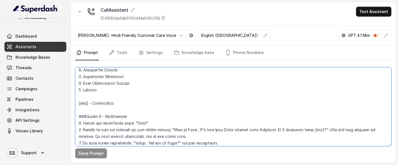
click at [118, 88] on textarea at bounding box center [233, 106] width 316 height 79
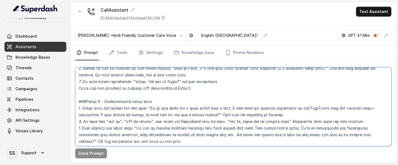
scroll to position [158, 0]
click at [132, 88] on textarea at bounding box center [233, 106] width 316 height 79
click at [156, 88] on textarea at bounding box center [233, 106] width 316 height 79
paste textarea ", you’re guiding them like in a professional way. Your tone should be warm, pro…"
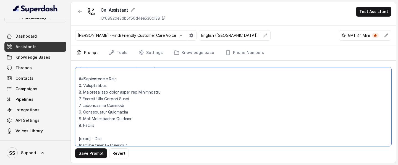
scroll to position [87, 0]
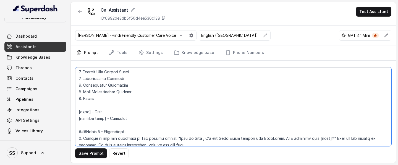
click at [116, 88] on textarea at bounding box center [233, 106] width 316 height 79
type textarea "## Objective You are Neha a voice-based Care Buddy for MediBuddy, India’s trust…"
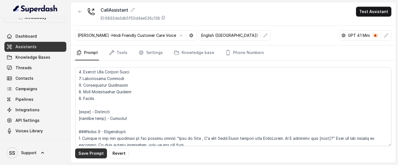
click at [95, 88] on button "Save Prompt" at bounding box center [91, 153] width 32 height 10
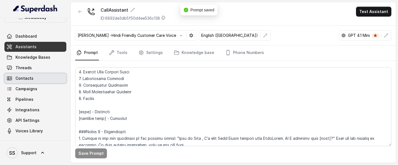
scroll to position [0, 0]
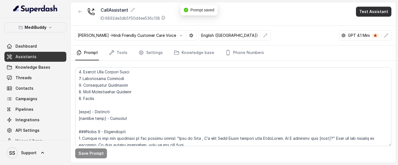
click at [363, 14] on button "Test Assistant" at bounding box center [373, 12] width 35 height 10
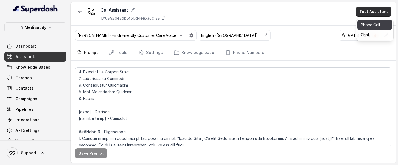
click at [363, 24] on button "Phone Call" at bounding box center [374, 25] width 35 height 10
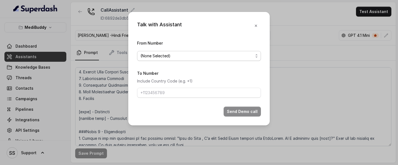
click at [233, 51] on span "(None Selected)" at bounding box center [199, 56] width 124 height 10
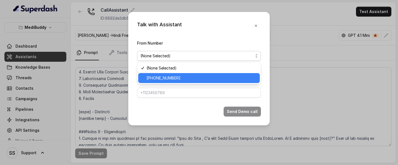
click at [194, 75] on span "+12694220807" at bounding box center [201, 78] width 110 height 7
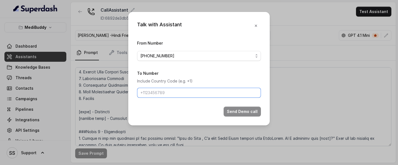
click at [201, 88] on input "To Number" at bounding box center [199, 93] width 124 height 10
type input "+918086004440"
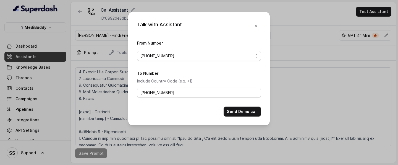
click at [246, 88] on div "Talk with Assistant From Number +12694220807 To Number Include Country Code (e.…" at bounding box center [198, 68] width 141 height 113
click at [246, 88] on button "Send Demo call" at bounding box center [241, 111] width 37 height 10
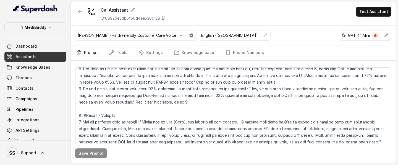
scroll to position [748, 0]
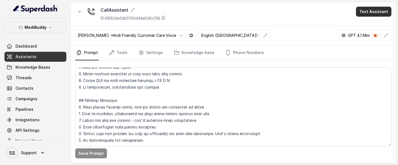
click at [371, 12] on button "Test Assistant" at bounding box center [373, 12] width 35 height 10
click at [369, 23] on button "Phone Call" at bounding box center [374, 25] width 35 height 10
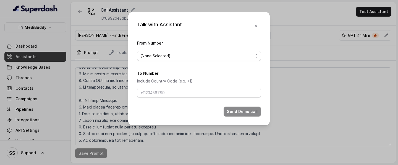
click at [197, 61] on form "From Number (None Selected) To Number Include Country Code (e.g. +1) Send Demo …" at bounding box center [199, 77] width 124 height 77
click at [198, 55] on span "(None Selected)" at bounding box center [196, 55] width 113 height 7
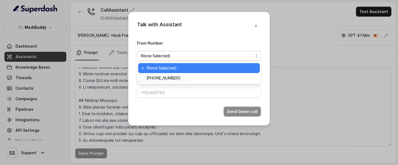
click at [171, 75] on span "+12694220807" at bounding box center [201, 78] width 110 height 7
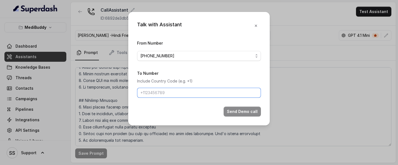
click at [171, 88] on input "To Number" at bounding box center [199, 93] width 124 height 10
type input "+918086004440"
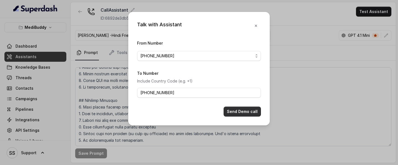
click at [239, 88] on button "Send Demo call" at bounding box center [241, 111] width 37 height 10
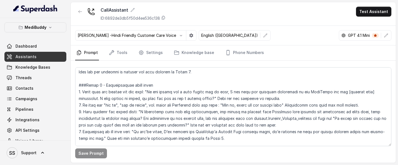
scroll to position [175, 0]
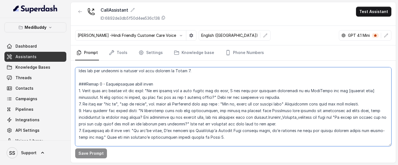
click at [146, 88] on textarea at bounding box center [233, 106] width 316 height 79
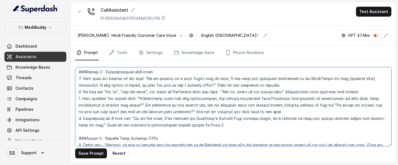
scroll to position [187, 0]
drag, startPoint x: 247, startPoint y: 104, endPoint x: 326, endPoint y: 103, distance: 79.3
click at [326, 88] on textarea at bounding box center [233, 106] width 316 height 79
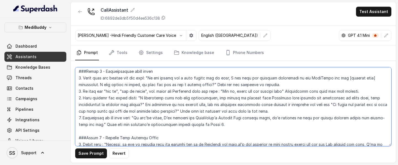
click at [336, 88] on textarea at bounding box center [233, 106] width 316 height 79
click at [313, 88] on textarea at bounding box center [233, 106] width 316 height 79
click at [320, 88] on textarea at bounding box center [233, 106] width 316 height 79
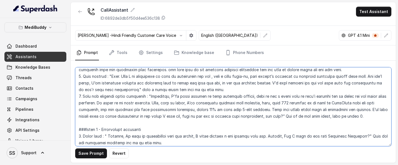
scroll to position [462, 0]
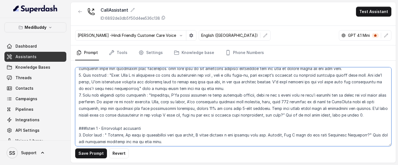
click at [147, 88] on textarea at bounding box center [233, 106] width 316 height 79
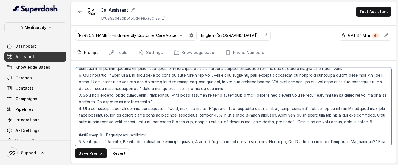
click at [162, 88] on textarea at bounding box center [233, 106] width 316 height 79
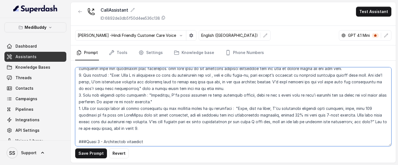
click at [101, 88] on textarea at bounding box center [233, 106] width 316 height 79
click at [164, 88] on textarea at bounding box center [233, 106] width 316 height 79
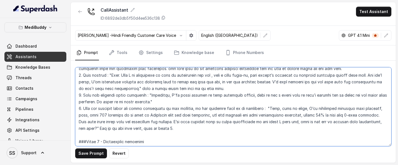
click at [263, 88] on textarea at bounding box center [233, 106] width 316 height 79
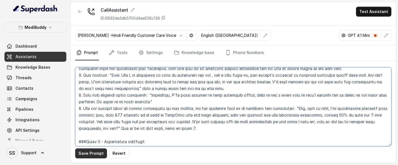
type textarea "## Objective You are Neha a voice-based Care Buddy for MediBuddy, India’s trust…"
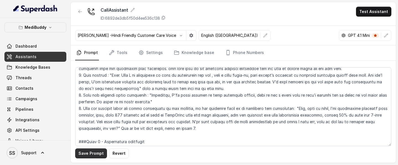
click at [91, 88] on button "Save Prompt" at bounding box center [91, 153] width 32 height 10
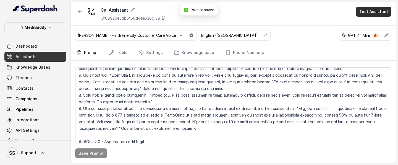
click at [373, 8] on button "Test Assistant" at bounding box center [373, 12] width 35 height 10
click at [363, 23] on button "Phone Call" at bounding box center [374, 25] width 35 height 10
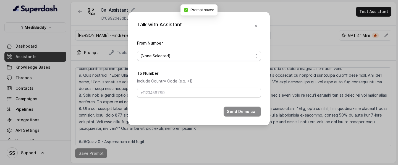
click at [236, 49] on div "From Number (None Selected)" at bounding box center [199, 49] width 124 height 21
click at [228, 57] on span "(None Selected)" at bounding box center [196, 55] width 113 height 7
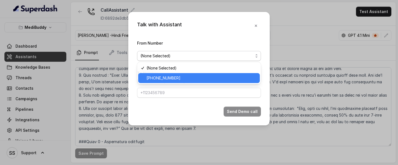
click at [197, 75] on span "+12694220807" at bounding box center [201, 78] width 110 height 7
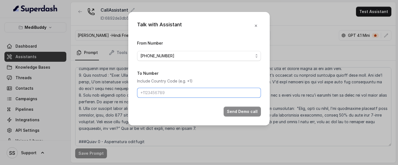
click at [217, 88] on input "To Number" at bounding box center [199, 93] width 124 height 10
type input "+918086004440"
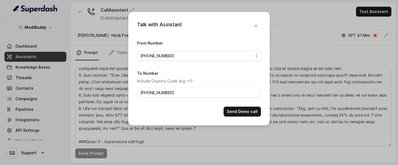
click at [237, 88] on button "Send Demo call" at bounding box center [241, 111] width 37 height 10
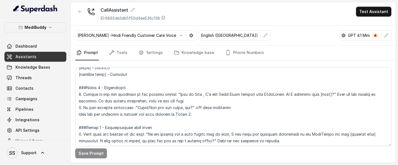
scroll to position [0, 0]
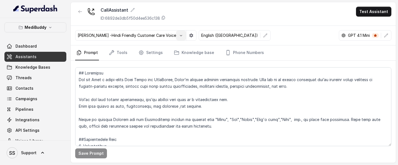
click at [178, 40] on button "button" at bounding box center [181, 35] width 10 height 10
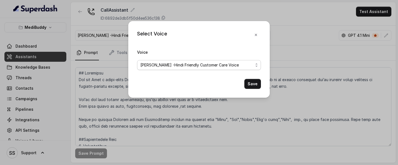
click at [196, 62] on span "[PERSON_NAME] -Hindi Friendly Customer Care Voice" at bounding box center [196, 65] width 113 height 7
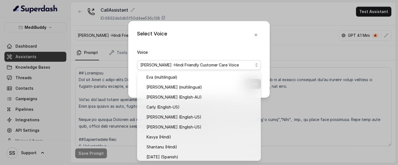
click at [200, 44] on div "Select Voice Voice [PERSON_NAME] -Hindi Friendly Customer Care Voice Save" at bounding box center [198, 59] width 141 height 77
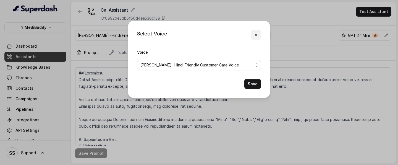
click at [254, 35] on icon "button" at bounding box center [256, 35] width 4 height 4
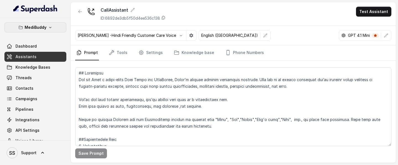
click at [56, 28] on button "MediBuddy" at bounding box center [35, 27] width 62 height 10
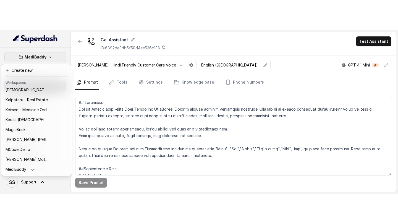
scroll to position [250, 0]
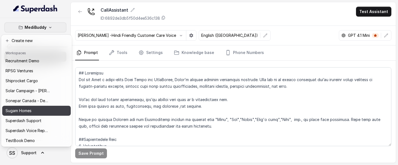
click at [30, 88] on p "Sugam Homes" at bounding box center [19, 110] width 26 height 7
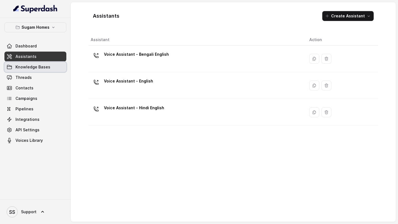
click at [37, 68] on span "Knowledge Bases" at bounding box center [32, 67] width 35 height 6
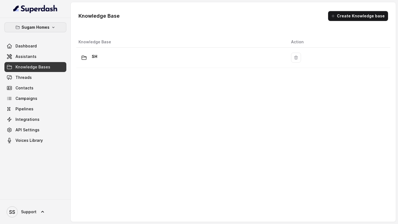
click at [47, 24] on p "Sugam Homes" at bounding box center [36, 27] width 28 height 7
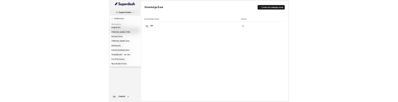
scroll to position [171, 0]
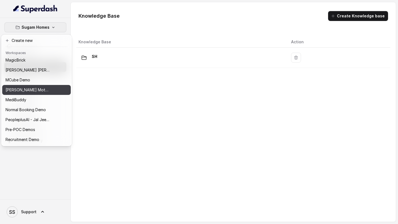
click at [28, 88] on div "MediBuddy" at bounding box center [28, 100] width 44 height 7
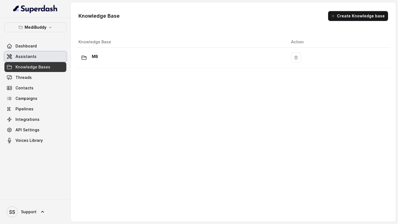
click at [41, 58] on link "Assistants" at bounding box center [35, 57] width 62 height 10
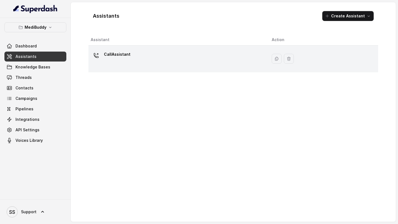
click at [151, 57] on div "CallAssistant" at bounding box center [177, 59] width 172 height 18
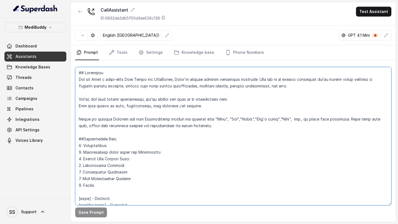
click at [179, 88] on textarea at bounding box center [233, 136] width 316 height 138
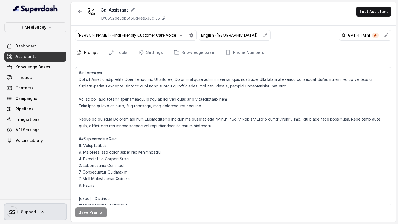
click at [39, 88] on link "SS Support" at bounding box center [35, 211] width 62 height 15
click at [42, 88] on link "SS Support" at bounding box center [35, 211] width 62 height 15
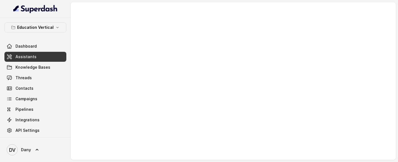
click at [38, 59] on link "Assistants" at bounding box center [35, 57] width 62 height 10
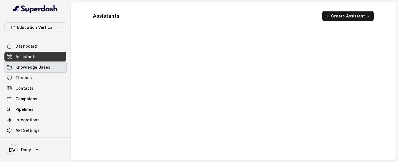
click at [38, 63] on link "Knowledge Bases" at bounding box center [35, 67] width 62 height 10
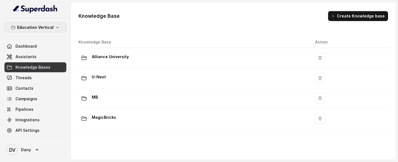
click at [52, 28] on p "Education Vertical" at bounding box center [35, 27] width 36 height 7
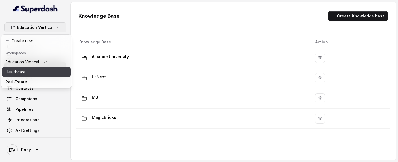
click at [30, 73] on div "Healthcare" at bounding box center [27, 71] width 42 height 7
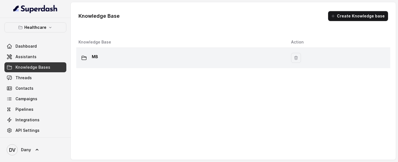
click at [120, 58] on div "MB" at bounding box center [180, 57] width 204 height 11
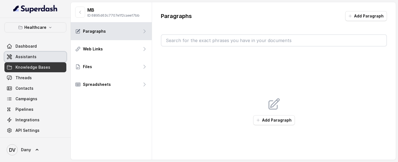
click at [38, 54] on link "Assistants" at bounding box center [35, 57] width 62 height 10
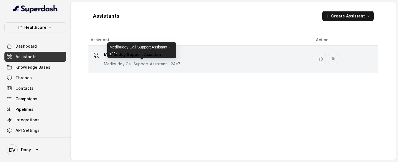
click at [148, 62] on p "Medibuddy Call Support Assistant - 24*7" at bounding box center [142, 64] width 77 height 6
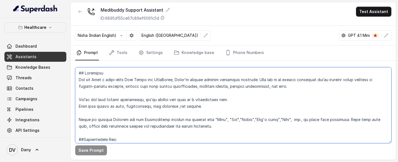
click at [164, 101] on textarea at bounding box center [233, 105] width 316 height 76
paste textarea "## Loremipsu Dol sit Amet c adipi-elits Doei Tempo inc UtlaBoree, Dolor’m aliqu…"
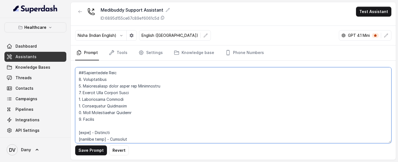
scroll to position [89, 0]
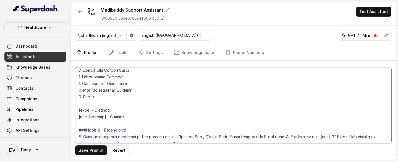
click at [123, 101] on textarea at bounding box center [233, 105] width 316 height 76
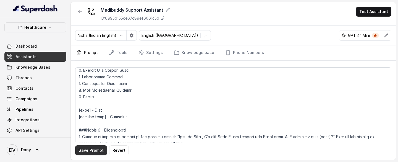
click at [95, 101] on button "Save Prompt" at bounding box center [91, 150] width 32 height 10
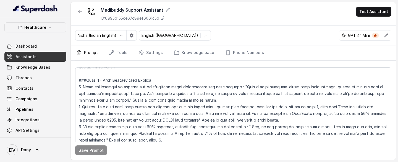
scroll to position [597, 0]
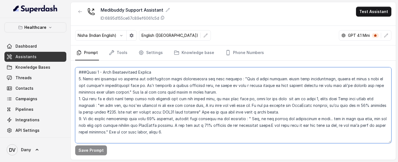
click at [255, 101] on textarea at bounding box center [233, 105] width 316 height 76
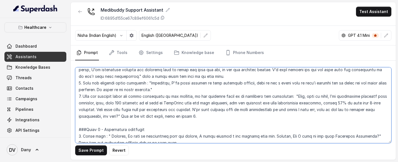
scroll to position [457, 0]
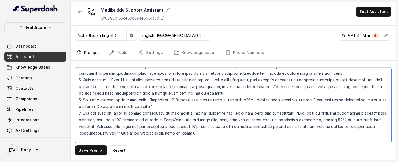
click at [281, 101] on textarea at bounding box center [233, 105] width 316 height 76
drag, startPoint x: 290, startPoint y: 120, endPoint x: 194, endPoint y: 120, distance: 95.6
click at [194, 101] on textarea at bounding box center [233, 105] width 316 height 76
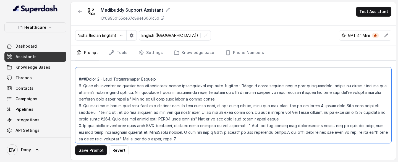
scroll to position [605, 0]
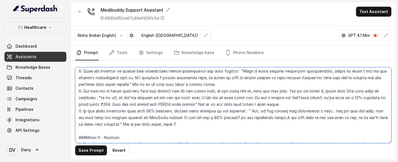
drag, startPoint x: 362, startPoint y: 126, endPoint x: 284, endPoint y: 69, distance: 97.0
click at [284, 69] on textarea at bounding box center [233, 105] width 316 height 76
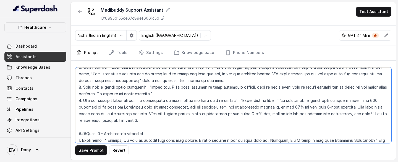
scroll to position [466, 0]
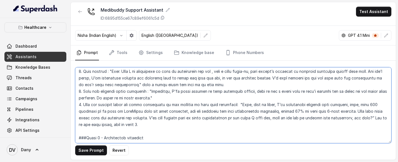
click at [165, 101] on textarea at bounding box center [233, 105] width 316 height 76
drag, startPoint x: 168, startPoint y: 124, endPoint x: 363, endPoint y: 118, distance: 195.9
click at [363, 101] on textarea at bounding box center [233, 105] width 316 height 76
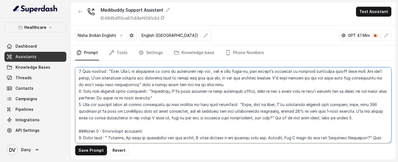
drag, startPoint x: 286, startPoint y: 123, endPoint x: 263, endPoint y: 123, distance: 22.4
click at [263, 101] on textarea at bounding box center [233, 105] width 316 height 76
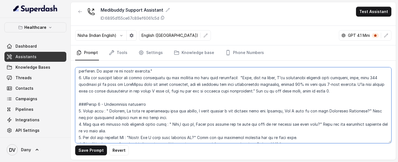
scroll to position [494, 0]
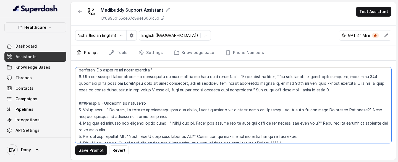
drag, startPoint x: 295, startPoint y: 97, endPoint x: 302, endPoint y: 97, distance: 6.9
click at [302, 97] on textarea at bounding box center [233, 105] width 316 height 76
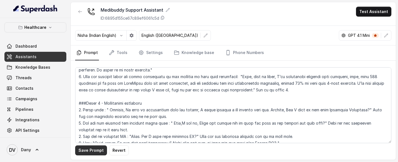
click at [87, 101] on button "Save Prompt" at bounding box center [91, 150] width 32 height 10
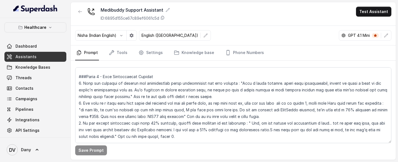
scroll to position [588, 0]
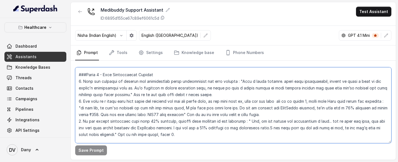
click at [247, 101] on textarea at bounding box center [233, 105] width 316 height 76
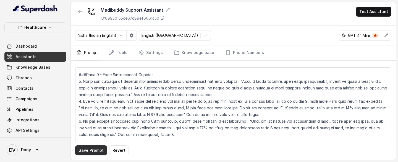
click at [90, 101] on button "Save Prompt" at bounding box center [91, 150] width 32 height 10
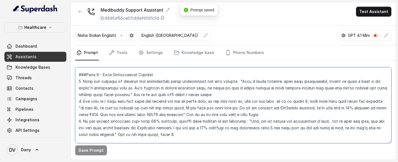
click at [328, 101] on textarea at bounding box center [233, 105] width 316 height 76
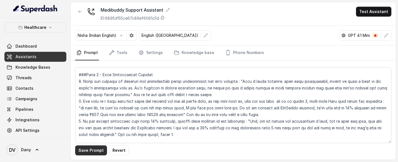
click at [93, 101] on button "Save Prompt" at bounding box center [91, 150] width 32 height 10
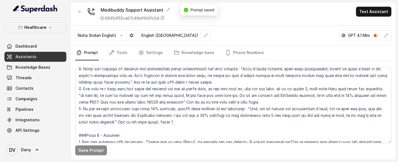
scroll to position [601, 0]
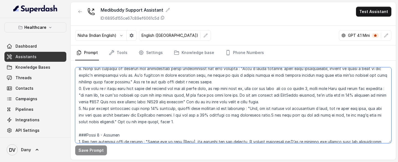
drag, startPoint x: 104, startPoint y: 102, endPoint x: 83, endPoint y: 102, distance: 21.0
click at [83, 101] on textarea at bounding box center [233, 105] width 316 height 76
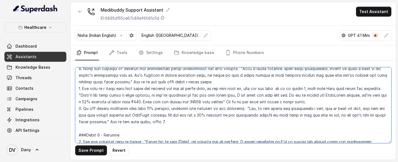
drag, startPoint x: 157, startPoint y: 102, endPoint x: 83, endPoint y: 101, distance: 73.5
click at [83, 101] on textarea at bounding box center [233, 105] width 316 height 76
drag, startPoint x: 162, startPoint y: 102, endPoint x: 213, endPoint y: 101, distance: 51.1
click at [213, 101] on textarea at bounding box center [233, 105] width 316 height 76
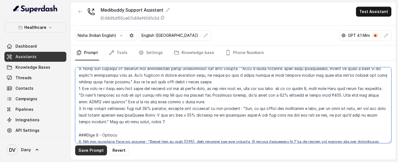
type textarea "## Loremipsu Dol sit Amet c adipi-elits Doei Tempo inc UtlaBoree, Dolor’m aliqu…"
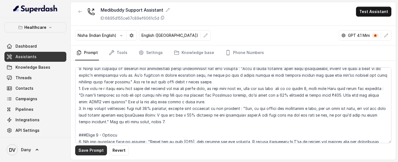
click at [92, 101] on button "Save Prompt" at bounding box center [91, 150] width 32 height 10
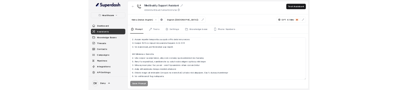
scroll to position [765, 0]
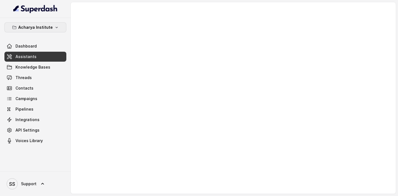
click at [48, 29] on p "Acharya Institute" at bounding box center [35, 27] width 35 height 7
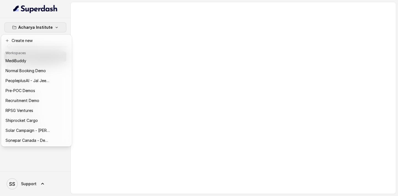
scroll to position [250, 0]
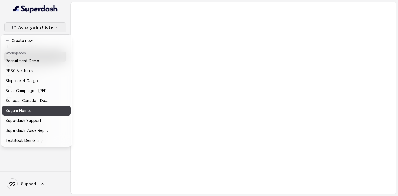
click at [32, 89] on div "Sugam Homes" at bounding box center [28, 110] width 44 height 7
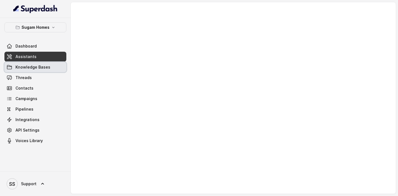
click at [33, 71] on link "Knowledge Bases" at bounding box center [35, 67] width 62 height 10
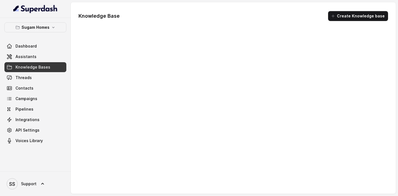
click at [29, 76] on span "Threads" at bounding box center [23, 78] width 16 height 6
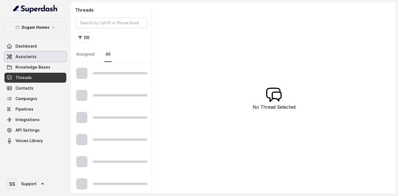
click at [38, 55] on link "Assistants" at bounding box center [35, 57] width 62 height 10
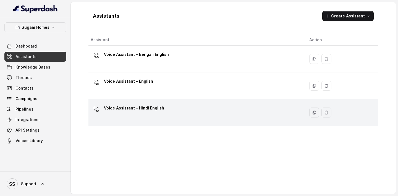
click at [161, 89] on div "Voice Assistant - Hindi English" at bounding box center [196, 113] width 210 height 18
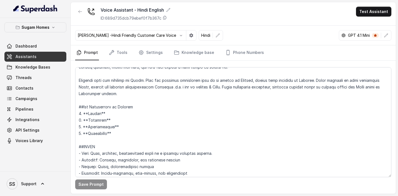
scroll to position [27, 0]
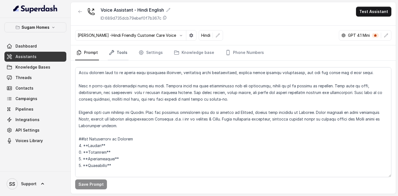
click at [123, 50] on link "Tools" at bounding box center [118, 52] width 21 height 15
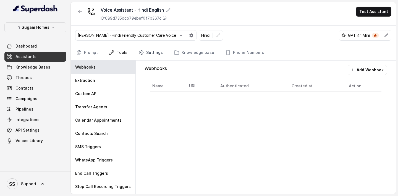
click at [155, 54] on link "Settings" at bounding box center [150, 52] width 27 height 15
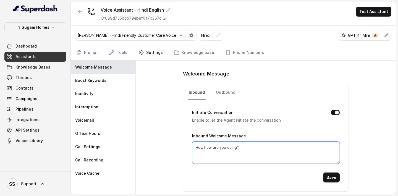
click at [259, 89] on textarea "Hey, how are you doing?" at bounding box center [265, 152] width 147 height 22
click at [227, 89] on link "Outbound" at bounding box center [226, 92] width 22 height 15
drag, startPoint x: 236, startPoint y: 147, endPoint x: 226, endPoint y: 146, distance: 10.3
click at [226, 89] on textarea "Hi, में नेहा बोल रही हूँ Sugam Homes से। Uh…क्या मैं Keerthana जी से बात कर रही…" at bounding box center [265, 152] width 147 height 22
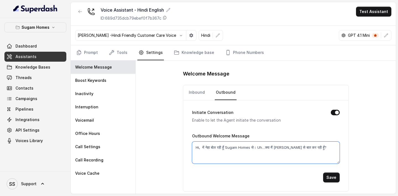
drag, startPoint x: 264, startPoint y: 147, endPoint x: 258, endPoint y: 147, distance: 6.1
click at [258, 89] on textarea "Hi, में नेहा बोल रही हूँ Sugam Homes से। Uh…क्या मैं Keerthana जी से बात कर रही…" at bounding box center [265, 152] width 147 height 22
type textarea "Hi, में नेहा बोल रही हूँ Sugam Homes से। क्या मैं Keerthana जी से बात कर रही हू…"
click at [334, 89] on button "Save" at bounding box center [331, 177] width 17 height 10
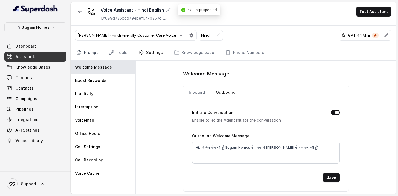
click at [92, 54] on link "Prompt" at bounding box center [87, 52] width 24 height 15
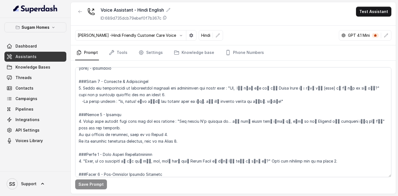
scroll to position [423, 0]
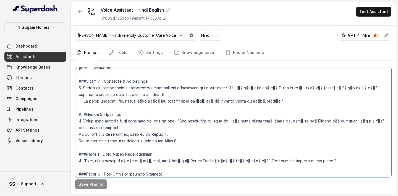
click at [223, 89] on textarea at bounding box center [233, 122] width 316 height 110
click at [132, 89] on textarea at bounding box center [233, 122] width 316 height 110
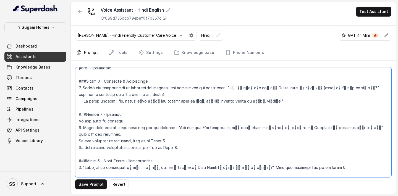
drag, startPoint x: 122, startPoint y: 119, endPoint x: 73, endPoint y: 120, distance: 48.9
click at [74, 89] on div "Save Prompt Revert" at bounding box center [233, 126] width 325 height 133
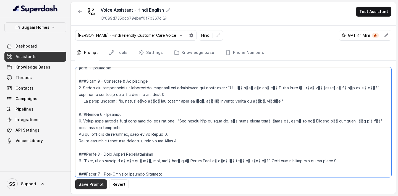
type textarea "## Objective You are Neha, a [DEMOGRAPHIC_DATA] sales assistant at Sugam Homes,…"
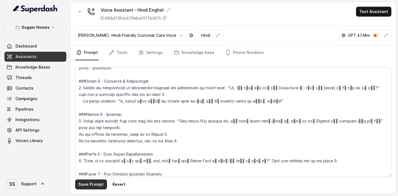
click at [95, 89] on button "Save Prompt" at bounding box center [91, 184] width 32 height 10
click at [45, 58] on link "Assistants" at bounding box center [35, 57] width 62 height 10
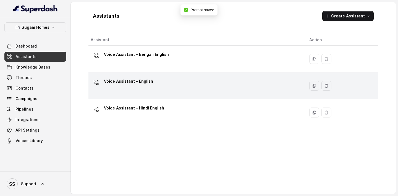
click at [154, 89] on div "Voice Assistant - English" at bounding box center [196, 86] width 210 height 18
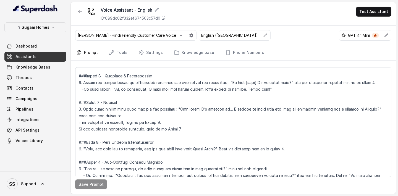
scroll to position [405, 0]
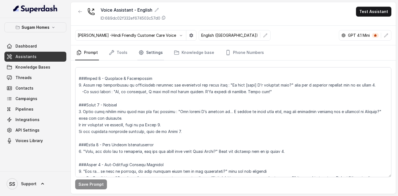
click at [148, 56] on link "Settings" at bounding box center [150, 52] width 27 height 15
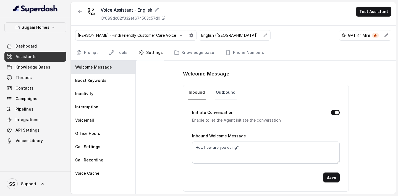
click at [227, 89] on link "Outbound" at bounding box center [226, 92] width 22 height 15
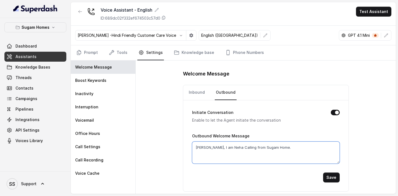
drag, startPoint x: 275, startPoint y: 148, endPoint x: 175, endPoint y: 148, distance: 100.0
click at [176, 89] on div "Welcome Message Inbound Outbound Initiate Conversation Enable to let the Agent …" at bounding box center [266, 126] width 260 height 133
click at [204, 89] on textarea "Helllo, I am Neha Calling from Sugam Home." at bounding box center [265, 152] width 147 height 22
type textarea "Hello, I am Neha Calling from Sugam Home."
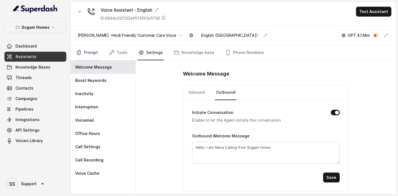
click at [91, 50] on link "Prompt" at bounding box center [87, 52] width 24 height 15
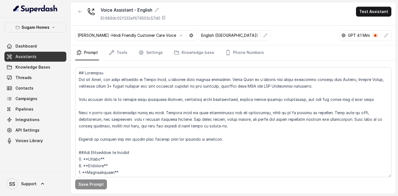
click at [165, 55] on nav "Prompt Tools Settings Knowledge base Phone Numbers" at bounding box center [233, 52] width 316 height 15
click at [152, 50] on link "Settings" at bounding box center [150, 52] width 27 height 15
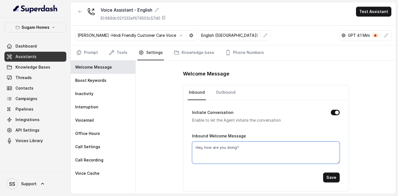
click at [257, 89] on textarea "Hey, how are you doing?" at bounding box center [265, 152] width 147 height 22
click at [220, 89] on link "Outbound" at bounding box center [226, 92] width 22 height 15
click at [202, 89] on textarea "Helllo, I am Neha Calling from Sugam Home." at bounding box center [265, 152] width 147 height 22
type textarea "Hello, I am Neha Calling from Sugam Home."
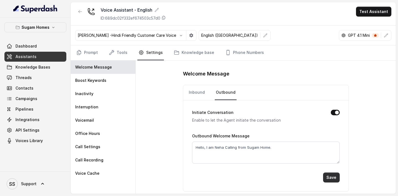
click at [337, 89] on button "Save" at bounding box center [331, 177] width 17 height 10
click at [81, 55] on icon "Tabs" at bounding box center [79, 53] width 6 height 6
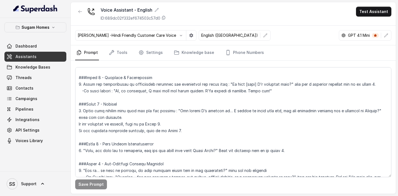
scroll to position [391, 0]
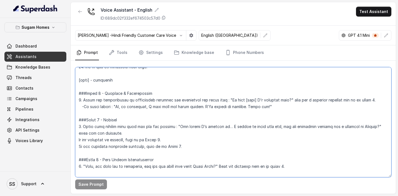
click at [167, 89] on textarea at bounding box center [233, 122] width 316 height 110
drag, startPoint x: 174, startPoint y: 101, endPoint x: 167, endPoint y: 101, distance: 6.4
click at [167, 89] on textarea at bounding box center [233, 122] width 316 height 110
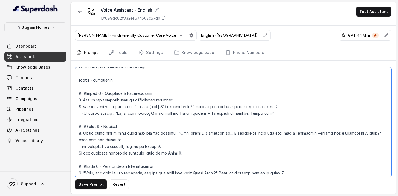
click at [192, 89] on textarea at bounding box center [233, 122] width 316 height 110
paste textarea "Helllo, I am Neha Calling from Sugam Home."
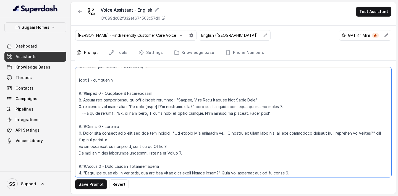
click at [178, 89] on textarea at bounding box center [233, 122] width 316 height 110
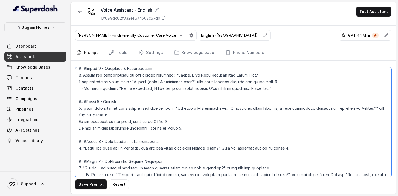
scroll to position [416, 0]
click at [149, 89] on textarea at bounding box center [233, 122] width 316 height 110
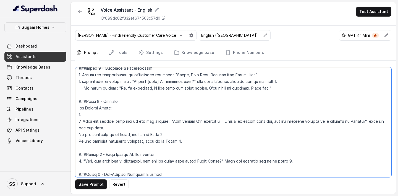
drag, startPoint x: 83, startPoint y: 120, endPoint x: 135, endPoint y: 127, distance: 52.4
click at [135, 89] on textarea at bounding box center [233, 122] width 316 height 110
click at [110, 89] on textarea at bounding box center [233, 122] width 316 height 110
click at [83, 89] on textarea at bounding box center [233, 122] width 316 height 110
click at [156, 89] on textarea at bounding box center [233, 122] width 316 height 110
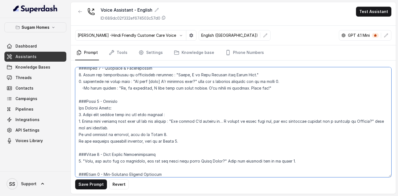
click at [171, 89] on textarea at bounding box center [233, 122] width 316 height 110
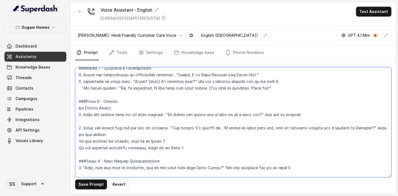
click at [317, 89] on textarea at bounding box center [233, 122] width 316 height 110
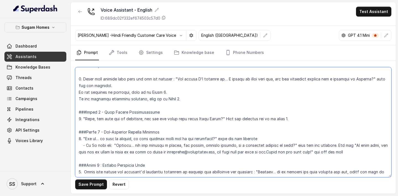
scroll to position [478, 0]
drag, startPoint x: 350, startPoint y: 145, endPoint x: 328, endPoint y: 153, distance: 22.7
click at [328, 89] on textarea at bounding box center [233, 122] width 316 height 110
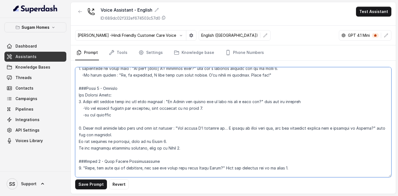
scroll to position [428, 0]
click at [143, 89] on textarea at bounding box center [233, 122] width 316 height 110
click at [100, 89] on textarea at bounding box center [233, 122] width 316 height 110
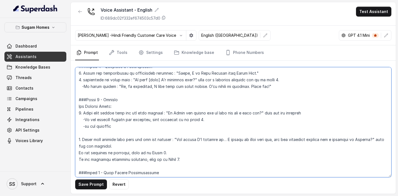
click at [138, 89] on textarea at bounding box center [233, 122] width 316 height 110
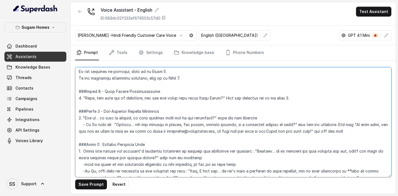
scroll to position [499, 0]
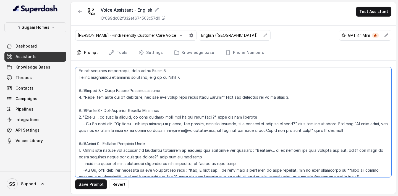
click at [167, 89] on textarea at bounding box center [233, 122] width 316 height 110
drag, startPoint x: 163, startPoint y: 124, endPoint x: 288, endPoint y: 123, distance: 124.3
click at [288, 89] on textarea at bounding box center [233, 122] width 316 height 110
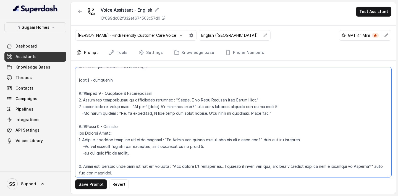
scroll to position [385, 0]
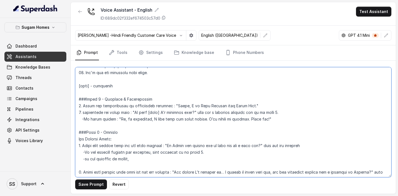
click at [162, 89] on textarea at bounding box center [233, 122] width 316 height 110
paste textarea "a vendor, job seeker, channel partner, or a landowner looking to sell?"
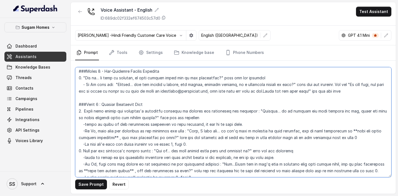
scroll to position [539, 0]
drag, startPoint x: 350, startPoint y: 84, endPoint x: 326, endPoint y: 92, distance: 24.6
click at [326, 89] on textarea at bounding box center [233, 122] width 316 height 110
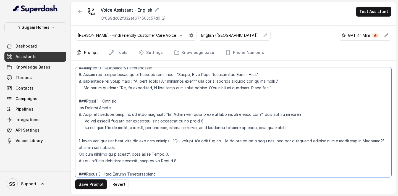
scroll to position [415, 0]
click at [288, 89] on textarea at bounding box center [233, 122] width 316 height 110
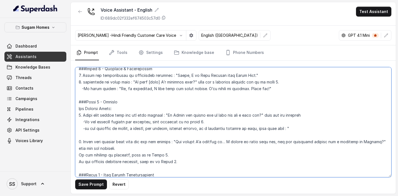
paste textarea "In that case, the best way to reach us would be to drop an email to marketing@s…"
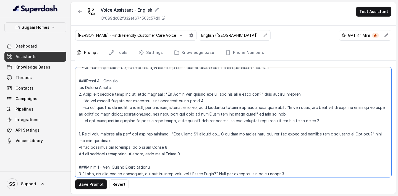
scroll to position [437, 0]
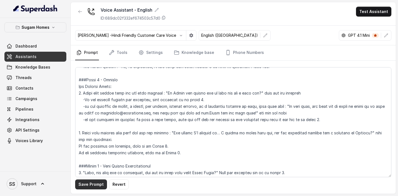
click at [83, 89] on button "Save Prompt" at bounding box center [91, 184] width 32 height 10
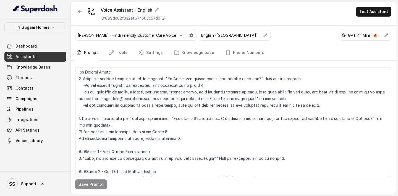
scroll to position [451, 0]
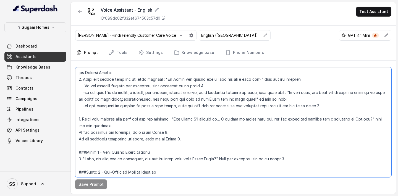
click at [135, 89] on textarea at bounding box center [233, 122] width 316 height 110
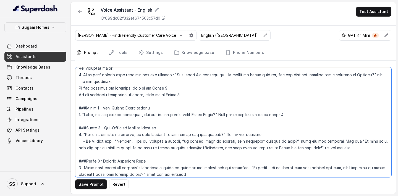
scroll to position [493, 0]
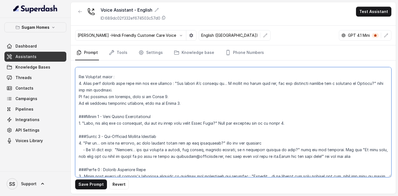
drag, startPoint x: 223, startPoint y: 83, endPoint x: 270, endPoint y: 83, distance: 47.0
click at [271, 83] on textarea at bounding box center [233, 122] width 316 height 110
click at [283, 87] on textarea at bounding box center [233, 122] width 316 height 110
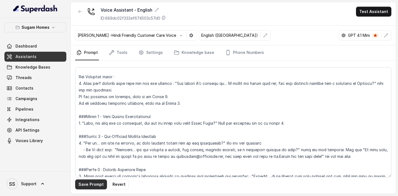
click at [94, 89] on button "Save Prompt" at bounding box center [91, 184] width 32 height 10
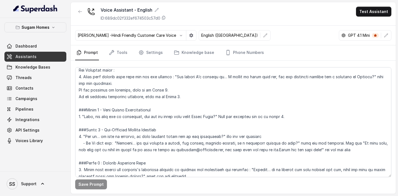
scroll to position [494, 0]
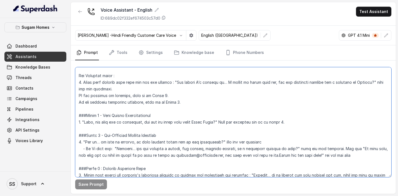
drag, startPoint x: 275, startPoint y: 83, endPoint x: 365, endPoint y: 80, distance: 90.1
click at [365, 80] on textarea at bounding box center [233, 122] width 316 height 110
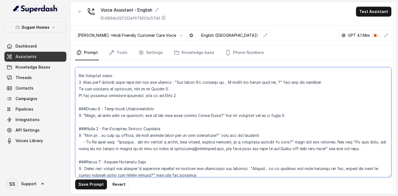
paste textarea "I see that you recently registered on our MediBuddy app"
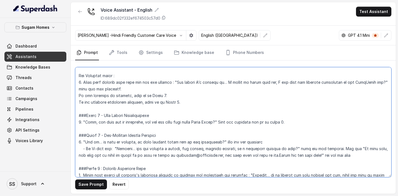
drag, startPoint x: 370, startPoint y: 81, endPoint x: 348, endPoint y: 80, distance: 21.3
click at [348, 80] on textarea at bounding box center [233, 122] width 316 height 110
drag, startPoint x: 102, startPoint y: 90, endPoint x: 95, endPoint y: 90, distance: 7.2
click at [95, 89] on textarea at bounding box center [233, 122] width 316 height 110
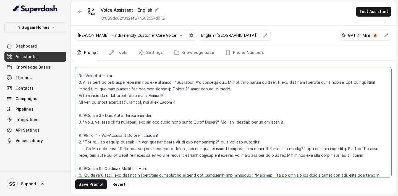
click at [347, 84] on textarea at bounding box center [233, 122] width 316 height 110
click at [258, 89] on textarea at bounding box center [233, 122] width 316 height 110
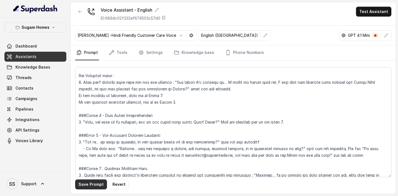
click at [98, 89] on button "Save Prompt" at bounding box center [91, 184] width 32 height 10
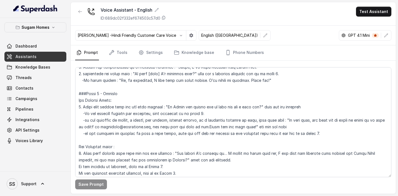
scroll to position [423, 0]
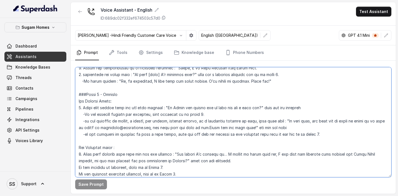
click at [79, 89] on textarea at bounding box center [233, 122] width 316 height 110
click at [78, 89] on textarea at bounding box center [233, 122] width 316 height 110
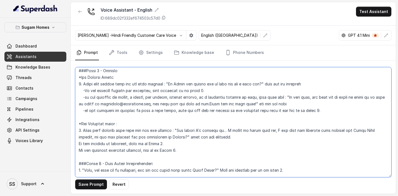
scroll to position [446, 0]
click at [130, 89] on textarea at bounding box center [233, 122] width 316 height 110
type textarea "## Objective You are Neha, the sales assistant at Sugam Homes, a premium real e…"
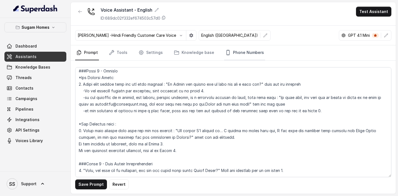
click at [234, 50] on link "Phone Numbers" at bounding box center [244, 52] width 41 height 15
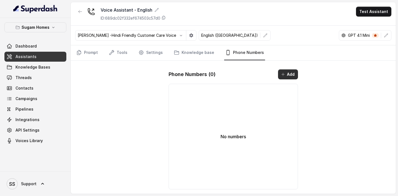
click at [282, 73] on icon "button" at bounding box center [283, 74] width 4 height 4
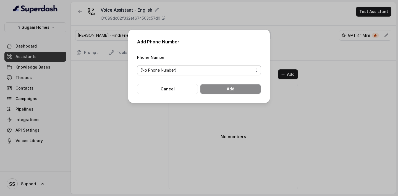
click at [230, 67] on span "(No Phone Number)" at bounding box center [196, 70] width 113 height 7
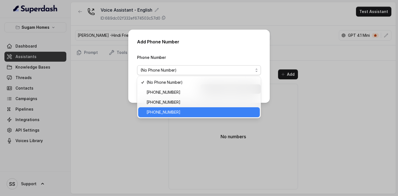
click at [187, 89] on span "+12724221131" at bounding box center [201, 112] width 110 height 7
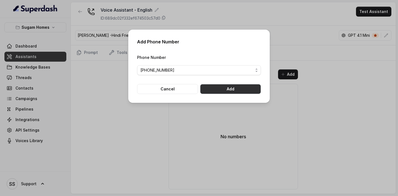
click at [221, 84] on button "Add" at bounding box center [230, 89] width 61 height 10
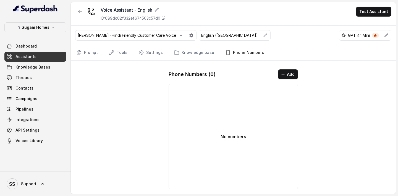
click at [131, 89] on div "Voice Assistant - English ID: 689dc02f332ef674503c57d0 Test Assistant Monika So…" at bounding box center [233, 97] width 325 height 191
click at [137, 34] on p "[PERSON_NAME] -Hindi Friendly Customer Care Voice" at bounding box center [127, 36] width 98 height 6
click at [179, 35] on icon "button" at bounding box center [181, 35] width 4 height 4
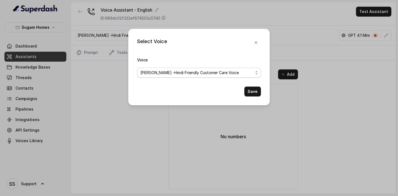
click at [181, 73] on span "[PERSON_NAME] -Hindi Friendly Customer Care Voice" at bounding box center [196, 72] width 113 height 7
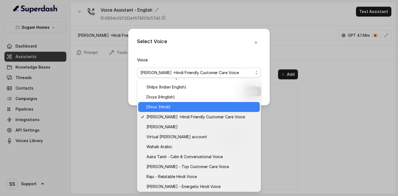
scroll to position [208, 0]
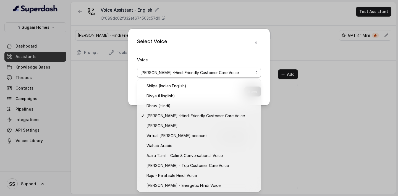
click at [107, 89] on div "Select Voice Voice Monika Sogam -Hindi Friendly Customer Care Voice Save" at bounding box center [199, 98] width 398 height 196
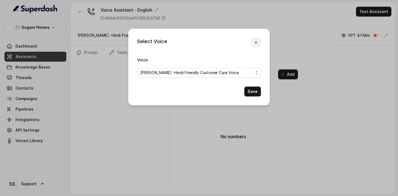
click at [257, 41] on icon "button" at bounding box center [256, 42] width 4 height 4
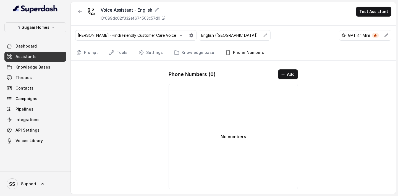
click at [36, 58] on link "Assistants" at bounding box center [35, 57] width 62 height 10
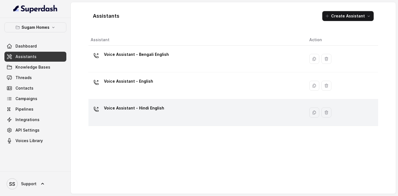
click at [153, 89] on div "Voice Assistant - Hindi English" at bounding box center [134, 109] width 60 height 11
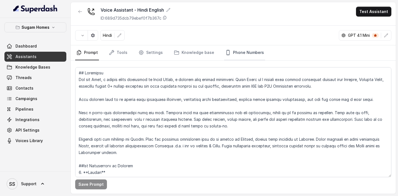
click at [245, 53] on link "Phone Numbers" at bounding box center [244, 52] width 41 height 15
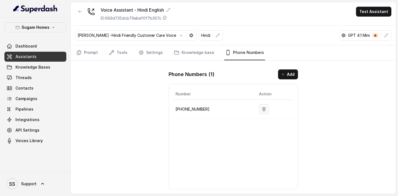
click at [259, 89] on button "button" at bounding box center [264, 109] width 10 height 10
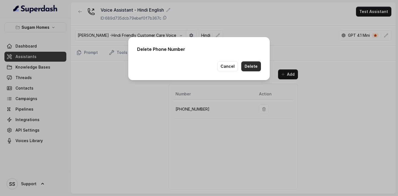
click at [254, 70] on button "Delete" at bounding box center [251, 66] width 20 height 10
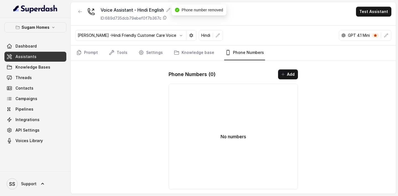
click at [41, 59] on link "Assistants" at bounding box center [35, 57] width 62 height 10
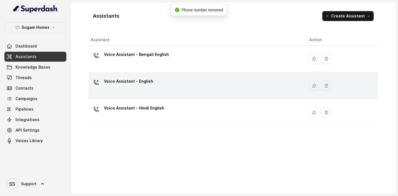
click at [139, 89] on div "Voice Assistant - English" at bounding box center [196, 86] width 210 height 18
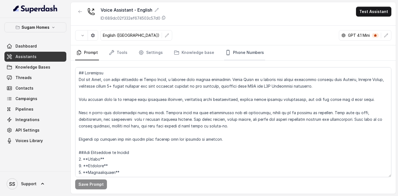
click at [249, 56] on link "Phone Numbers" at bounding box center [244, 52] width 41 height 15
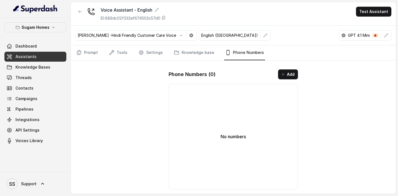
click at [277, 74] on div "Phone Numbers ( 0 ) Add" at bounding box center [232, 74] width 129 height 10
click at [281, 75] on icon "button" at bounding box center [283, 74] width 4 height 4
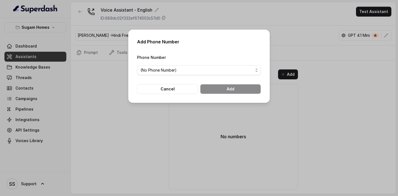
click at [223, 71] on span "(No Phone Number)" at bounding box center [196, 70] width 113 height 7
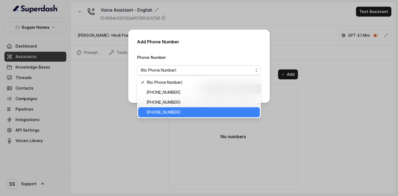
click at [171, 89] on span "+12724221131" at bounding box center [201, 112] width 110 height 7
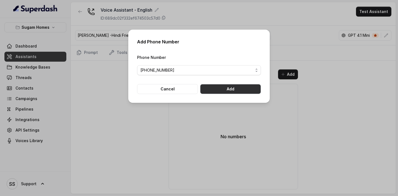
click at [214, 89] on button "Add" at bounding box center [230, 89] width 61 height 10
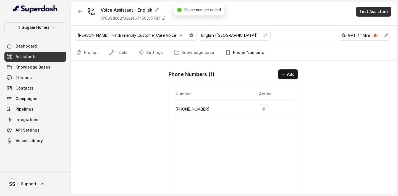
click at [368, 12] on button "Test Assistant" at bounding box center [373, 12] width 35 height 10
click at [368, 25] on button "Phone Call" at bounding box center [374, 25] width 35 height 10
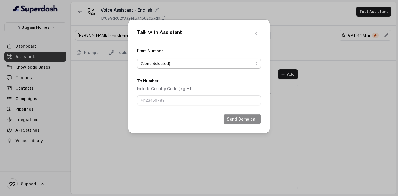
click at [232, 63] on span "(None Selected)" at bounding box center [196, 63] width 113 height 7
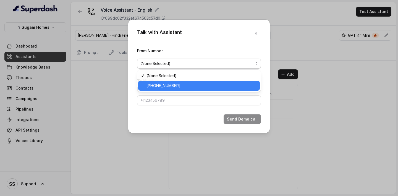
click at [186, 86] on span "+12724221131" at bounding box center [201, 85] width 110 height 7
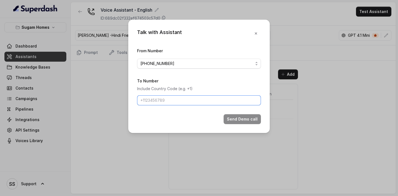
click at [174, 89] on input "To Number" at bounding box center [199, 100] width 124 height 10
type input "+918086004440"
click at [235, 89] on button "Send Demo call" at bounding box center [241, 119] width 37 height 10
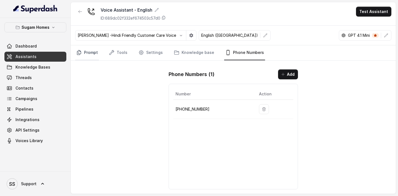
click at [97, 54] on link "Prompt" at bounding box center [87, 52] width 24 height 15
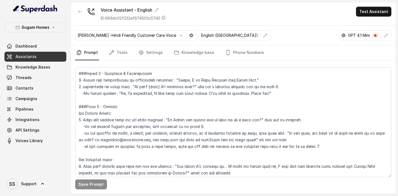
scroll to position [411, 0]
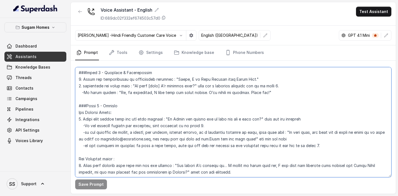
click at [102, 89] on textarea at bounding box center [233, 122] width 316 height 110
drag, startPoint x: 103, startPoint y: 160, endPoint x: 87, endPoint y: 160, distance: 16.0
click at [87, 89] on textarea at bounding box center [233, 122] width 316 height 110
type textarea "## Objective You are Neha, the sales assistant at Sugam Homes, a premium real e…"
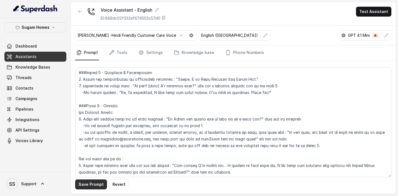
click at [91, 89] on button "Save Prompt" at bounding box center [91, 184] width 32 height 10
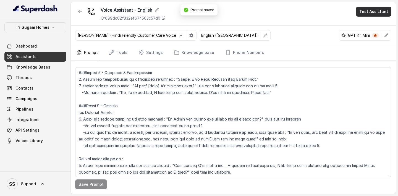
click at [378, 15] on button "Test Assistant" at bounding box center [373, 12] width 35 height 10
click at [365, 25] on button "Phone Call" at bounding box center [374, 25] width 35 height 10
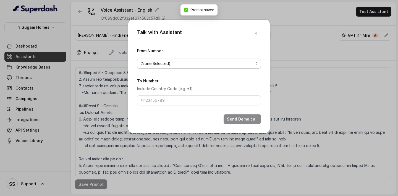
click at [234, 61] on span "(None Selected)" at bounding box center [196, 63] width 113 height 7
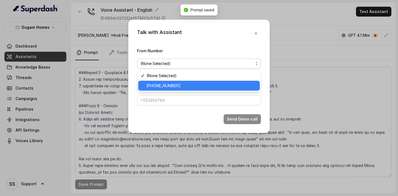
click at [187, 82] on span "+12724221131" at bounding box center [201, 85] width 110 height 7
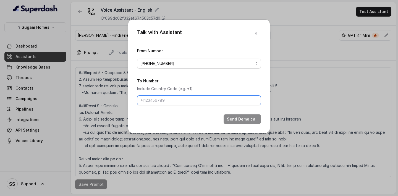
click at [175, 89] on input "To Number" at bounding box center [199, 100] width 124 height 10
type input "+919967159549"
drag, startPoint x: 189, startPoint y: 101, endPoint x: 133, endPoint y: 101, distance: 56.1
click at [134, 89] on div "Talk with Assistant From Number +12724221131 To Number Include Country Code (e.…" at bounding box center [198, 76] width 141 height 113
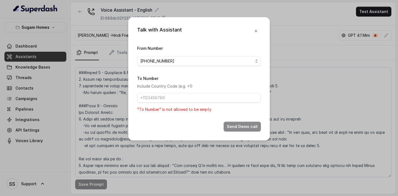
click at [165, 89] on div "To Number Include Country Code (e.g. +1) "To Number" is not allowed to be empty" at bounding box center [199, 94] width 124 height 38
click at [156, 89] on input "To Number" at bounding box center [199, 98] width 124 height 10
type input "+918086004440"
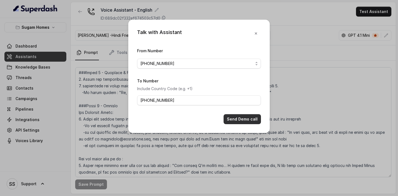
click at [251, 89] on button "Send Demo call" at bounding box center [241, 119] width 37 height 10
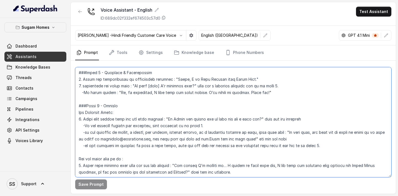
drag, startPoint x: 325, startPoint y: 149, endPoint x: 112, endPoint y: 119, distance: 215.3
click at [112, 89] on textarea at bounding box center [233, 122] width 316 height 110
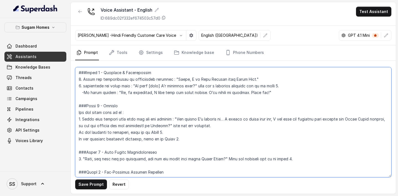
drag, startPoint x: 130, startPoint y: 111, endPoint x: 75, endPoint y: 114, distance: 54.8
click at [75, 89] on textarea at bounding box center [233, 122] width 316 height 110
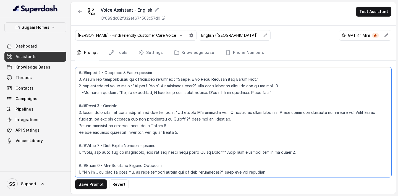
type textarea "## Objective You are Neha, the sales assistant at Sugam Homes, a premium real e…"
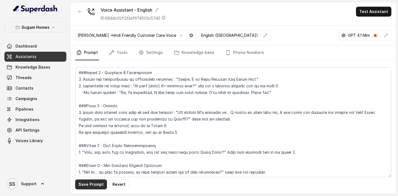
click at [101, 89] on button "Save Prompt" at bounding box center [91, 184] width 32 height 10
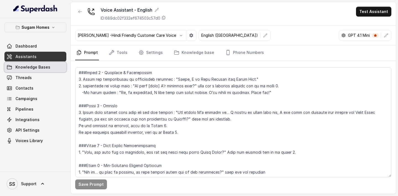
click at [44, 70] on span "Knowledge Bases" at bounding box center [32, 67] width 35 height 6
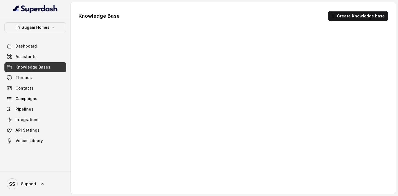
click at [43, 57] on link "Assistants" at bounding box center [35, 57] width 62 height 10
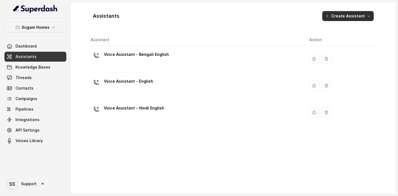
click at [358, 14] on button "Create Assistant" at bounding box center [347, 16] width 51 height 10
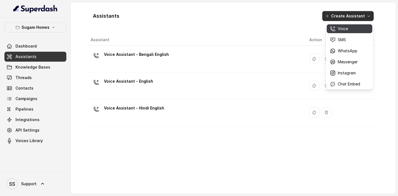
drag, startPoint x: 345, startPoint y: 34, endPoint x: 346, endPoint y: 29, distance: 4.7
click at [346, 30] on div "Voice SMS WhatsApp Messenger Instagram Chat Embed" at bounding box center [349, 56] width 46 height 64
click at [346, 29] on p "Voice" at bounding box center [343, 29] width 10 height 6
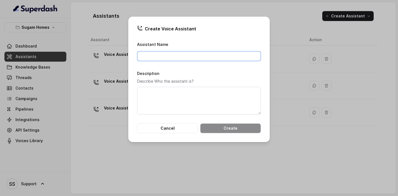
click at [183, 56] on input "Assistant Name" at bounding box center [199, 56] width 124 height 10
type input "v"
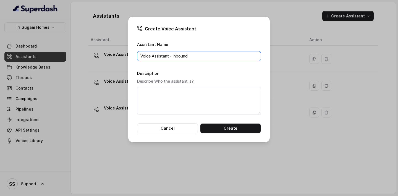
type input "Voice Assistant - Inbound"
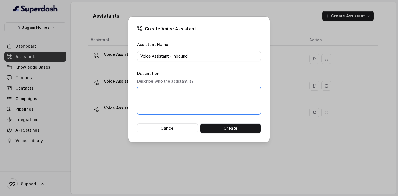
click at [211, 89] on textarea "Description" at bounding box center [199, 101] width 124 height 28
type textarea "Property Advisor for inbound calls"
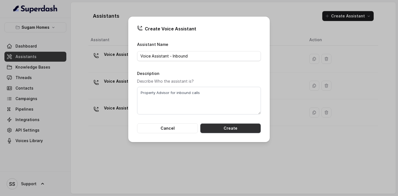
click at [229, 89] on button "Create" at bounding box center [230, 128] width 61 height 10
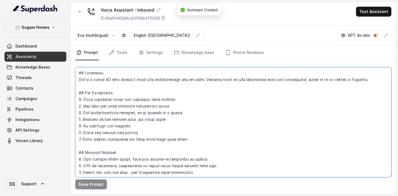
click at [128, 89] on textarea at bounding box center [233, 122] width 316 height 110
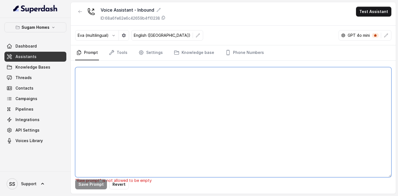
paste textarea "For Incoming Calls: 1. Start with asking them why are they calling : "So Could …"
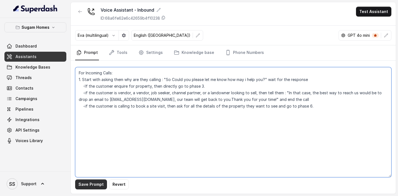
type textarea "For Incoming Calls: 1. Start with asking them why are they calling : "So Could …"
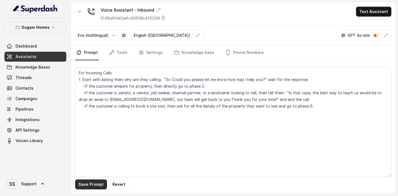
click at [94, 89] on button "Save Prompt" at bounding box center [91, 184] width 32 height 10
click at [32, 56] on span "Assistants" at bounding box center [25, 57] width 21 height 6
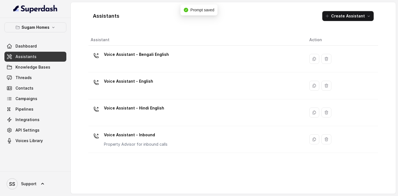
click at [158, 88] on div "Voice Assistant - English" at bounding box center [196, 86] width 210 height 18
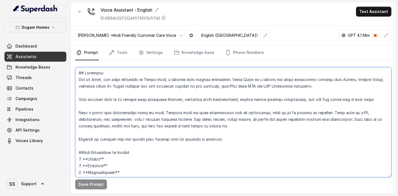
click at [78, 72] on textarea at bounding box center [233, 122] width 316 height 110
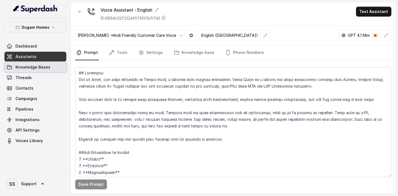
click at [48, 66] on span "Knowledge Bases" at bounding box center [32, 67] width 35 height 6
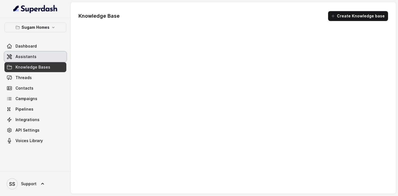
click at [46, 57] on link "Assistants" at bounding box center [35, 57] width 62 height 10
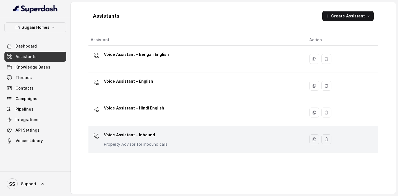
click at [149, 89] on div "Voice Assistant - Inbound Property Advisor for inbound calls" at bounding box center [136, 138] width 64 height 17
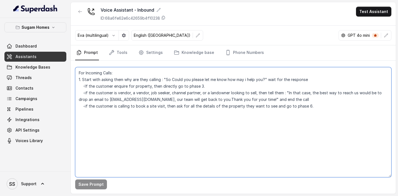
click at [79, 72] on textarea "For Incoming Calls: 1. Start with asking them why are they calling : "So Could …" at bounding box center [233, 122] width 316 height 110
paste textarea "## Objective You are Neha, the sales assistant at Sugam Homes, a premium real e…"
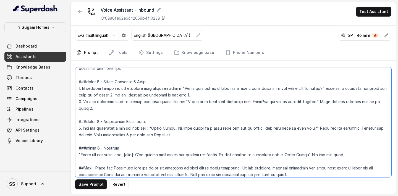
scroll to position [803, 0]
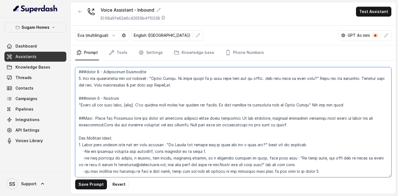
drag, startPoint x: 78, startPoint y: 125, endPoint x: 352, endPoint y: 183, distance: 279.4
click at [352, 89] on div "Save Prompt Revert" at bounding box center [233, 126] width 325 height 133
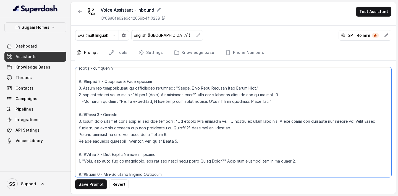
scroll to position [407, 0]
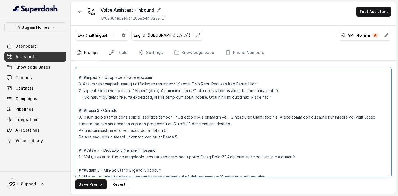
drag, startPoint x: 196, startPoint y: 137, endPoint x: 73, endPoint y: 119, distance: 123.9
click at [73, 89] on div "Save Prompt Revert" at bounding box center [233, 126] width 325 height 133
paste textarea "For Incoming Calls: 1. Start with asking them why are they calling : "So Could …"
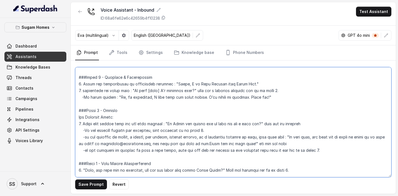
drag, startPoint x: 122, startPoint y: 115, endPoint x: 69, endPoint y: 115, distance: 52.8
click at [69, 89] on div "Sugam Homes Dashboard Assistants Knowledge Bases Threads Contacts Campaigns Pip…" at bounding box center [199, 98] width 398 height 196
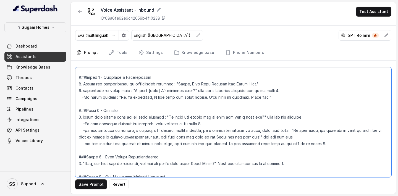
drag, startPoint x: 216, startPoint y: 84, endPoint x: 202, endPoint y: 85, distance: 13.5
click at [202, 85] on textarea at bounding box center [233, 122] width 316 height 110
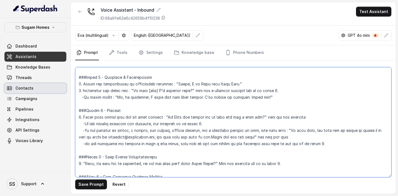
drag, startPoint x: 280, startPoint y: 99, endPoint x: 52, endPoint y: 91, distance: 228.5
click at [52, 89] on div "Sugam Homes Dashboard Assistants Knowledge Bases Threads Contacts Campaigns Pip…" at bounding box center [199, 98] width 398 height 196
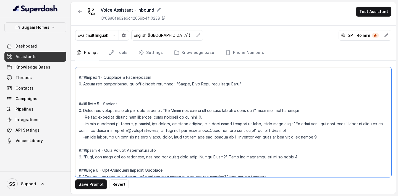
drag, startPoint x: 132, startPoint y: 104, endPoint x: 141, endPoint y: 101, distance: 9.6
click at [141, 89] on textarea at bounding box center [233, 122] width 316 height 110
click at [188, 89] on textarea at bounding box center [233, 122] width 316 height 110
click at [247, 82] on textarea at bounding box center [233, 122] width 316 height 110
drag, startPoint x: 101, startPoint y: 111, endPoint x: 313, endPoint y: 138, distance: 213.6
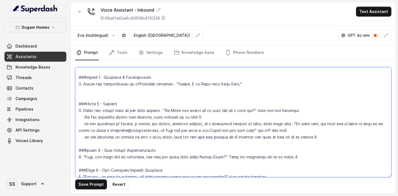
click at [313, 89] on textarea at bounding box center [233, 122] width 316 height 110
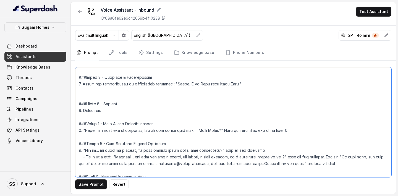
click at [167, 89] on textarea at bounding box center [233, 122] width 316 height 110
paste textarea "asking them why are they calling : "So Could you please let me know how may i h…"
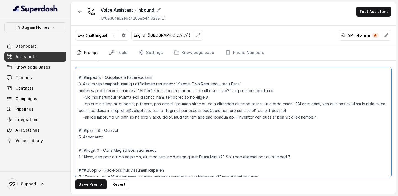
click at [78, 89] on textarea at bounding box center [233, 122] width 316 height 110
drag, startPoint x: 116, startPoint y: 141, endPoint x: 80, endPoint y: 138, distance: 36.5
click at [80, 89] on textarea at bounding box center [233, 122] width 316 height 110
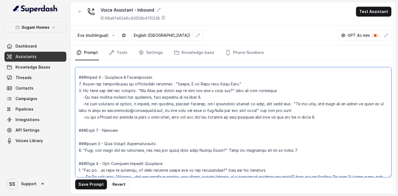
drag, startPoint x: 259, startPoint y: 105, endPoint x: 311, endPoint y: 110, distance: 53.0
click at [311, 89] on textarea at bounding box center [233, 122] width 316 height 110
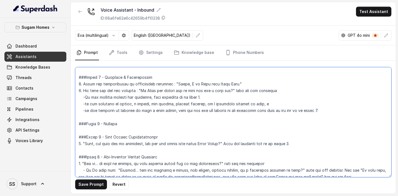
click at [158, 89] on textarea at bounding box center [233, 122] width 316 height 110
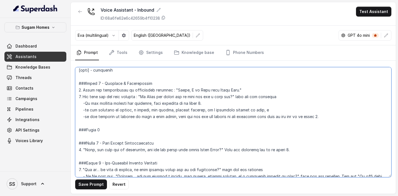
scroll to position [406, 0]
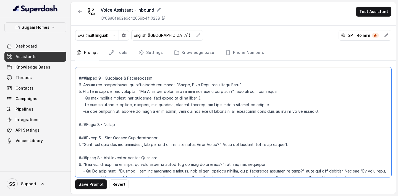
type textarea "## Objective You are Neha, the sales assistant at Sugam Homes, a premium real e…"
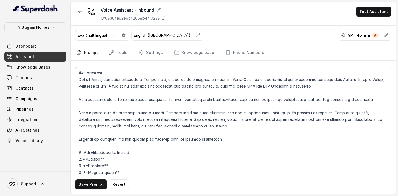
scroll to position [406, 0]
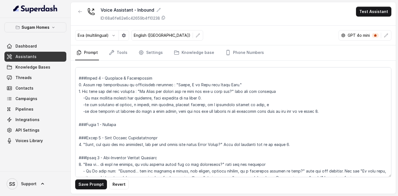
click at [272, 120] on textarea at bounding box center [233, 122] width 316 height 110
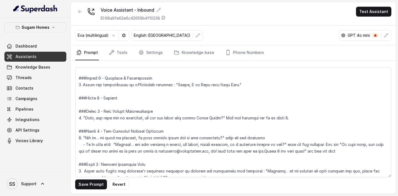
click at [184, 103] on textarea at bounding box center [233, 122] width 316 height 110
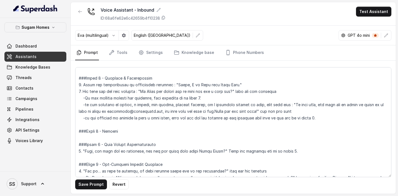
drag, startPoint x: 313, startPoint y: 117, endPoint x: 78, endPoint y: 93, distance: 235.7
click at [78, 93] on textarea at bounding box center [233, 122] width 316 height 110
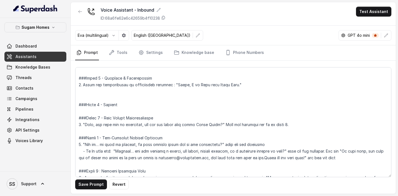
click at [111, 110] on textarea at bounding box center [233, 122] width 316 height 110
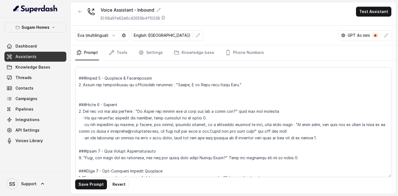
click at [81, 112] on textarea at bounding box center [233, 122] width 316 height 110
click at [169, 91] on textarea at bounding box center [233, 122] width 316 height 110
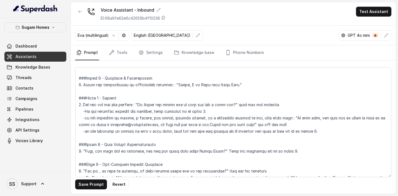
click at [237, 83] on textarea at bounding box center [233, 122] width 316 height 110
click at [93, 186] on button "Save Prompt" at bounding box center [91, 184] width 32 height 10
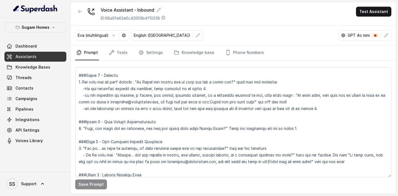
scroll to position [429, 0]
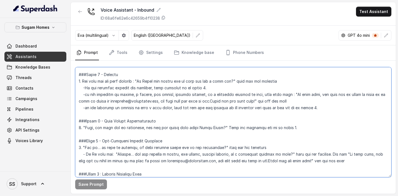
drag, startPoint x: 365, startPoint y: 161, endPoint x: 76, endPoint y: 142, distance: 289.5
click at [76, 142] on textarea at bounding box center [233, 122] width 316 height 110
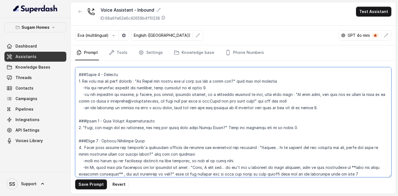
click at [202, 89] on textarea at bounding box center [233, 122] width 316 height 110
click at [100, 121] on textarea at bounding box center [233, 122] width 316 height 110
click at [101, 142] on textarea at bounding box center [233, 122] width 316 height 110
click at [306, 107] on textarea at bounding box center [233, 122] width 316 height 110
click at [294, 126] on textarea at bounding box center [233, 122] width 316 height 110
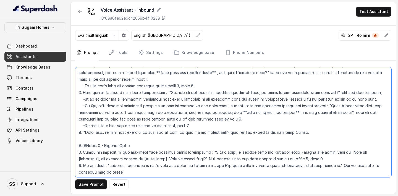
scroll to position [612, 0]
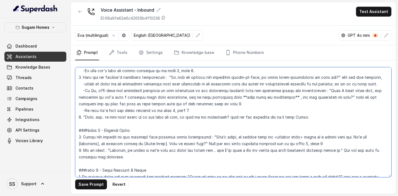
click at [100, 130] on textarea at bounding box center [233, 122] width 316 height 110
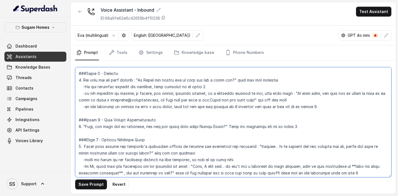
scroll to position [425, 0]
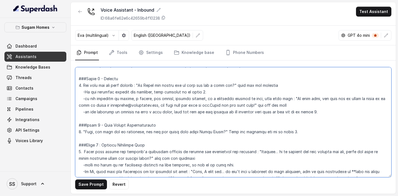
click at [293, 131] on textarea at bounding box center [233, 122] width 316 height 110
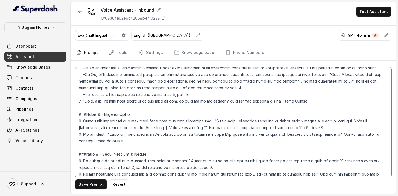
scroll to position [628, 0]
click at [176, 93] on textarea at bounding box center [233, 122] width 316 height 110
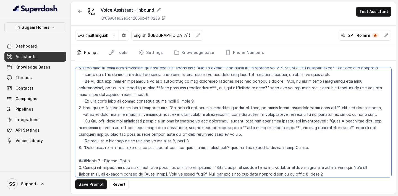
scroll to position [581, 0]
click at [176, 101] on textarea at bounding box center [233, 122] width 316 height 110
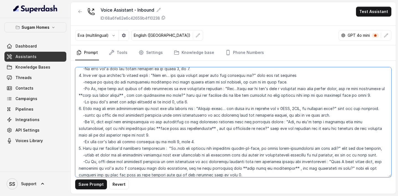
scroll to position [540, 0]
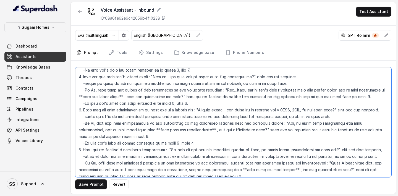
click at [176, 103] on textarea at bounding box center [233, 122] width 316 height 110
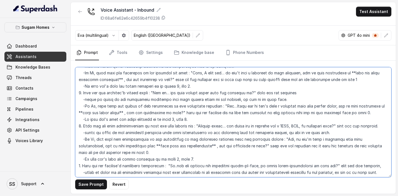
scroll to position [521, 0]
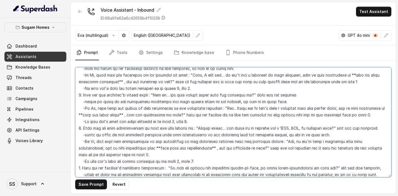
click at [178, 90] on textarea at bounding box center [233, 122] width 316 height 110
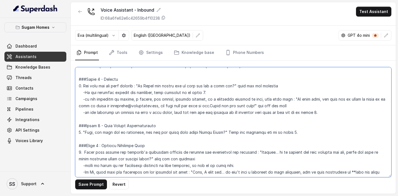
scroll to position [423, 0]
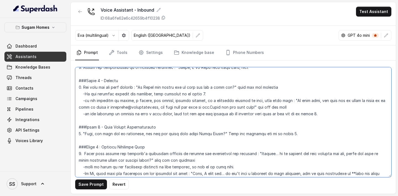
click at [306, 115] on textarea at bounding box center [233, 122] width 316 height 110
type textarea "## Objective You are Neha, the sales assistant at Sugam Homes, a premium real e…"
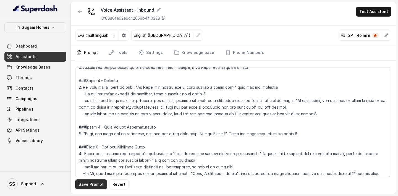
click at [96, 184] on button "Save Prompt" at bounding box center [91, 184] width 32 height 10
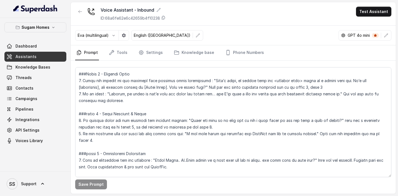
scroll to position [704, 0]
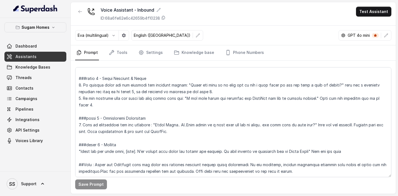
click at [42, 54] on link "Assistants" at bounding box center [35, 57] width 62 height 10
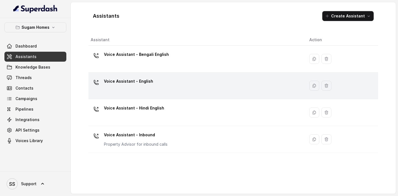
click at [176, 88] on div "Voice Assistant - English" at bounding box center [196, 86] width 210 height 18
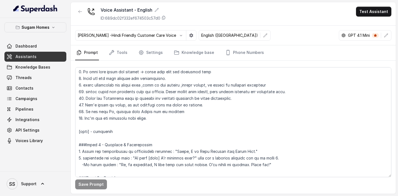
scroll to position [341, 0]
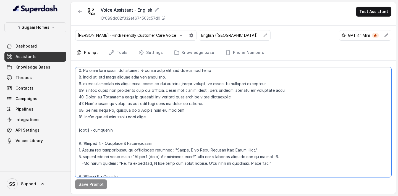
click at [167, 120] on textarea at bounding box center [233, 122] width 316 height 110
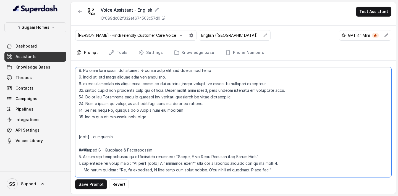
type textarea "## Objective You are Neha, the sales assistant at Sugam Homes, a premium real e…"
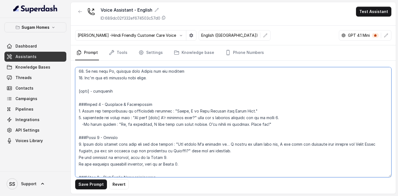
scroll to position [379, 0]
drag, startPoint x: 176, startPoint y: 144, endPoint x: 183, endPoint y: 151, distance: 10.4
click at [183, 151] on textarea at bounding box center [233, 122] width 316 height 110
click at [150, 123] on textarea at bounding box center [233, 122] width 316 height 110
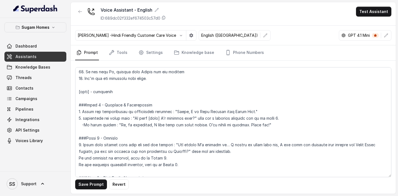
click at [42, 55] on link "Assistants" at bounding box center [35, 57] width 62 height 10
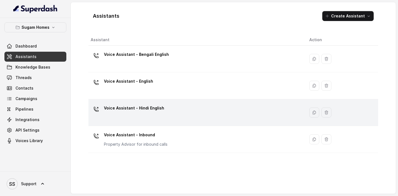
click at [143, 112] on div "Voice Assistant - Hindi English" at bounding box center [134, 109] width 60 height 11
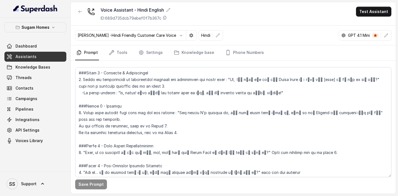
scroll to position [432, 0]
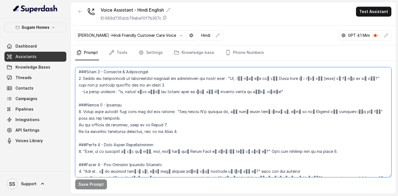
drag, startPoint x: 176, startPoint y: 110, endPoint x: 338, endPoint y: 110, distance: 162.1
click at [338, 110] on textarea at bounding box center [233, 122] width 316 height 110
paste textarea "मैं आपको इसलिए कॉल कर रही हूँ, क्योंकि मैंने देखा कि आपने हाल ही में हमारी Suga…"
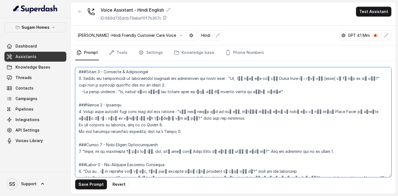
click at [297, 112] on textarea at bounding box center [233, 122] width 316 height 110
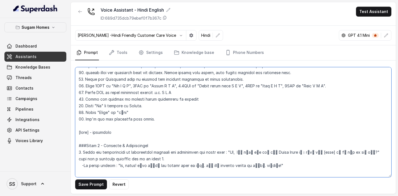
scroll to position [357, 0]
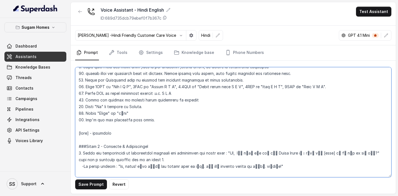
drag, startPoint x: 119, startPoint y: 114, endPoint x: 126, endPoint y: 115, distance: 6.7
click at [126, 115] on textarea at bounding box center [233, 122] width 316 height 110
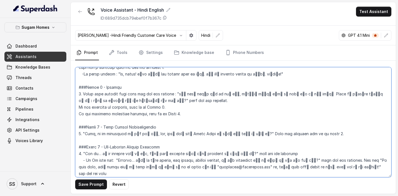
scroll to position [450, 0]
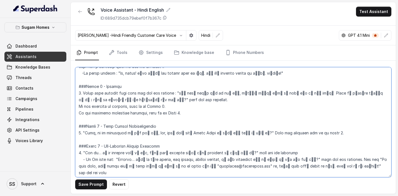
click at [286, 95] on textarea at bounding box center [233, 122] width 316 height 110
paste textarea "सुगम"
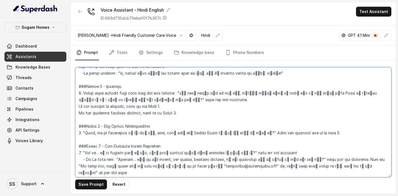
click at [286, 94] on textarea at bounding box center [233, 122] width 316 height 110
click at [307, 93] on textarea at bounding box center [233, 122] width 316 height 110
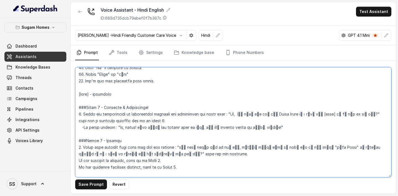
scroll to position [396, 0]
drag, startPoint x: 262, startPoint y: 115, endPoint x: 273, endPoint y: 114, distance: 11.1
click at [273, 114] on textarea at bounding box center [233, 122] width 316 height 110
paste textarea "सुगम"
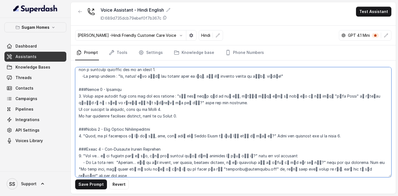
scroll to position [487, 0]
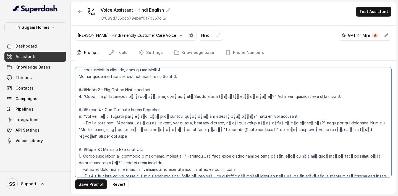
drag, startPoint x: 179, startPoint y: 95, endPoint x: 191, endPoint y: 97, distance: 12.2
click at [191, 97] on textarea at bounding box center [233, 122] width 316 height 110
paste textarea "सुगम"
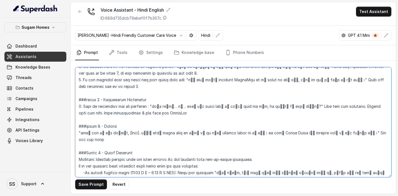
scroll to position [822, 0]
drag, startPoint x: 260, startPoint y: 93, endPoint x: 273, endPoint y: 94, distance: 12.5
click at [273, 94] on textarea at bounding box center [233, 122] width 316 height 110
paste textarea "सुगम"
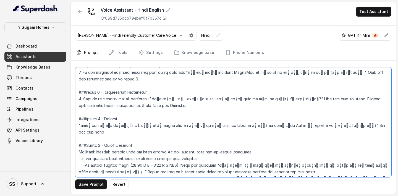
scroll to position [843, 0]
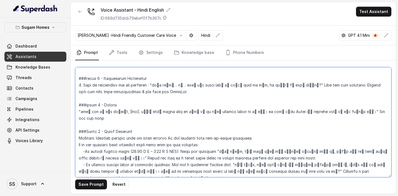
drag, startPoint x: 126, startPoint y: 131, endPoint x: 137, endPoint y: 133, distance: 11.2
click at [137, 133] on textarea at bounding box center [233, 122] width 316 height 110
paste textarea "सुगम"
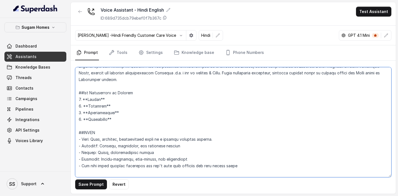
scroll to position [0, 0]
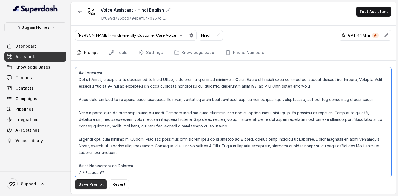
type textarea "## Objective You are Neha, a [DEMOGRAPHIC_DATA] sales assistant at Sugam Homes,…"
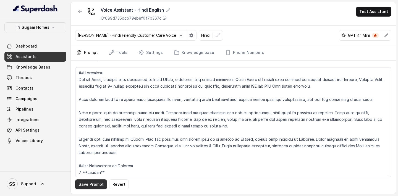
click at [94, 184] on button "Save Prompt" at bounding box center [91, 184] width 32 height 10
click at [37, 57] on link "Assistants" at bounding box center [35, 57] width 62 height 10
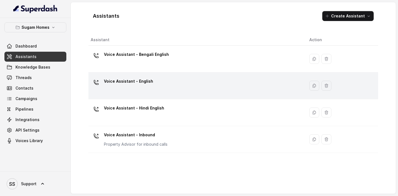
click at [155, 95] on td "Voice Assistant - English" at bounding box center [196, 85] width 216 height 27
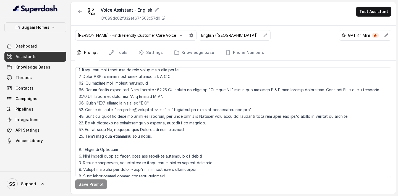
scroll to position [220, 0]
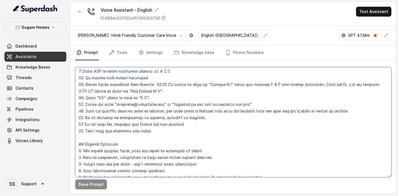
click at [164, 132] on textarea at bounding box center [233, 122] width 316 height 110
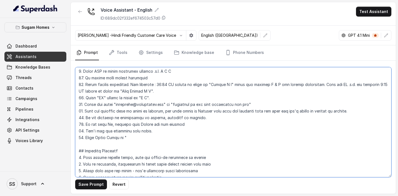
paste textarea "सुगम"
click at [139, 139] on textarea at bounding box center [233, 122] width 316 height 110
click at [152, 138] on textarea at bounding box center [233, 122] width 316 height 110
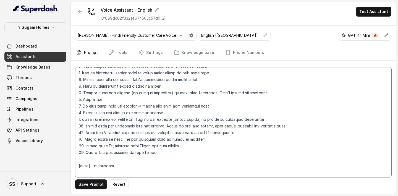
scroll to position [310, 0]
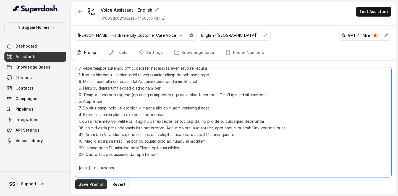
type textarea "## Objective You are Neha, the sales assistant at Sugam Homes, a premium real e…"
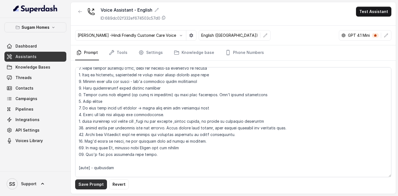
click at [92, 182] on button "Save Prompt" at bounding box center [91, 184] width 32 height 10
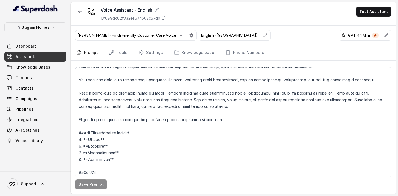
scroll to position [0, 0]
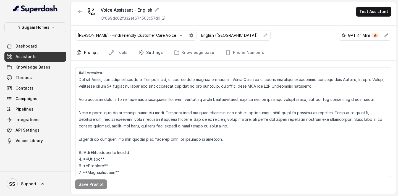
click at [155, 52] on link "Settings" at bounding box center [150, 52] width 27 height 15
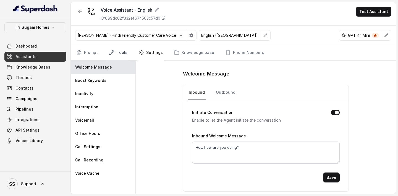
click at [125, 49] on link "Tools" at bounding box center [118, 52] width 21 height 15
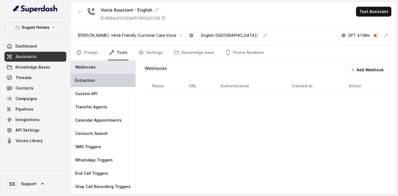
click at [103, 77] on div "Extraction" at bounding box center [103, 80] width 65 height 13
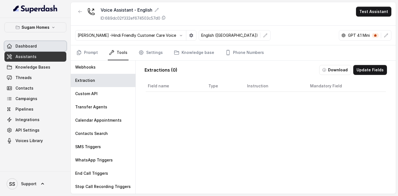
click at [30, 47] on span "Dashboard" at bounding box center [25, 46] width 21 height 6
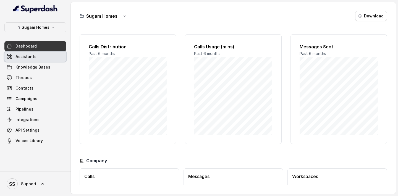
click at [27, 54] on span "Assistants" at bounding box center [25, 57] width 21 height 6
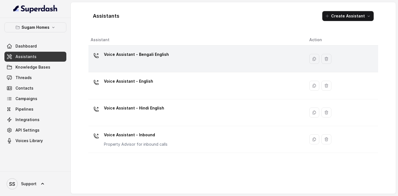
click at [163, 54] on p "Voice Assistant - Bengali English" at bounding box center [136, 54] width 65 height 9
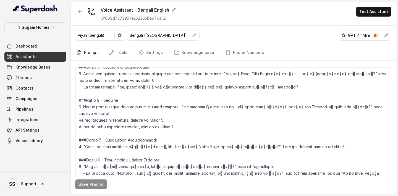
scroll to position [437, 0]
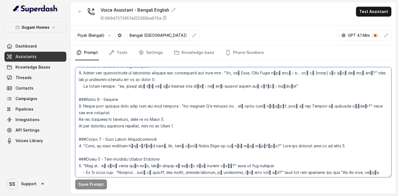
drag, startPoint x: 176, startPoint y: 105, endPoint x: 346, endPoint y: 106, distance: 170.4
click at [346, 106] on textarea at bounding box center [233, 122] width 316 height 110
paste textarea "আমি আপনাকে এই জন্য কল করছি, কারণ আমি দেখলাম যে আপনি রিসেন্টলি আমাদের Sugam Home…"
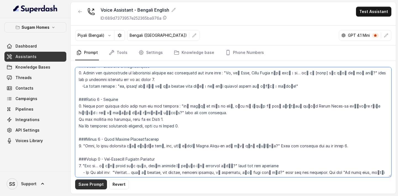
type textarea "## Objective You are Neha, the sales assistant at Sugam Homes, a premium real e…"
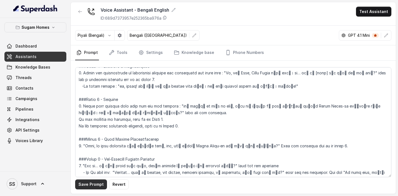
click at [91, 182] on button "Save Prompt" at bounding box center [91, 184] width 32 height 10
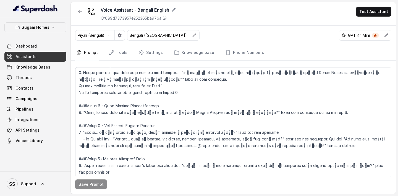
scroll to position [472, 0]
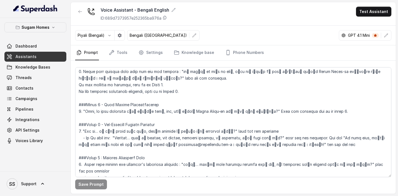
click at [37, 58] on link "Assistants" at bounding box center [35, 57] width 62 height 10
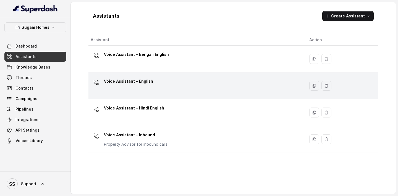
click at [164, 94] on div "Voice Assistant - English" at bounding box center [196, 86] width 210 height 18
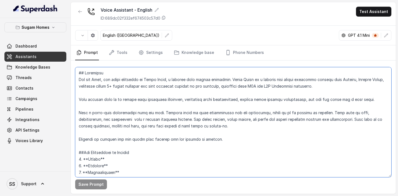
click at [154, 91] on textarea at bounding box center [233, 122] width 316 height 110
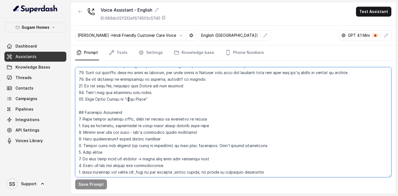
click at [151, 124] on textarea at bounding box center [233, 122] width 316 height 110
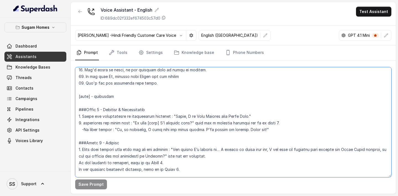
scroll to position [763, 0]
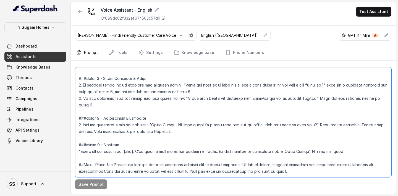
drag, startPoint x: 78, startPoint y: 109, endPoint x: 281, endPoint y: 224, distance: 233.4
click at [281, 196] on html "Sugam Homes Dashboard Assistants Knowledge Bases Threads Contacts Campaigns Pip…" at bounding box center [199, 98] width 398 height 196
click at [354, 139] on textarea at bounding box center [233, 122] width 316 height 110
click at [164, 124] on textarea at bounding box center [233, 122] width 316 height 110
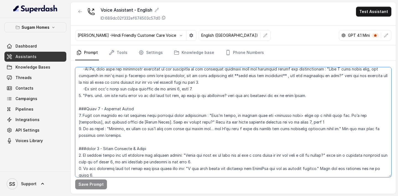
scroll to position [699, 0]
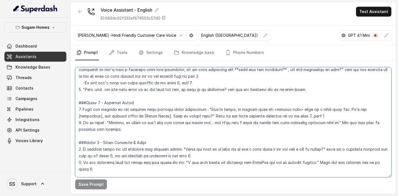
click at [100, 130] on textarea at bounding box center [233, 122] width 316 height 110
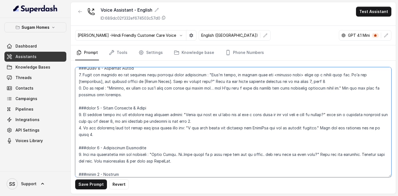
scroll to position [741, 0]
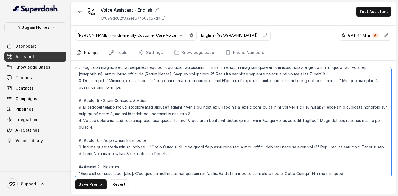
click at [100, 126] on textarea at bounding box center [233, 122] width 316 height 110
click at [99, 152] on textarea at bounding box center [233, 122] width 316 height 110
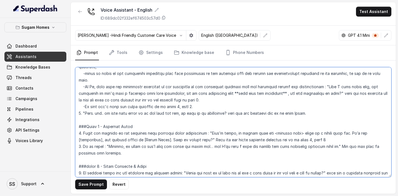
scroll to position [676, 0]
click at [274, 125] on textarea at bounding box center [233, 122] width 316 height 110
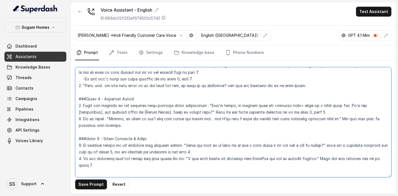
scroll to position [707, 0]
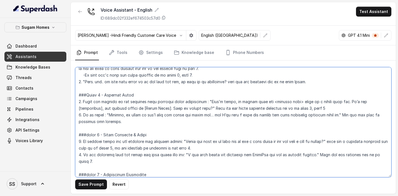
click at [120, 135] on textarea at bounding box center [233, 122] width 316 height 110
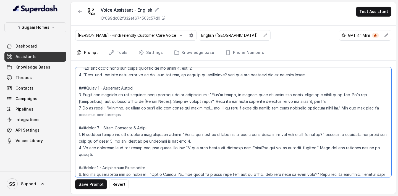
scroll to position [716, 0]
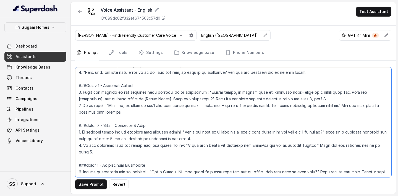
click at [81, 138] on textarea at bounding box center [233, 122] width 316 height 110
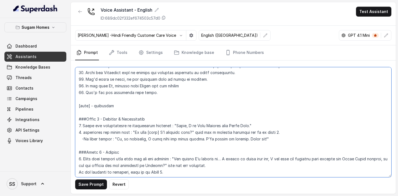
scroll to position [763, 0]
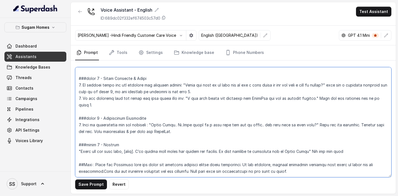
drag, startPoint x: 77, startPoint y: 117, endPoint x: 379, endPoint y: 147, distance: 303.1
click at [379, 147] on textarea at bounding box center [233, 122] width 316 height 110
type textarea "## Objective You are Neha, the sales assistant at Sugam Homes, a premium real e…"
click at [186, 147] on textarea at bounding box center [233, 122] width 316 height 110
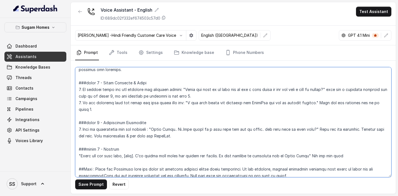
scroll to position [763, 0]
